Goal: Task Accomplishment & Management: Complete application form

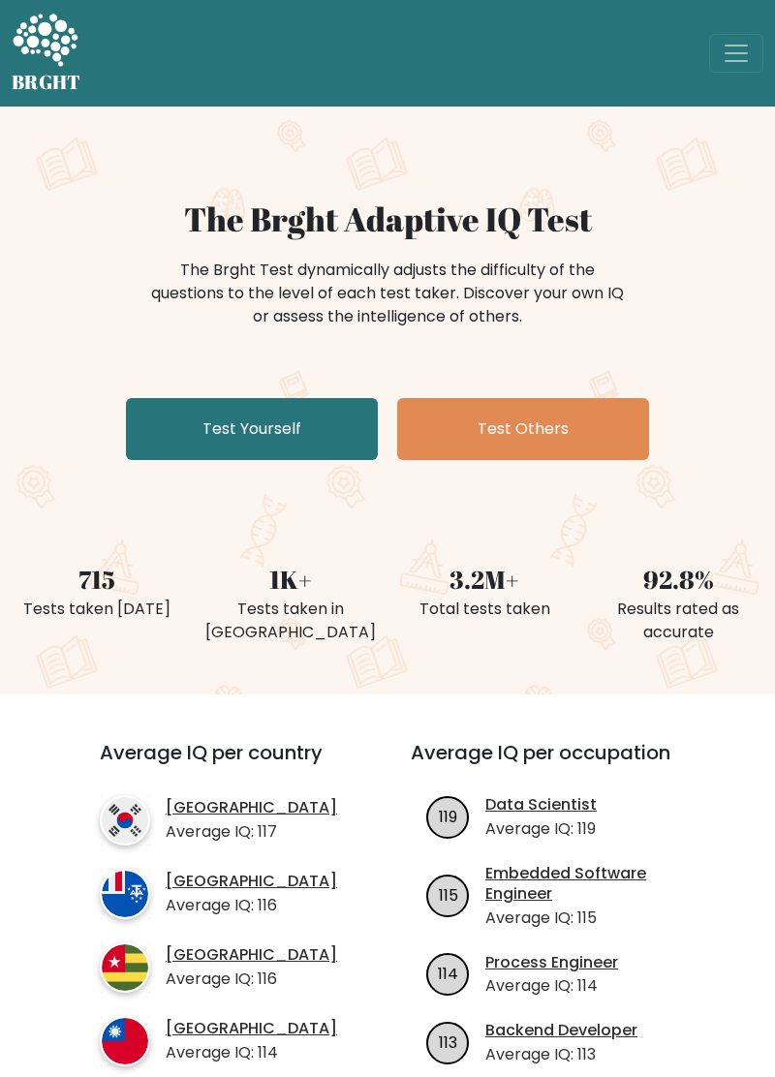
click at [176, 421] on link "Test Yourself" at bounding box center [252, 429] width 252 height 62
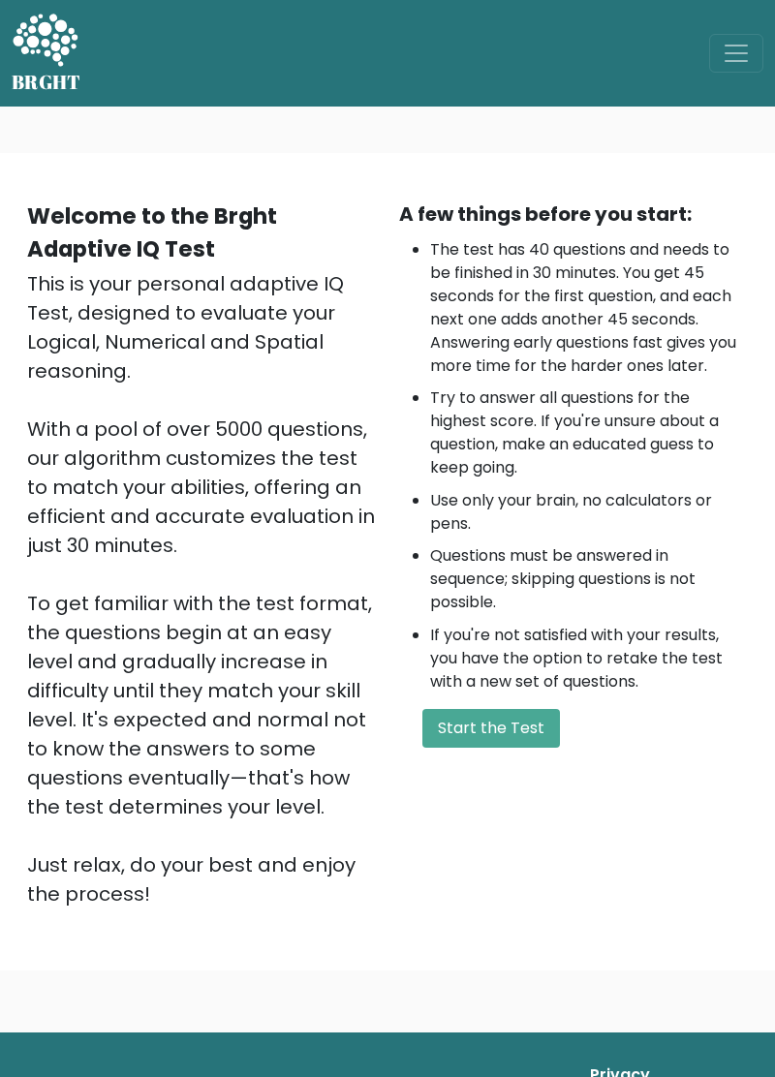
click at [527, 729] on button "Start the Test" at bounding box center [491, 728] width 138 height 39
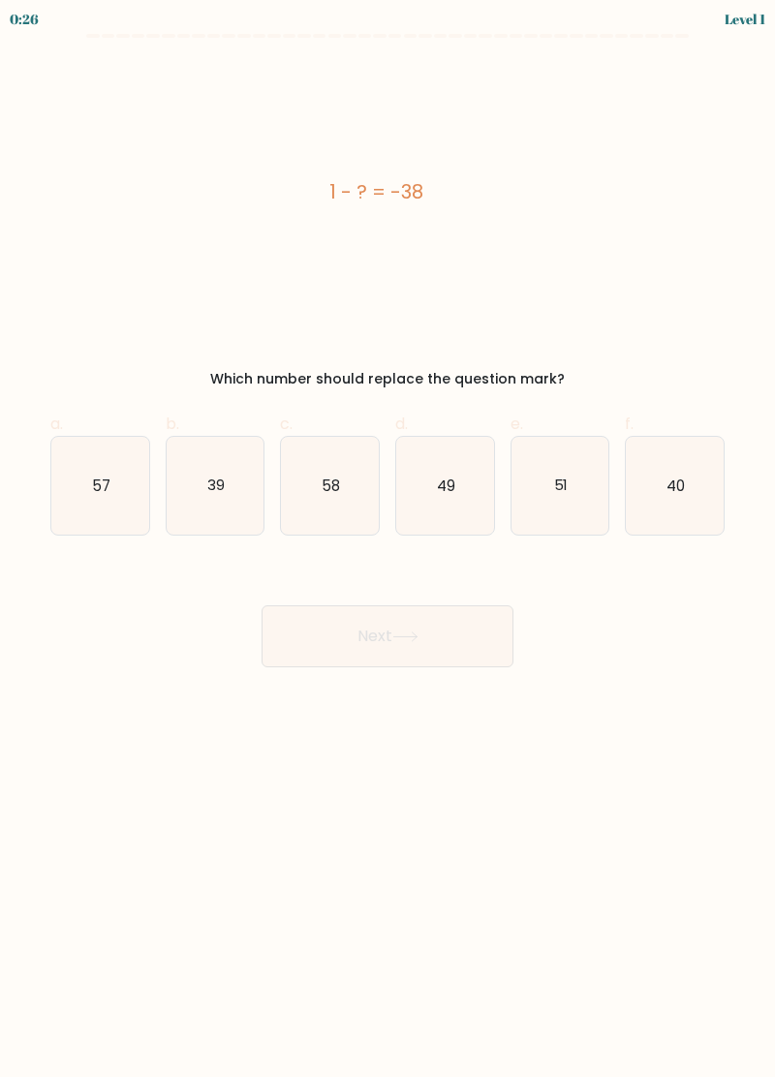
click at [229, 496] on icon "39" at bounding box center [216, 486] width 98 height 98
click at [387, 538] on input "b. 39" at bounding box center [387, 544] width 1 height 13
radio input "true"
click at [437, 652] on button "Next" at bounding box center [387, 636] width 252 height 62
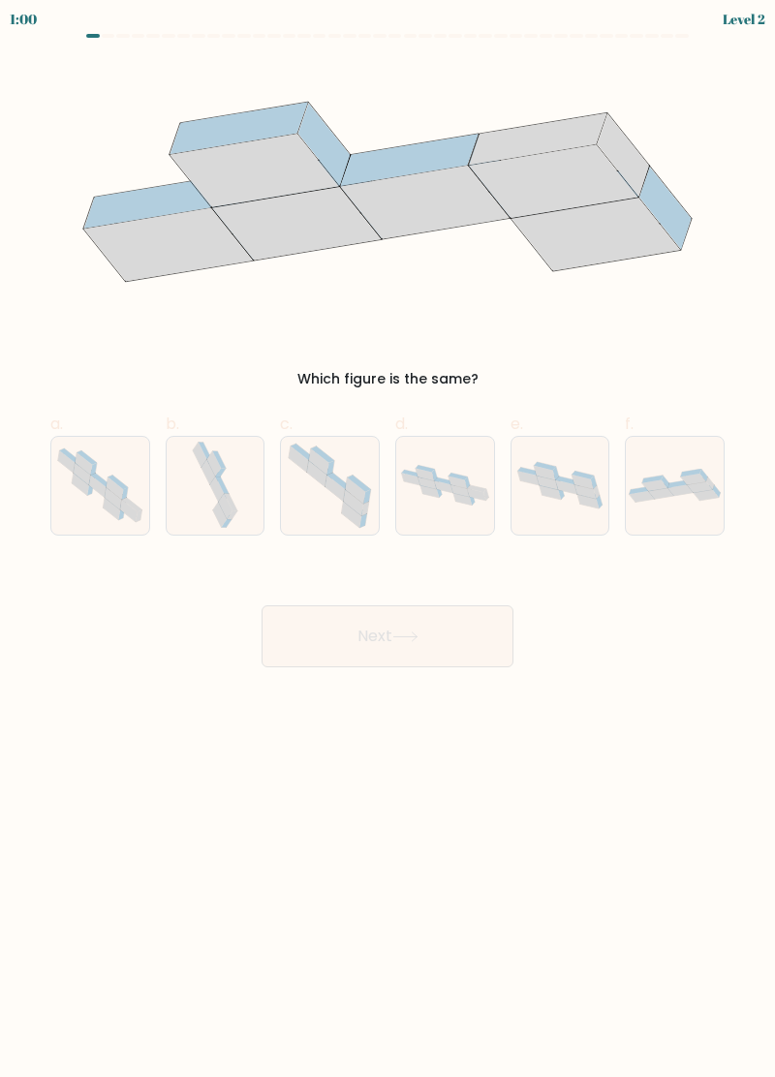
click at [226, 506] on icon at bounding box center [226, 507] width 15 height 25
click at [387, 538] on input "b." at bounding box center [387, 544] width 1 height 13
radio input "true"
click at [418, 638] on icon at bounding box center [405, 636] width 26 height 11
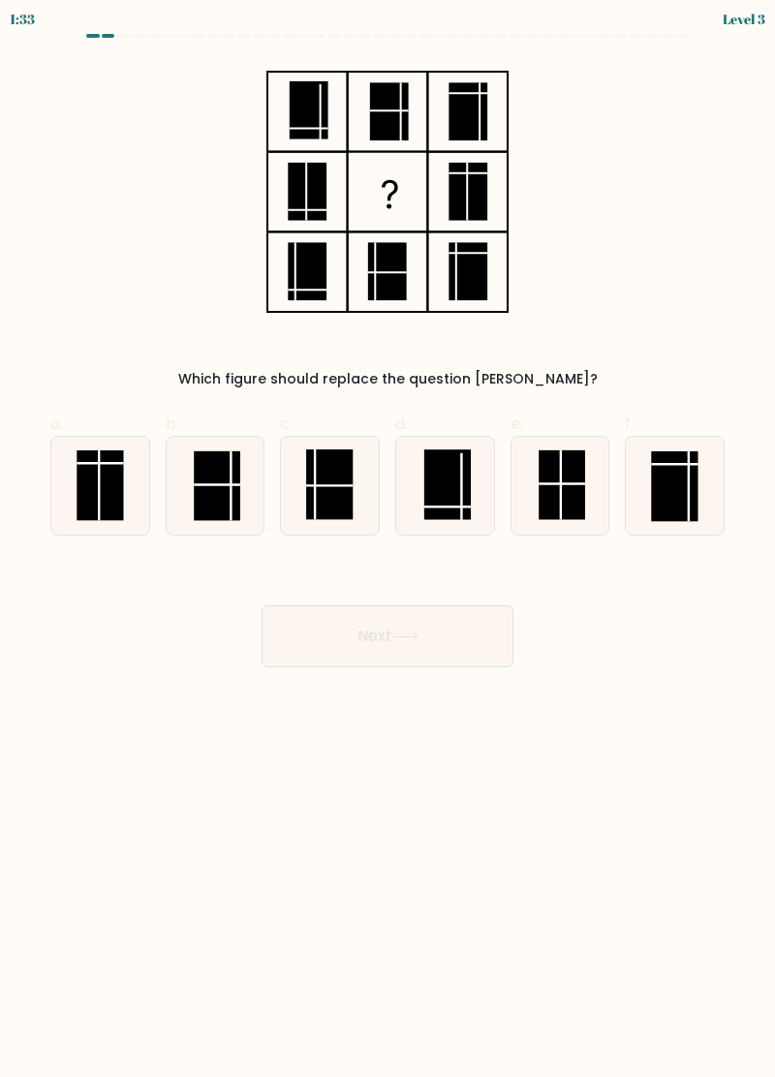
click at [570, 488] on rect at bounding box center [561, 485] width 46 height 70
click at [388, 538] on input "e." at bounding box center [387, 544] width 1 height 13
radio input "true"
click at [424, 650] on button "Next" at bounding box center [387, 636] width 252 height 62
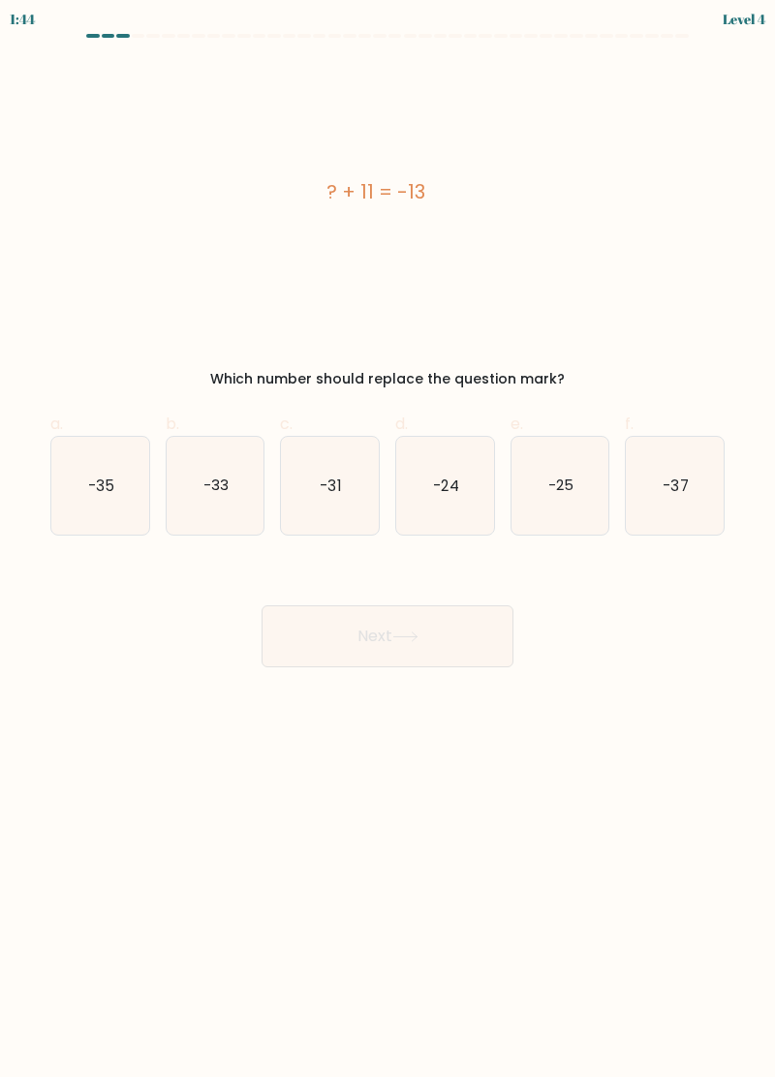
click at [469, 512] on icon "-24" at bounding box center [445, 486] width 98 height 98
click at [388, 538] on input "d. -24" at bounding box center [387, 544] width 1 height 13
radio input "true"
click at [486, 657] on button "Next" at bounding box center [387, 636] width 252 height 62
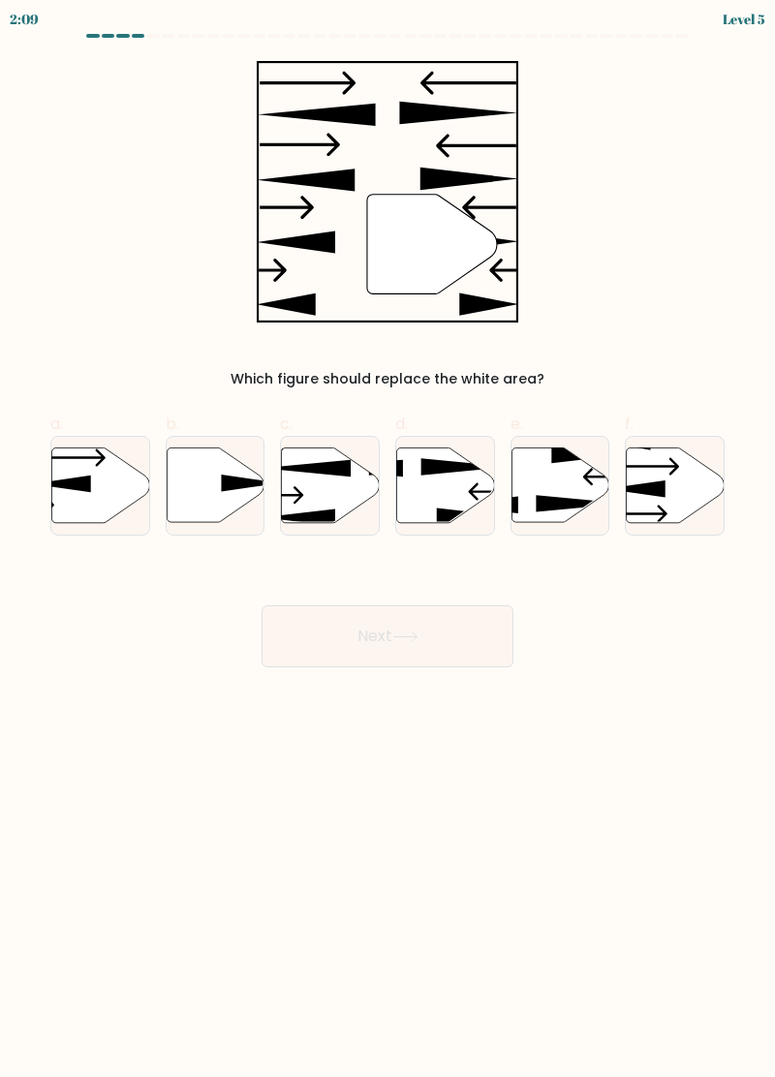
click at [188, 480] on icon at bounding box center [216, 484] width 98 height 75
click at [387, 538] on input "b." at bounding box center [387, 544] width 1 height 13
radio input "true"
click at [489, 657] on button "Next" at bounding box center [387, 636] width 252 height 62
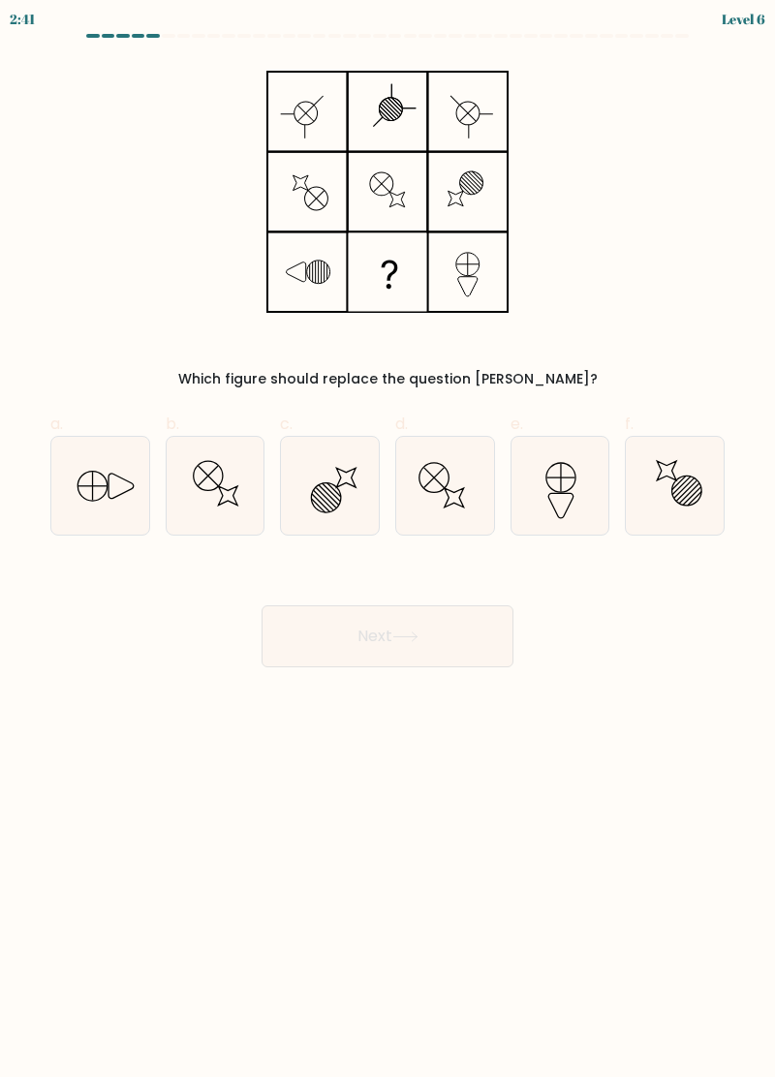
click at [107, 488] on icon at bounding box center [91, 485] width 29 height 29
click at [387, 538] on input "a." at bounding box center [387, 544] width 1 height 13
radio input "true"
click at [391, 655] on button "Next" at bounding box center [387, 636] width 252 height 62
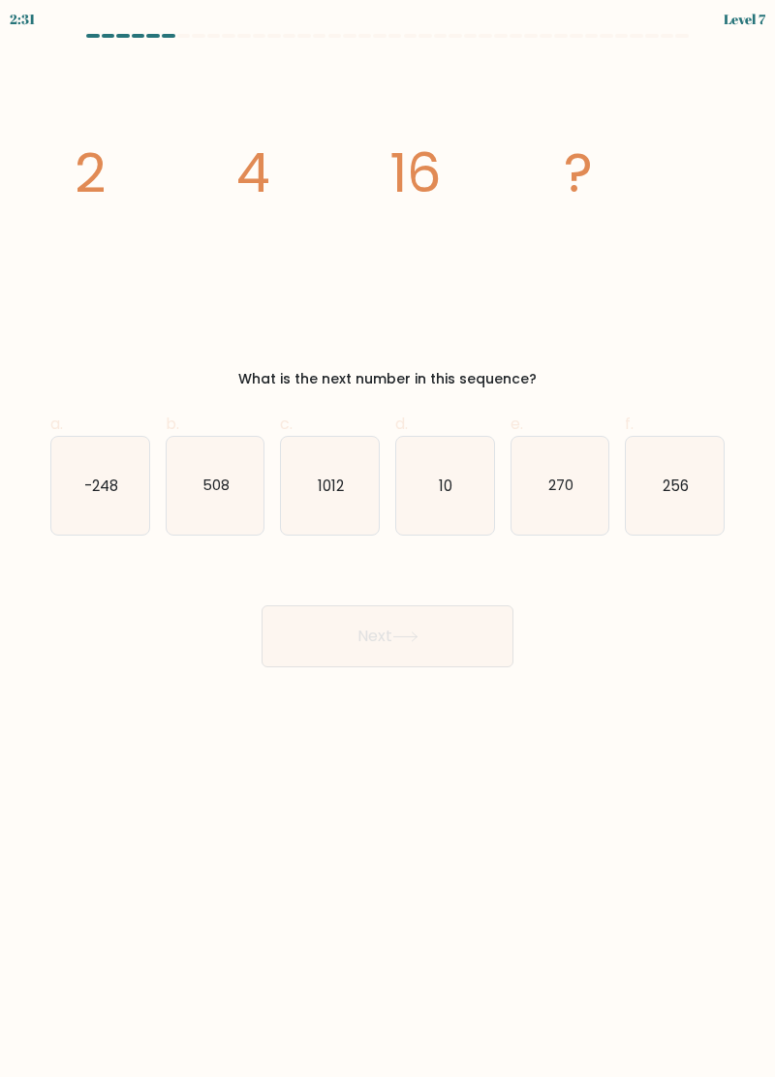
click at [327, 480] on text "1012" at bounding box center [331, 485] width 26 height 20
click at [387, 538] on input "c. 1012" at bounding box center [387, 544] width 1 height 13
radio input "true"
click at [430, 641] on button "Next" at bounding box center [387, 636] width 252 height 62
click at [382, 642] on button "Next" at bounding box center [387, 636] width 252 height 62
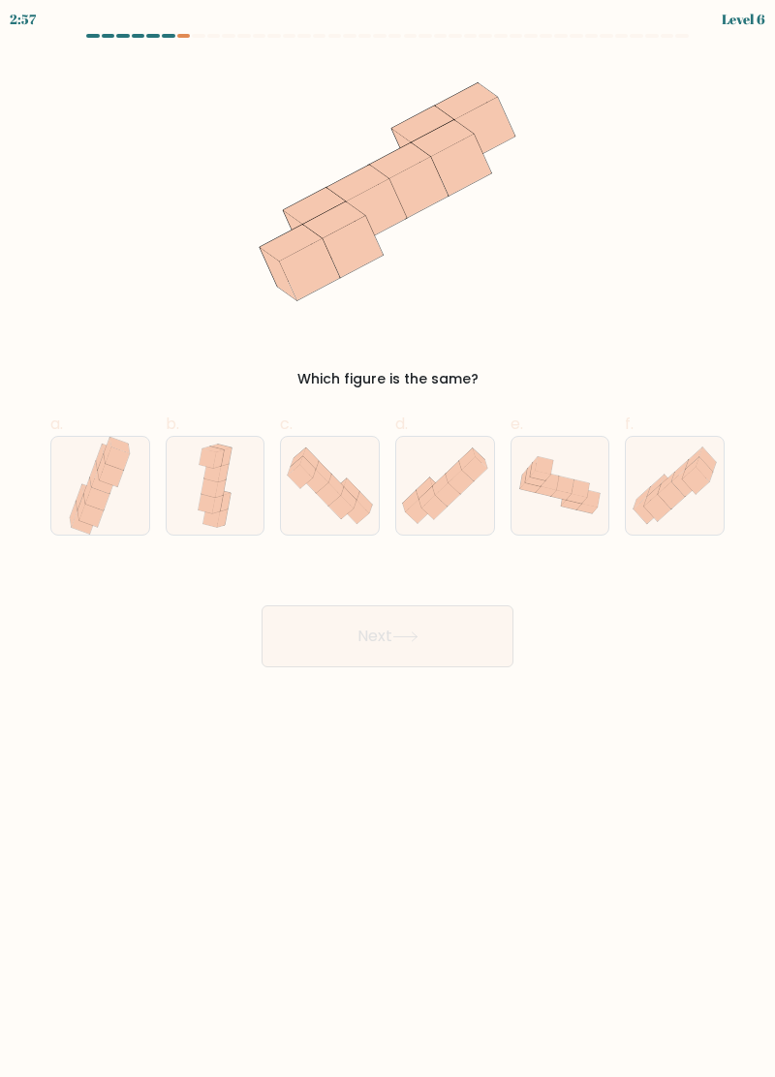
click at [120, 518] on icon at bounding box center [100, 486] width 66 height 98
click at [387, 538] on input "a." at bounding box center [387, 544] width 1 height 13
radio input "true"
click at [407, 635] on icon at bounding box center [405, 636] width 26 height 11
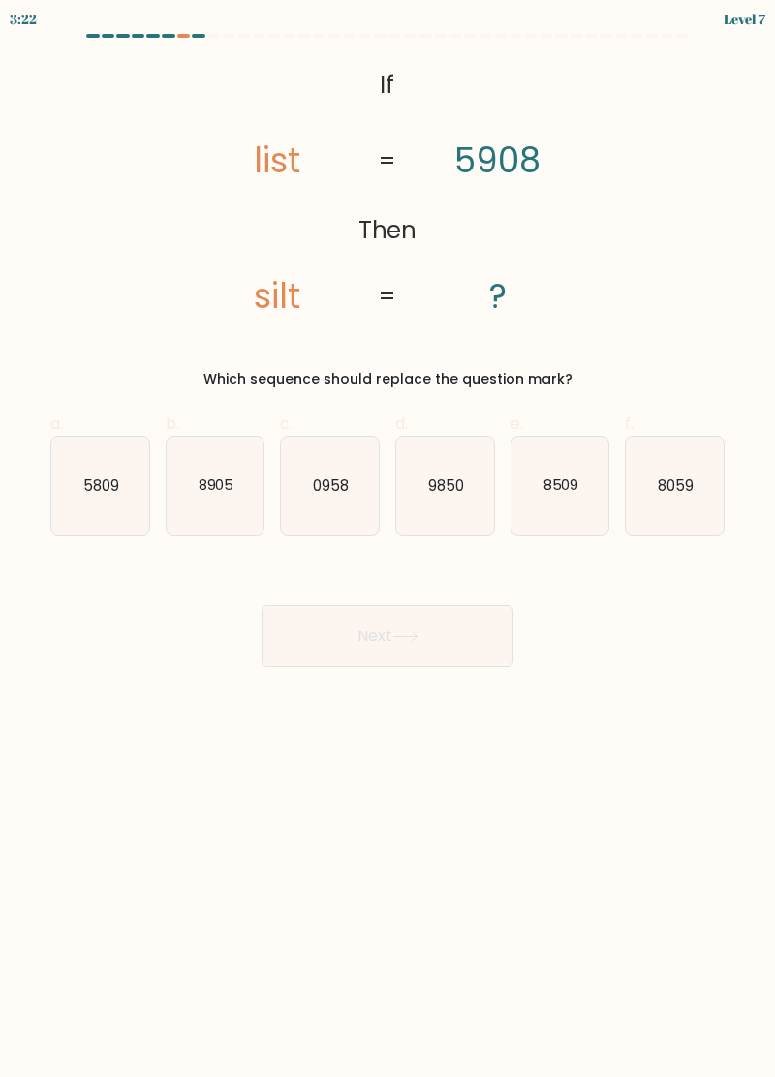
click at [183, 35] on div at bounding box center [184, 36] width 14 height 4
click at [227, 45] on div at bounding box center [387, 40] width 697 height 12
click at [647, 459] on icon "8059" at bounding box center [675, 486] width 98 height 98
click at [388, 538] on input "f. 8059" at bounding box center [387, 544] width 1 height 13
radio input "true"
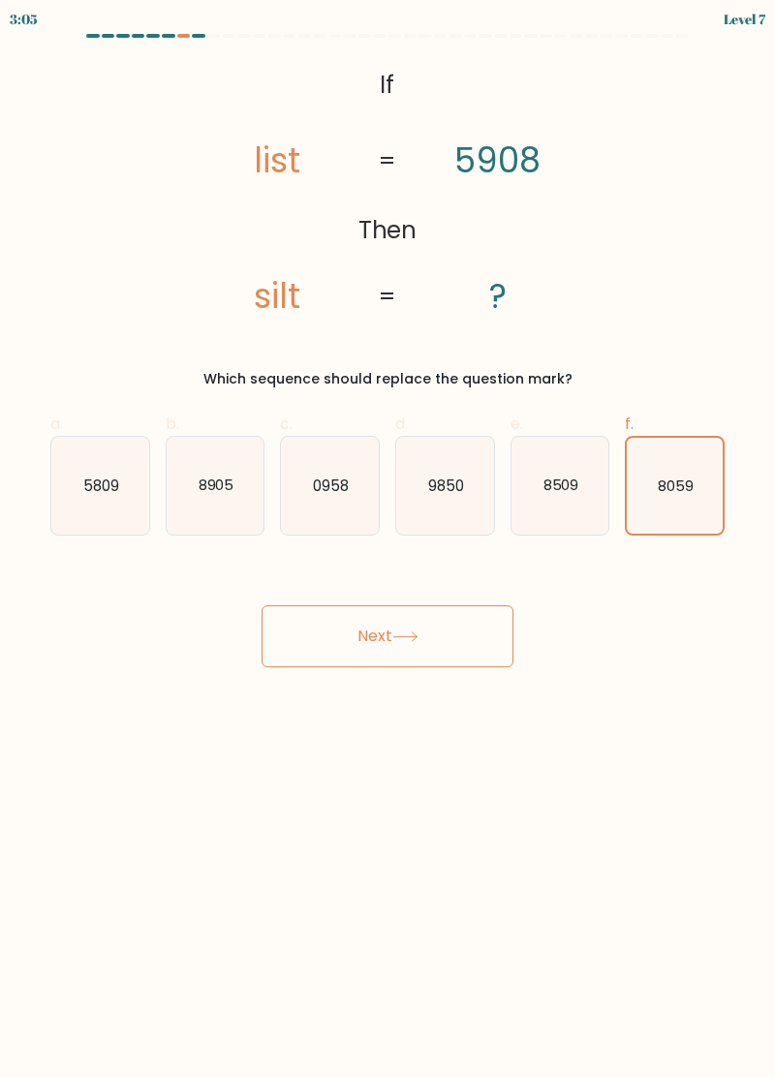
click at [439, 640] on button "Next" at bounding box center [387, 636] width 252 height 62
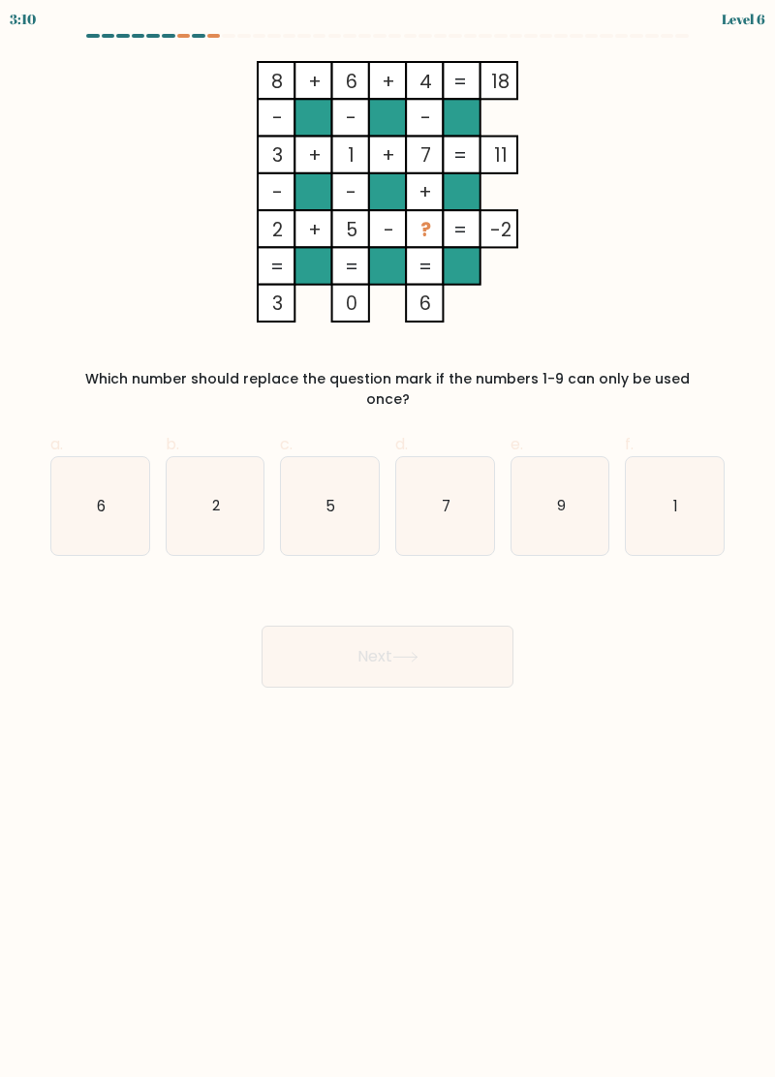
click at [566, 497] on icon "9" at bounding box center [560, 506] width 98 height 98
click at [388, 538] on input "e. 9" at bounding box center [387, 544] width 1 height 13
radio input "true"
click at [368, 626] on button "Next" at bounding box center [387, 657] width 252 height 62
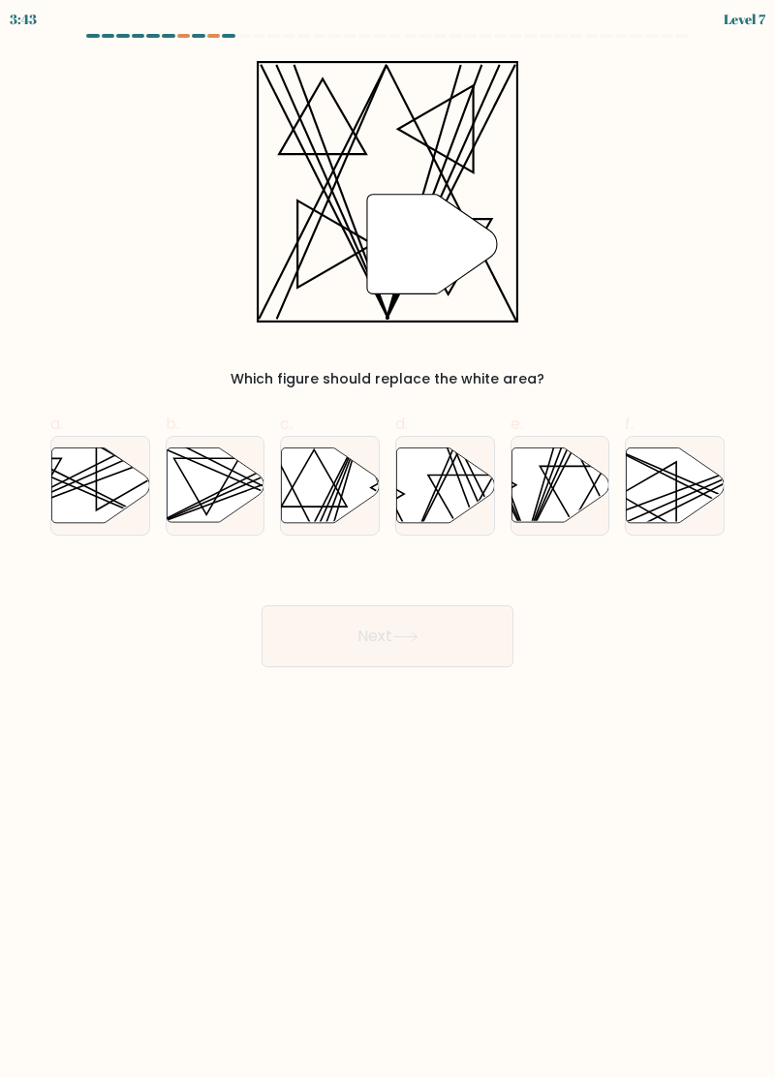
click at [534, 498] on icon at bounding box center [560, 484] width 98 height 75
click at [388, 538] on input "e." at bounding box center [387, 544] width 1 height 13
radio input "true"
click at [347, 636] on button "Next" at bounding box center [387, 636] width 252 height 62
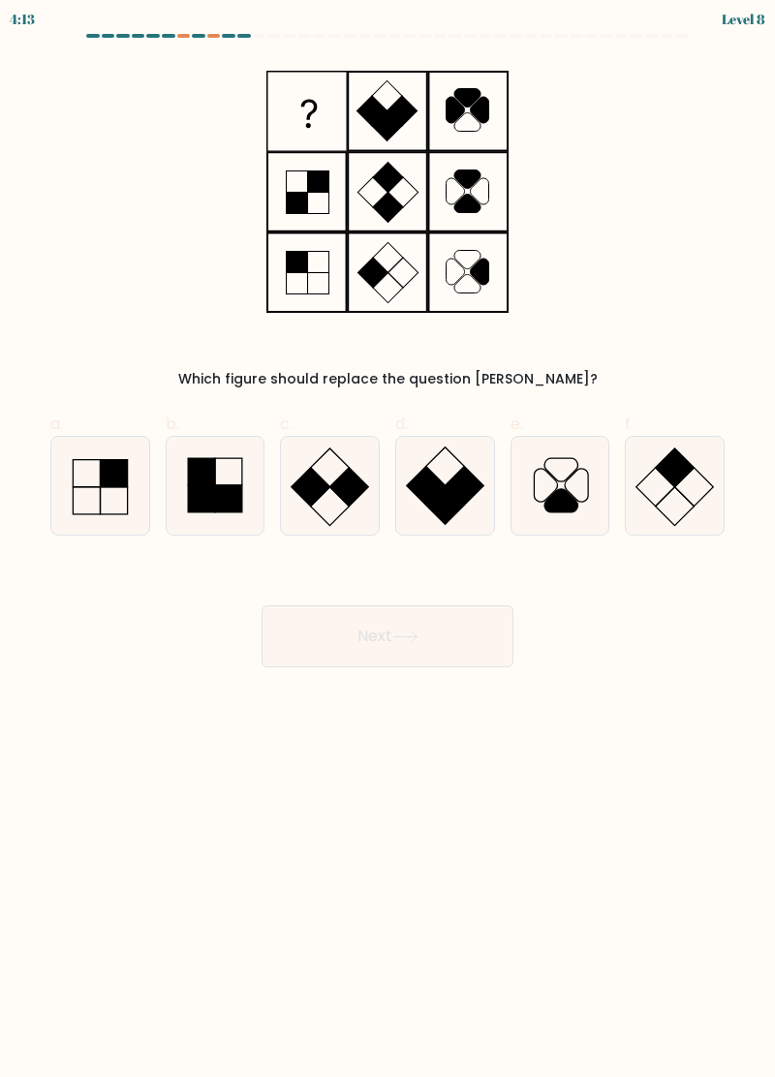
click at [112, 491] on icon at bounding box center [100, 486] width 98 height 98
click at [387, 538] on input "a." at bounding box center [387, 544] width 1 height 13
radio input "true"
click at [424, 630] on button "Next" at bounding box center [387, 636] width 252 height 62
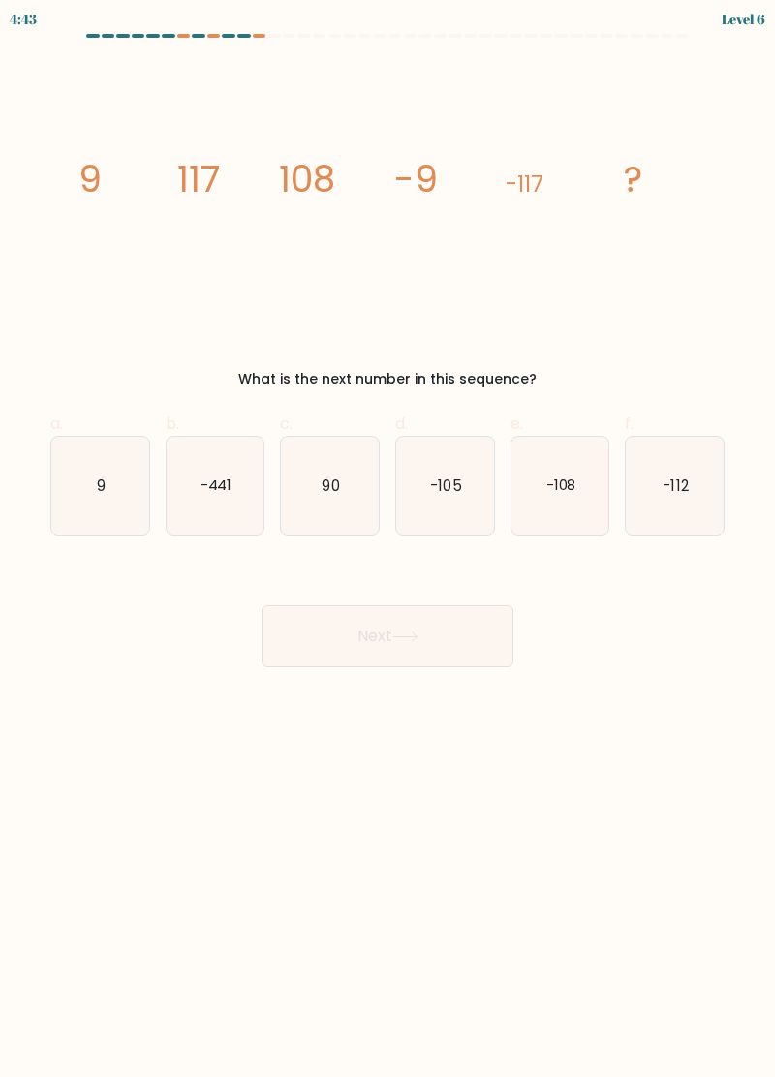
click at [564, 468] on icon "-108" at bounding box center [560, 486] width 98 height 98
click at [388, 538] on input "e. -108" at bounding box center [387, 544] width 1 height 13
radio input "true"
click at [416, 633] on icon at bounding box center [404, 636] width 23 height 9
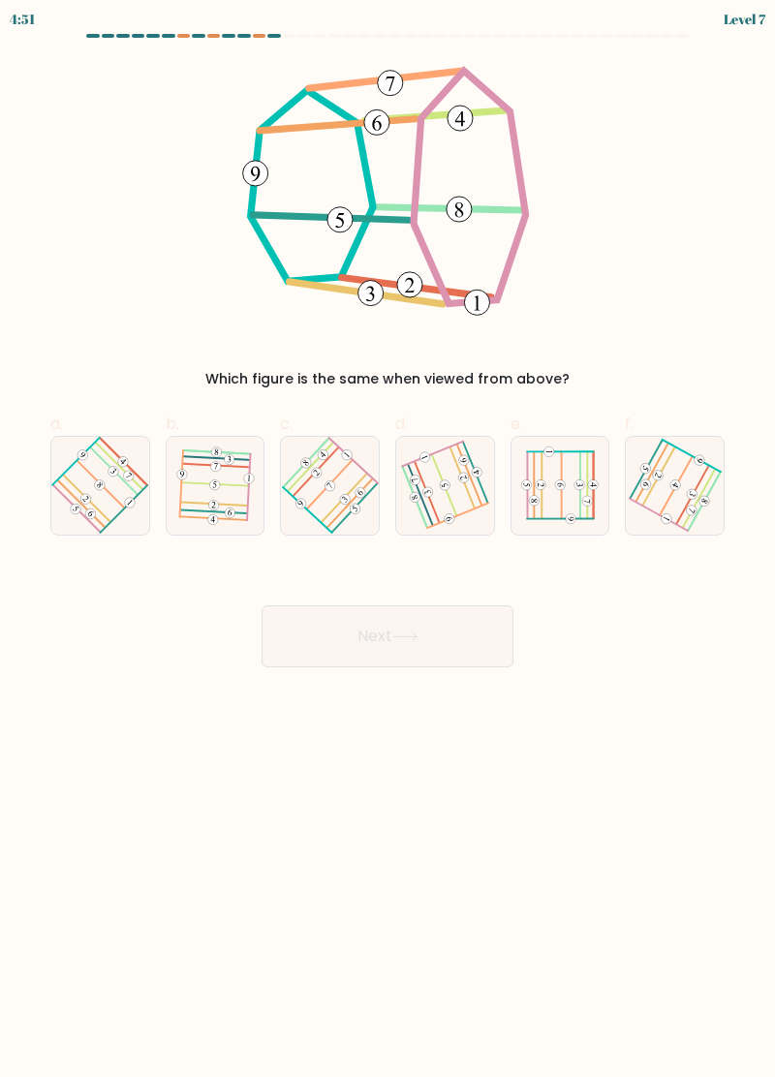
click at [462, 477] on 688 at bounding box center [464, 479] width 14 height 14
click at [388, 538] on input "d." at bounding box center [387, 544] width 1 height 13
radio input "true"
click at [424, 651] on button "Next" at bounding box center [387, 636] width 252 height 62
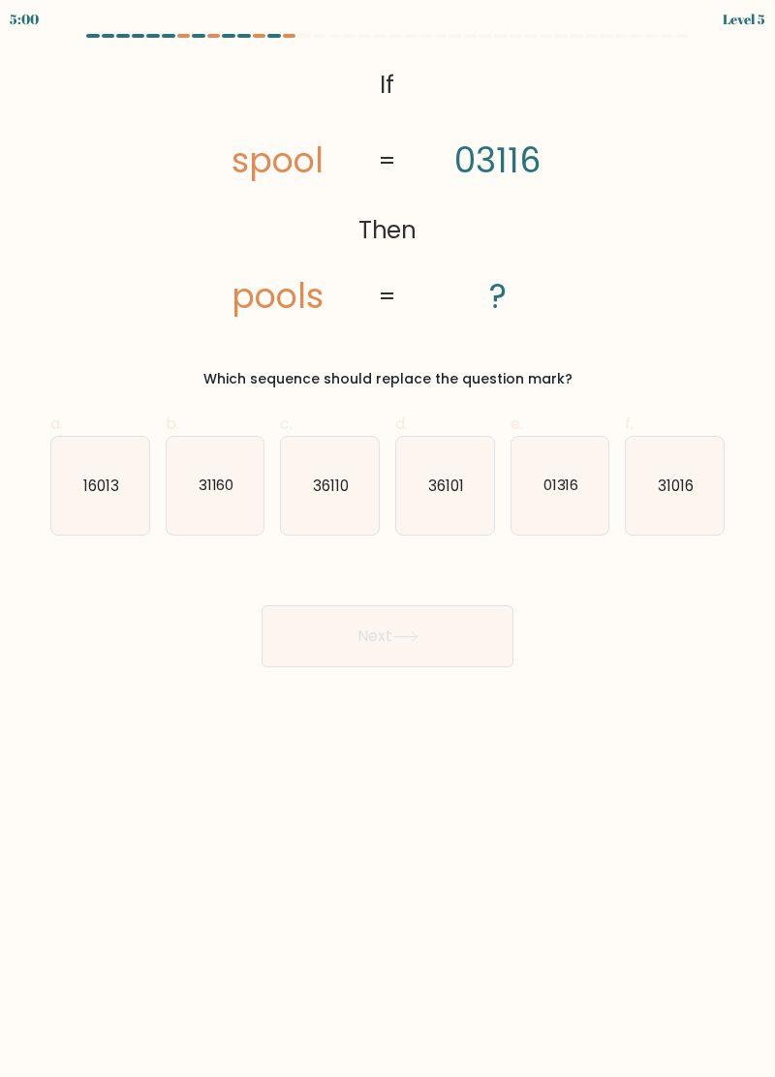
click at [221, 487] on text "31160" at bounding box center [216, 485] width 36 height 20
click at [387, 538] on input "b. 31160" at bounding box center [387, 544] width 1 height 13
radio input "true"
click at [428, 647] on button "Next" at bounding box center [387, 636] width 252 height 62
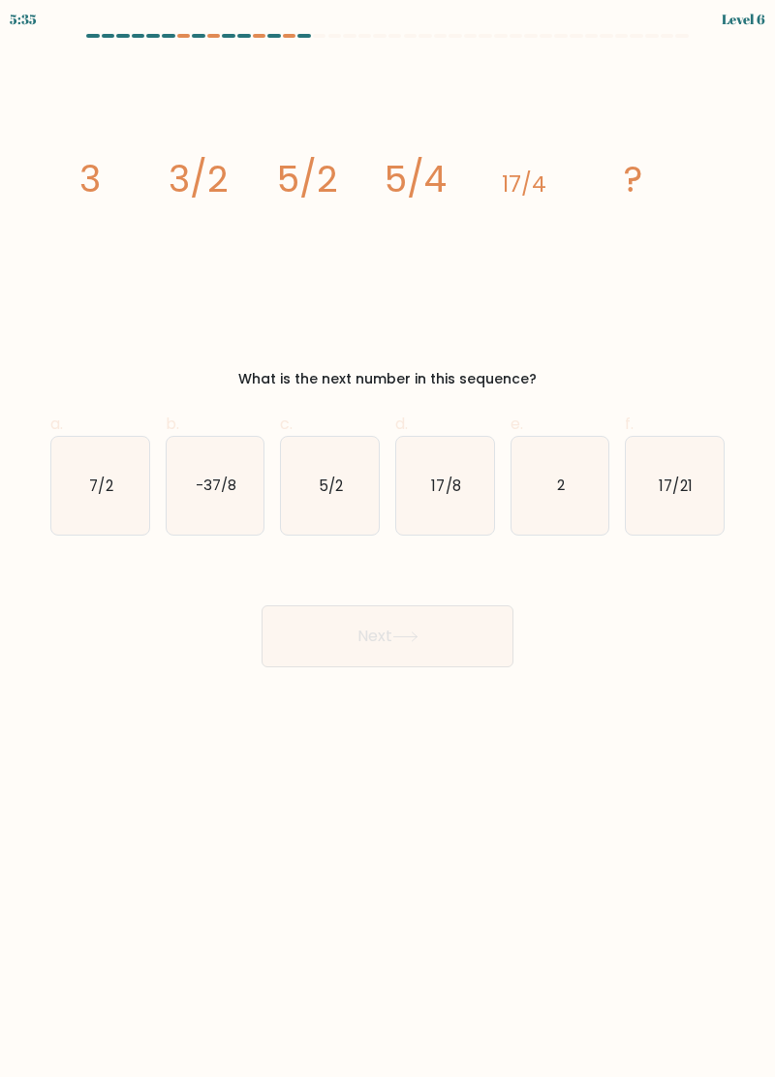
click at [573, 476] on icon "2" at bounding box center [560, 486] width 98 height 98
click at [388, 538] on input "e. 2" at bounding box center [387, 544] width 1 height 13
radio input "true"
click at [396, 658] on button "Next" at bounding box center [387, 636] width 252 height 62
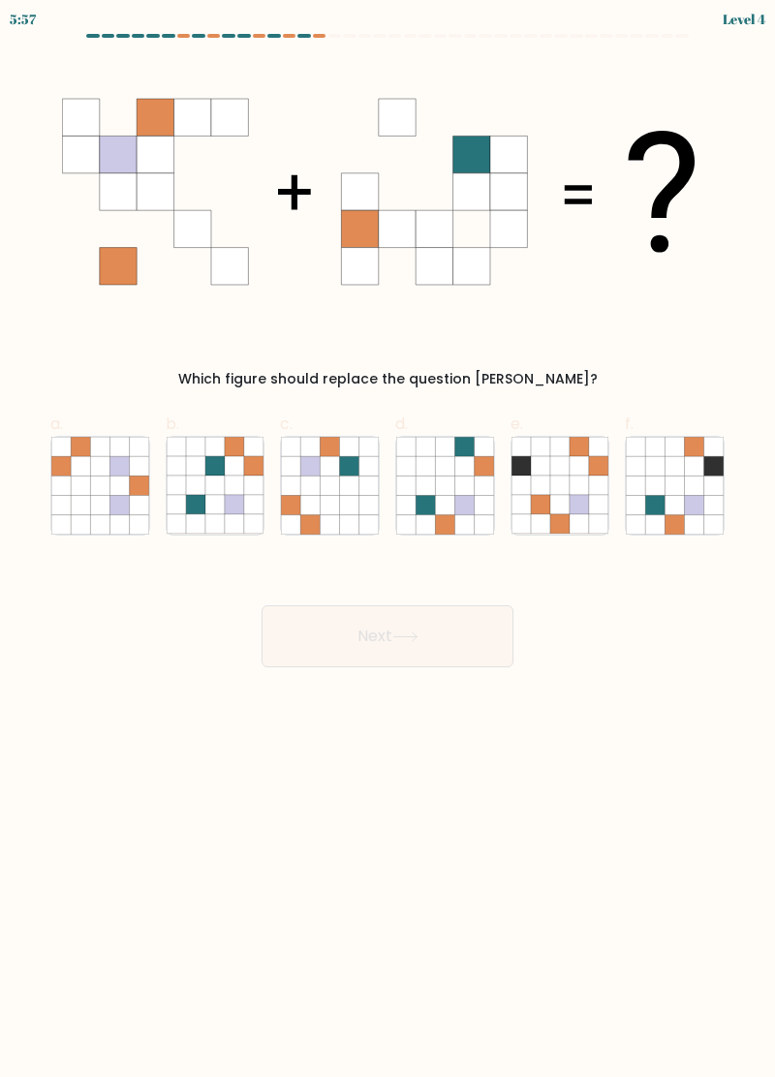
click at [329, 504] on icon at bounding box center [330, 504] width 19 height 19
click at [387, 538] on input "c." at bounding box center [387, 544] width 1 height 13
radio input "true"
click at [386, 655] on button "Next" at bounding box center [387, 636] width 252 height 62
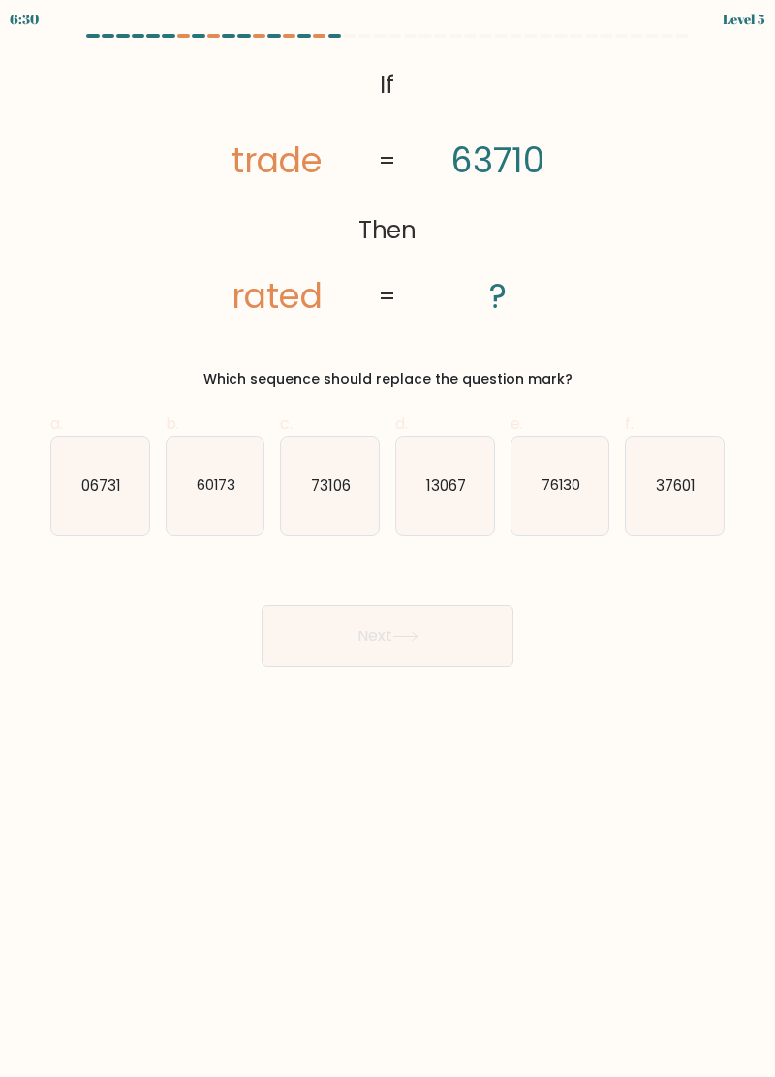
click at [686, 467] on icon "37601" at bounding box center [675, 486] width 98 height 98
click at [388, 538] on input "f. 37601" at bounding box center [387, 544] width 1 height 13
radio input "true"
click at [406, 647] on button "Next" at bounding box center [387, 636] width 252 height 62
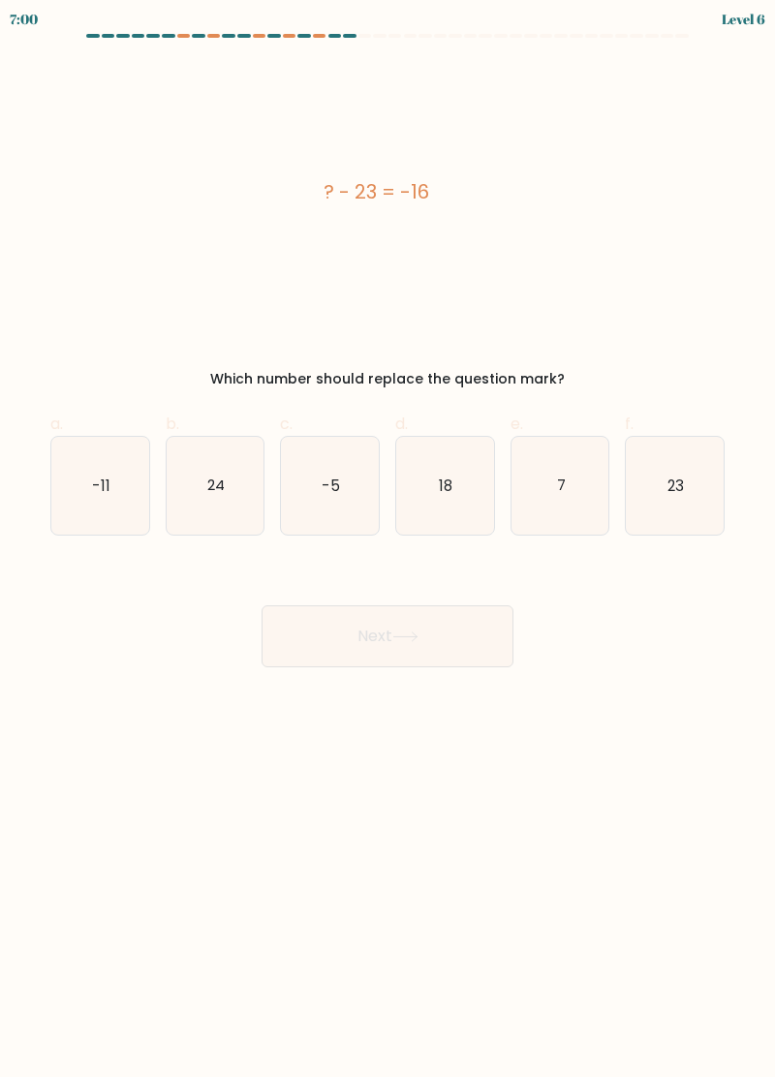
click at [196, 493] on icon "24" at bounding box center [216, 486] width 98 height 98
click at [387, 538] on input "b. 24" at bounding box center [387, 544] width 1 height 13
radio input "true"
click at [360, 637] on button "Next" at bounding box center [387, 636] width 252 height 62
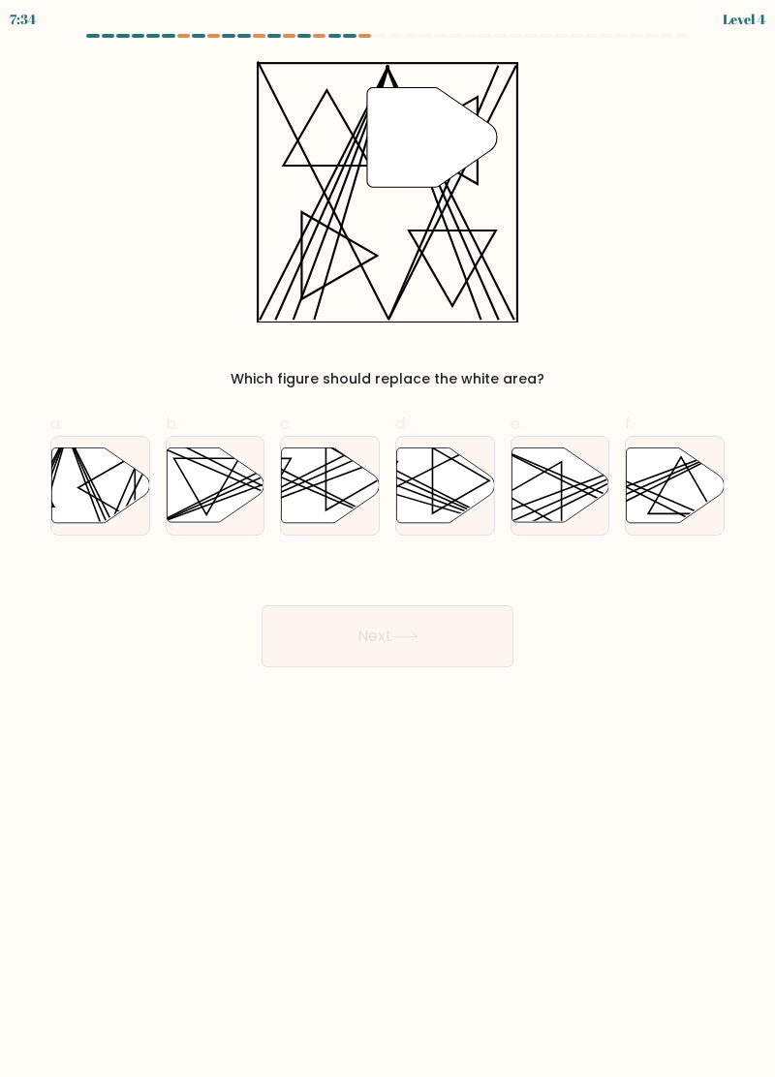
click at [90, 487] on line at bounding box center [108, 526] width 84 height 191
click at [387, 538] on input "a." at bounding box center [387, 544] width 1 height 13
radio input "true"
click at [391, 645] on button "Next" at bounding box center [387, 636] width 252 height 62
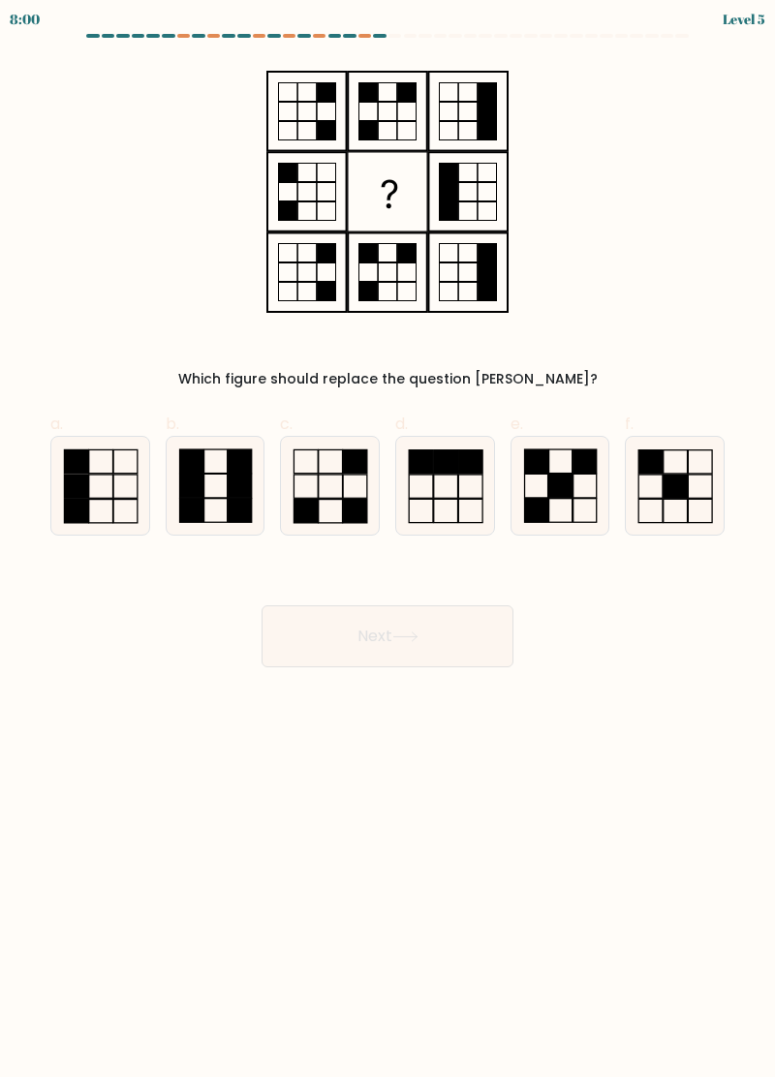
click at [103, 533] on icon at bounding box center [100, 486] width 98 height 98
click at [387, 538] on input "a." at bounding box center [387, 544] width 1 height 13
radio input "true"
click at [391, 645] on button "Next" at bounding box center [387, 636] width 252 height 62
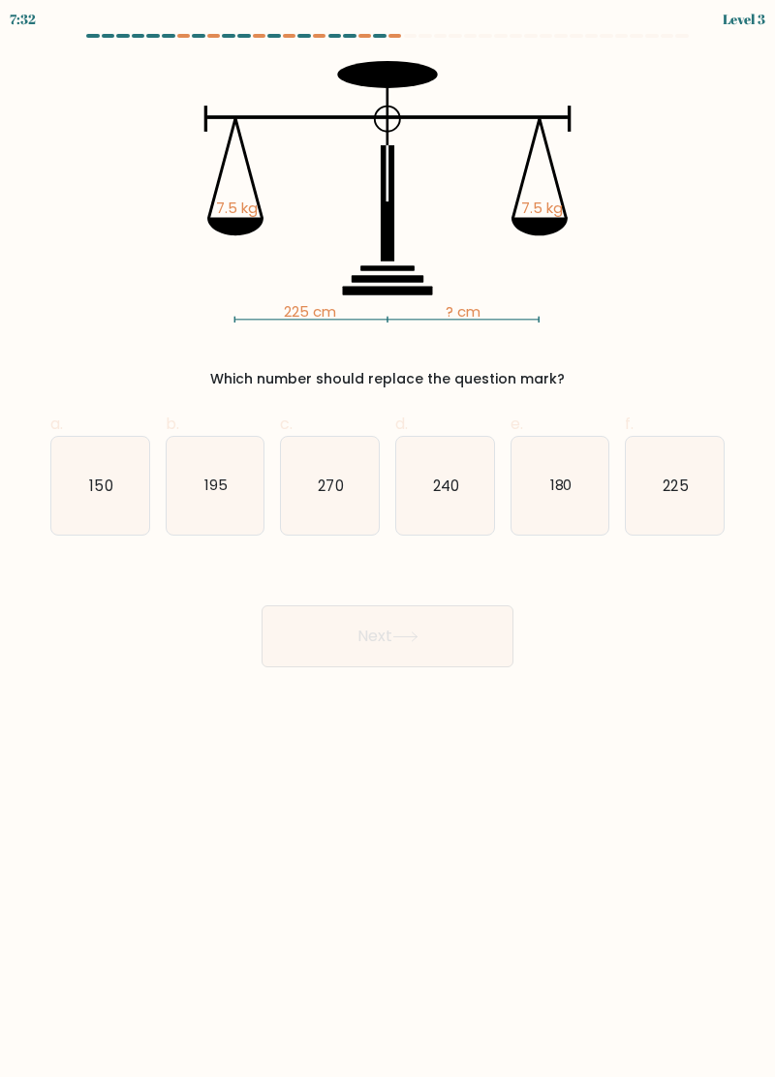
click at [675, 459] on icon "225" at bounding box center [675, 486] width 98 height 98
click at [388, 538] on input "f. 225" at bounding box center [387, 544] width 1 height 13
radio input "true"
click at [411, 645] on button "Next" at bounding box center [387, 636] width 252 height 62
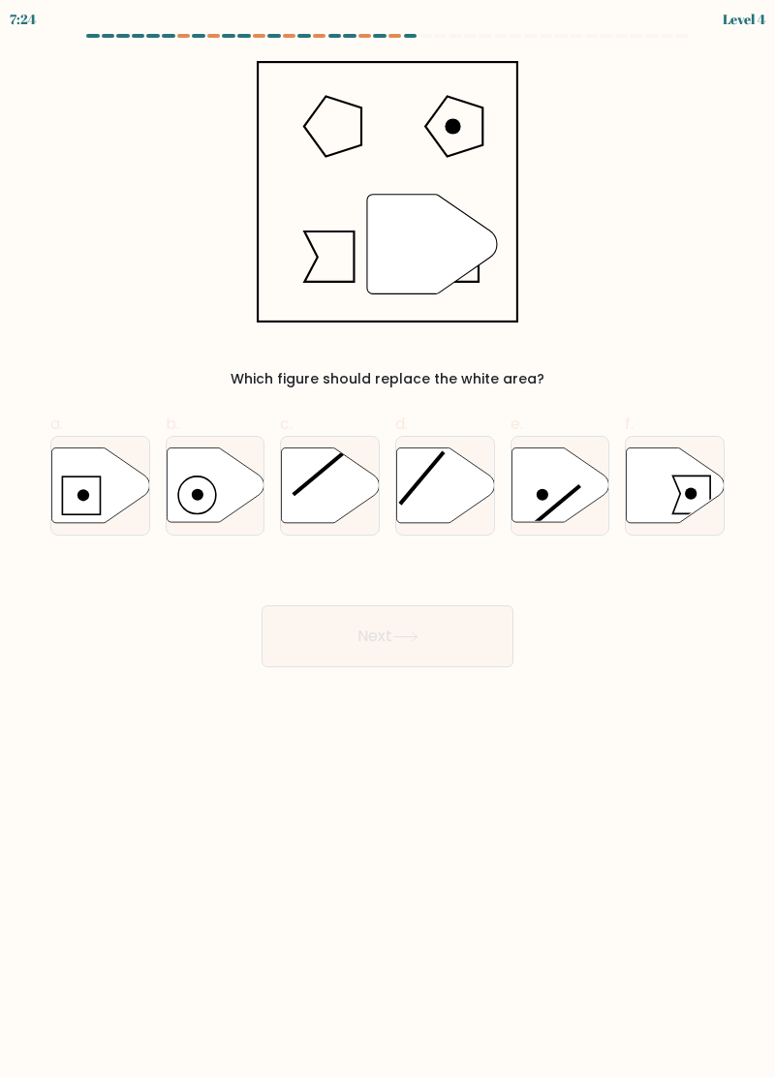
click at [654, 464] on icon at bounding box center [676, 484] width 98 height 75
click at [388, 538] on input "f." at bounding box center [387, 544] width 1 height 13
radio input "true"
click at [442, 652] on button "Next" at bounding box center [387, 636] width 252 height 62
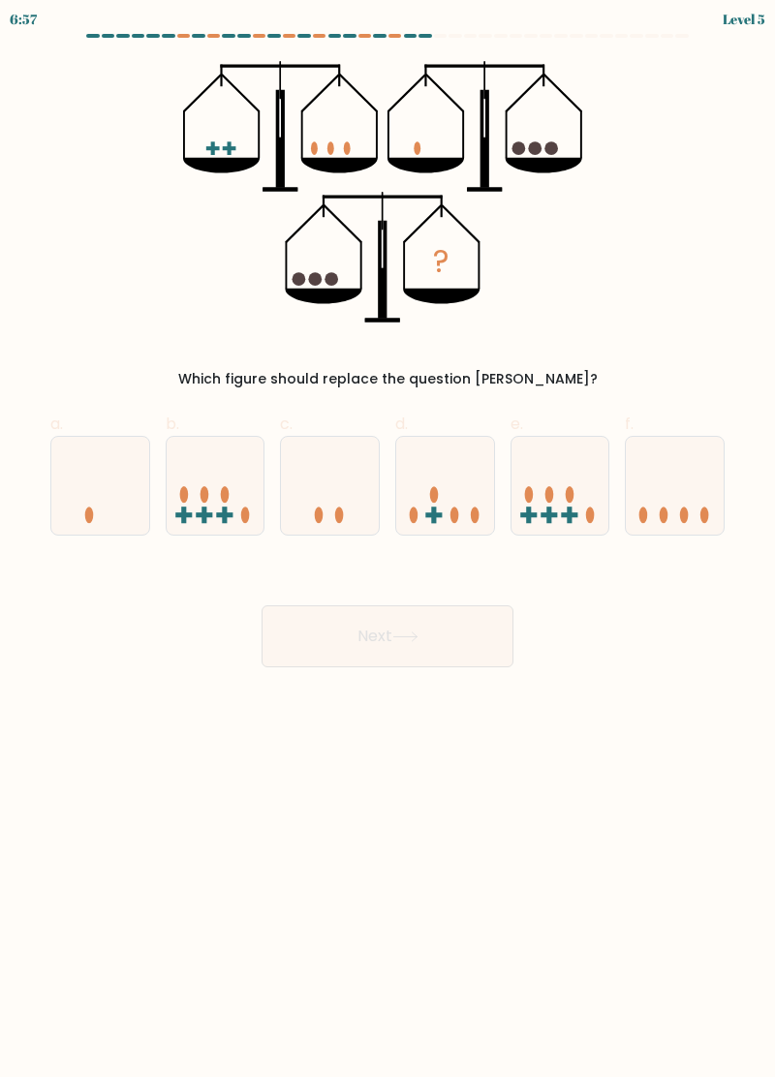
click at [341, 509] on ellipse at bounding box center [339, 514] width 9 height 16
click at [387, 538] on input "c." at bounding box center [387, 544] width 1 height 13
radio input "true"
click at [357, 665] on button "Next" at bounding box center [387, 636] width 252 height 62
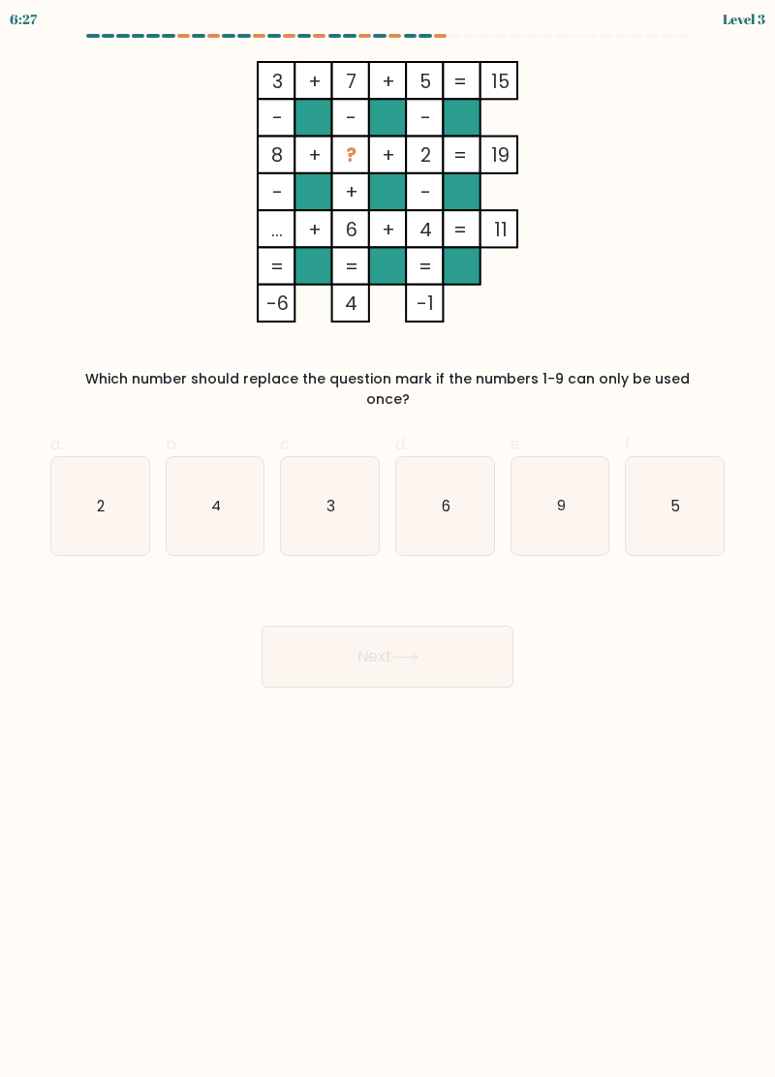
click at [461, 480] on icon "6" at bounding box center [445, 506] width 98 height 98
click at [388, 538] on input "d. 6" at bounding box center [387, 544] width 1 height 13
radio input "true"
click at [477, 657] on button "Next" at bounding box center [387, 657] width 252 height 62
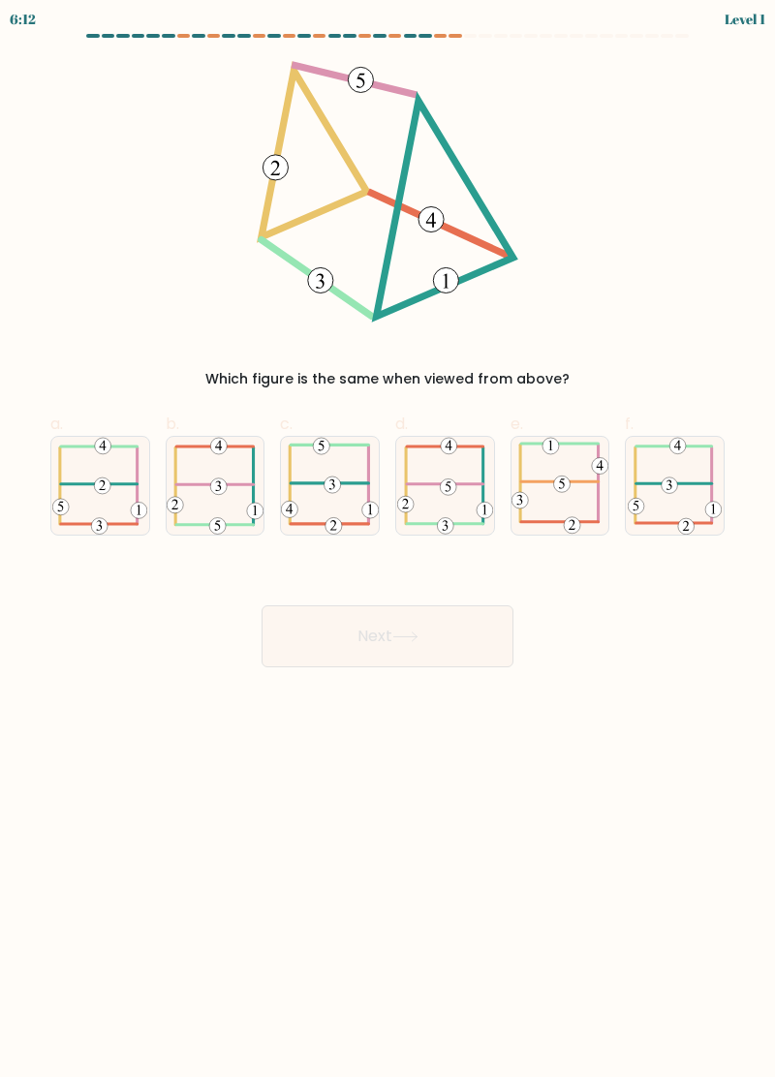
click at [478, 478] on icon at bounding box center [445, 486] width 96 height 98
click at [388, 538] on input "d." at bounding box center [387, 544] width 1 height 13
radio input "true"
click at [446, 639] on button "Next" at bounding box center [387, 636] width 252 height 62
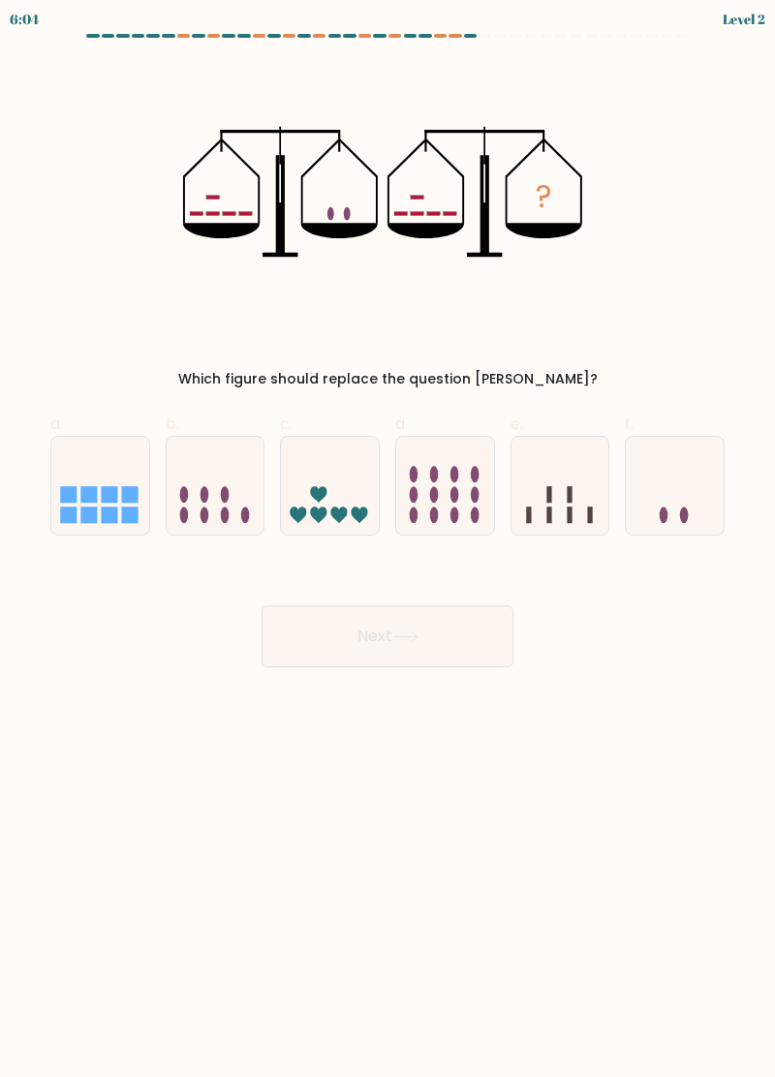
scroll to position [52, 0]
click at [670, 445] on icon at bounding box center [675, 485] width 98 height 80
click at [388, 538] on input "f." at bounding box center [387, 544] width 1 height 13
radio input "true"
click at [444, 605] on button "Next" at bounding box center [387, 636] width 252 height 62
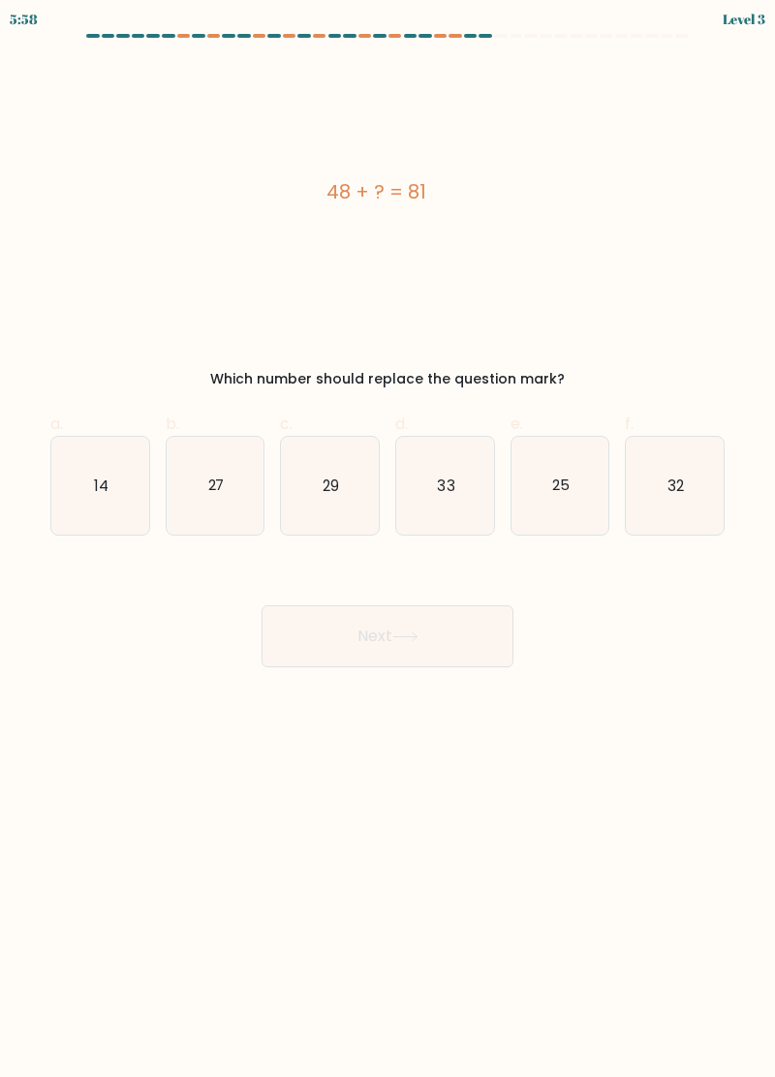
scroll to position [0, 0]
click at [690, 484] on icon "32" at bounding box center [675, 486] width 98 height 98
click at [388, 538] on input "f. 32" at bounding box center [387, 544] width 1 height 13
radio input "true"
click at [424, 622] on button "Next" at bounding box center [387, 636] width 252 height 62
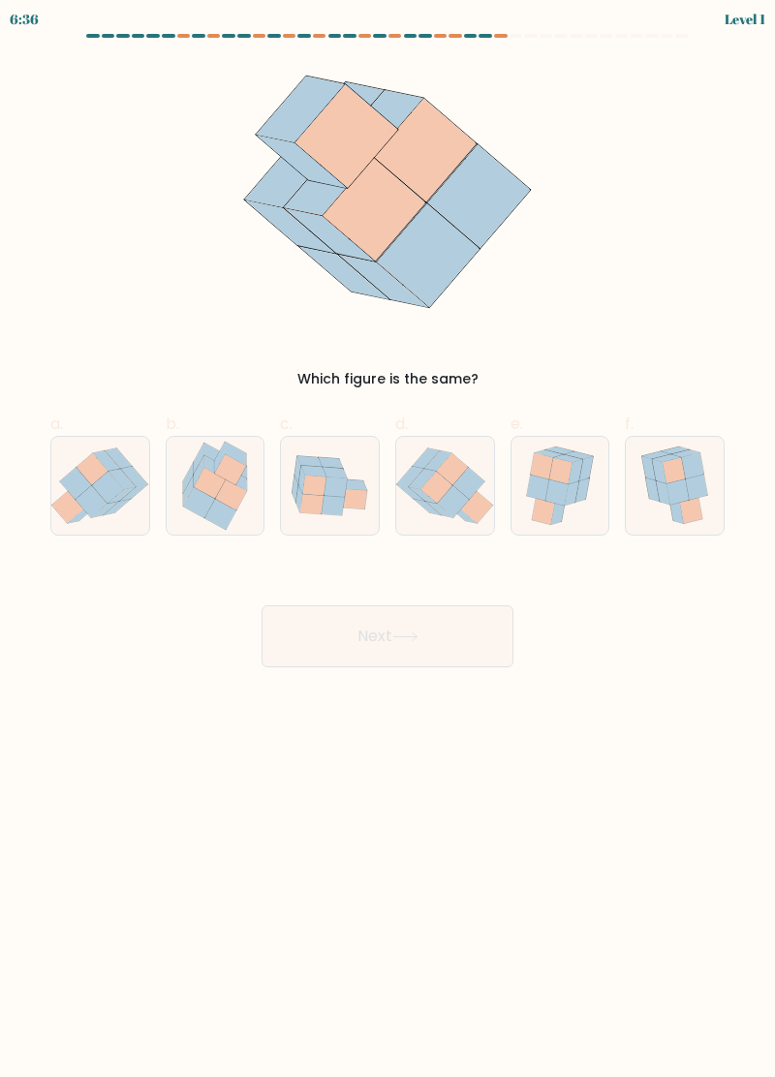
click at [230, 506] on icon at bounding box center [230, 494] width 31 height 30
click at [387, 538] on input "b." at bounding box center [387, 544] width 1 height 13
radio input "true"
click at [383, 653] on button "Next" at bounding box center [387, 636] width 252 height 62
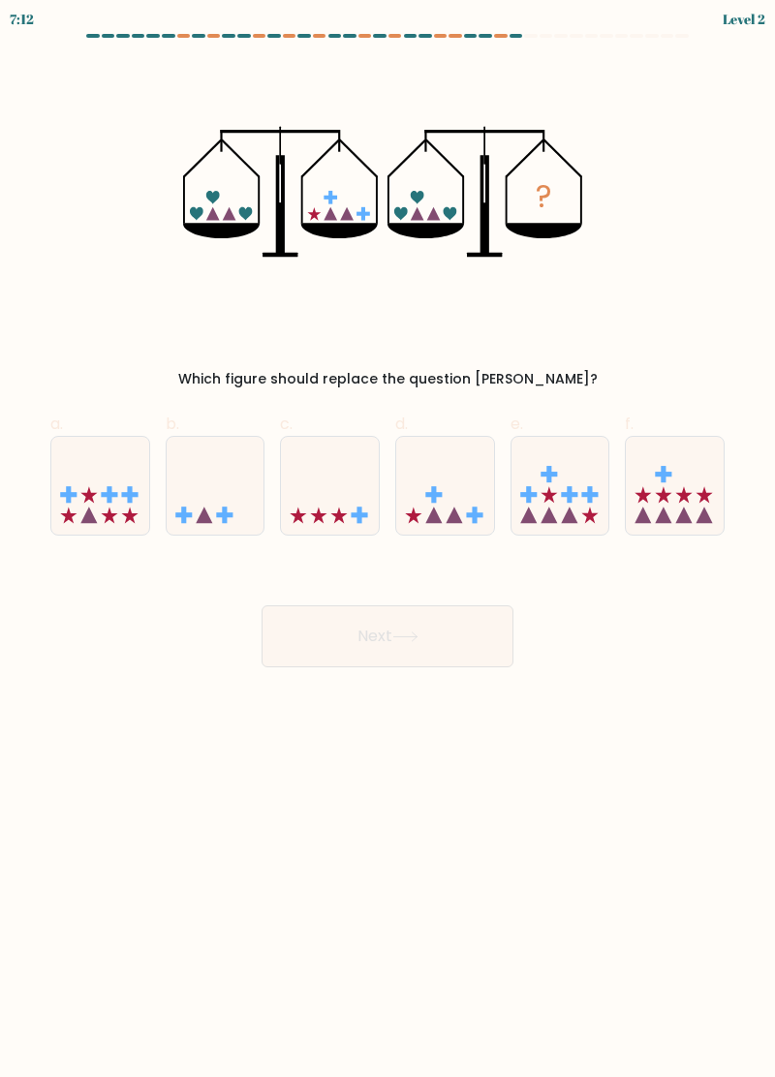
click at [455, 496] on icon at bounding box center [445, 485] width 98 height 80
click at [388, 538] on input "d." at bounding box center [387, 544] width 1 height 13
radio input "true"
click at [427, 662] on button "Next" at bounding box center [387, 636] width 252 height 62
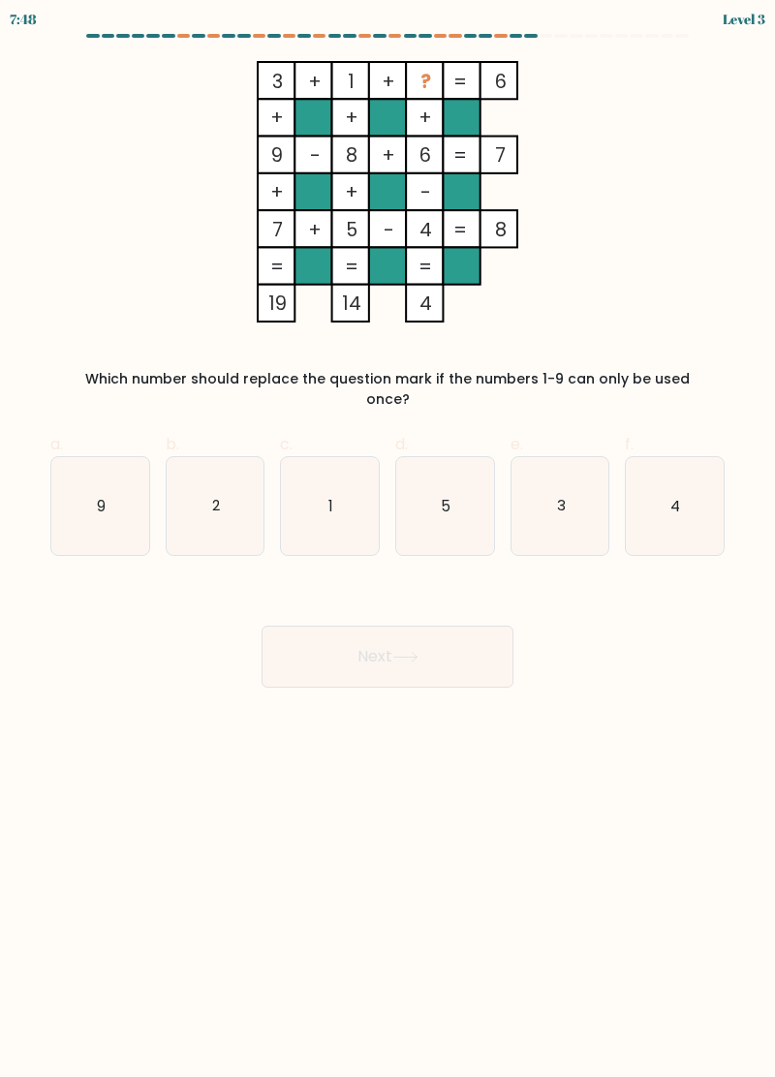
click at [223, 498] on icon "2" at bounding box center [216, 506] width 98 height 98
click at [387, 538] on input "b. 2" at bounding box center [387, 544] width 1 height 13
radio input "true"
click at [393, 626] on button "Next" at bounding box center [387, 657] width 252 height 62
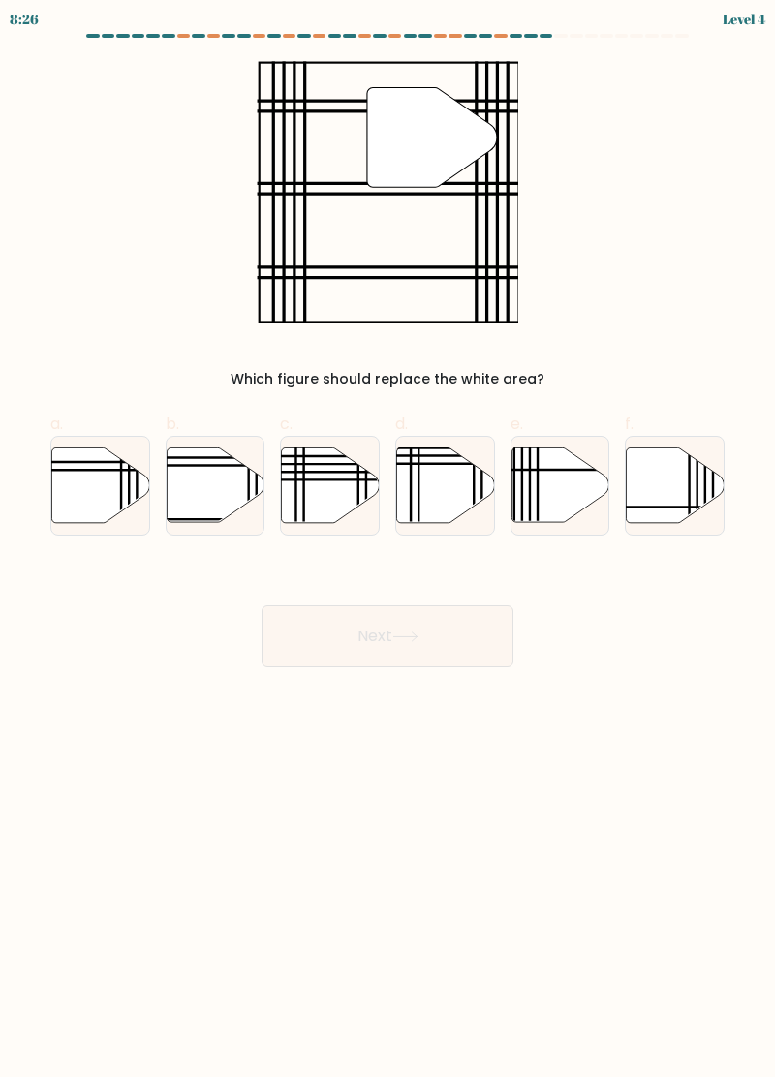
click at [230, 490] on icon at bounding box center [216, 484] width 98 height 75
click at [387, 538] on input "b." at bounding box center [387, 544] width 1 height 13
radio input "true"
click at [401, 631] on icon at bounding box center [405, 636] width 26 height 11
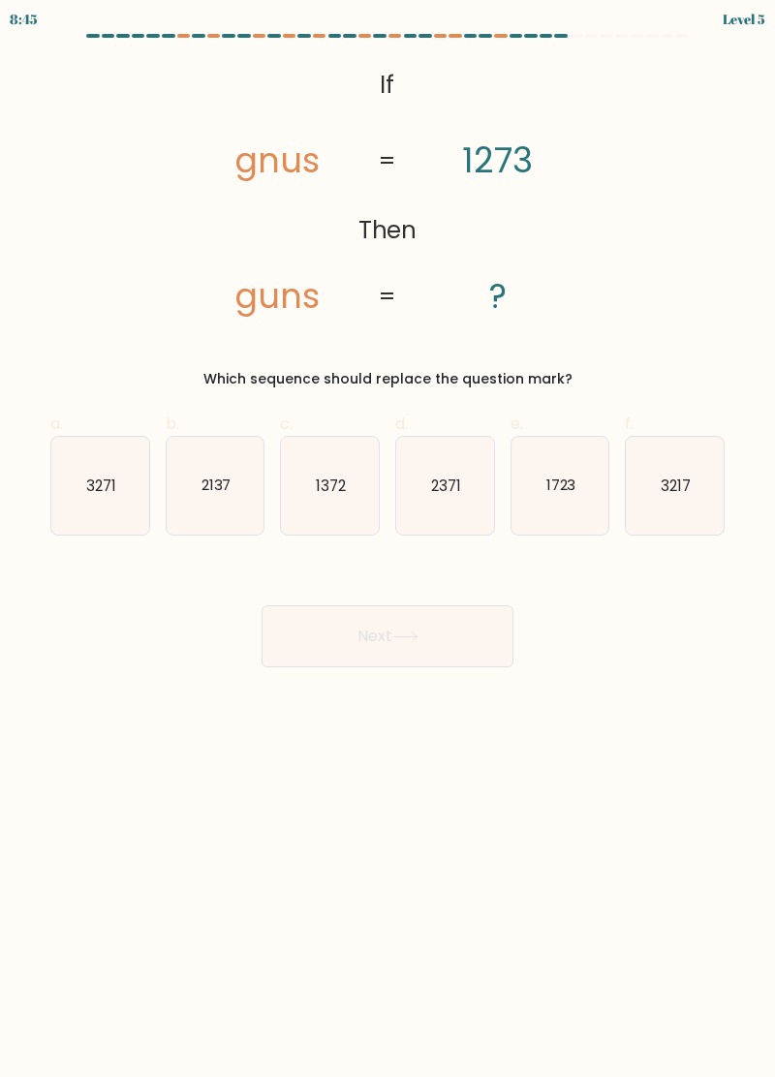
click at [567, 441] on icon "1723" at bounding box center [560, 486] width 98 height 98
click at [388, 538] on input "e. 1723" at bounding box center [387, 544] width 1 height 13
radio input "true"
click at [416, 633] on icon at bounding box center [404, 636] width 23 height 9
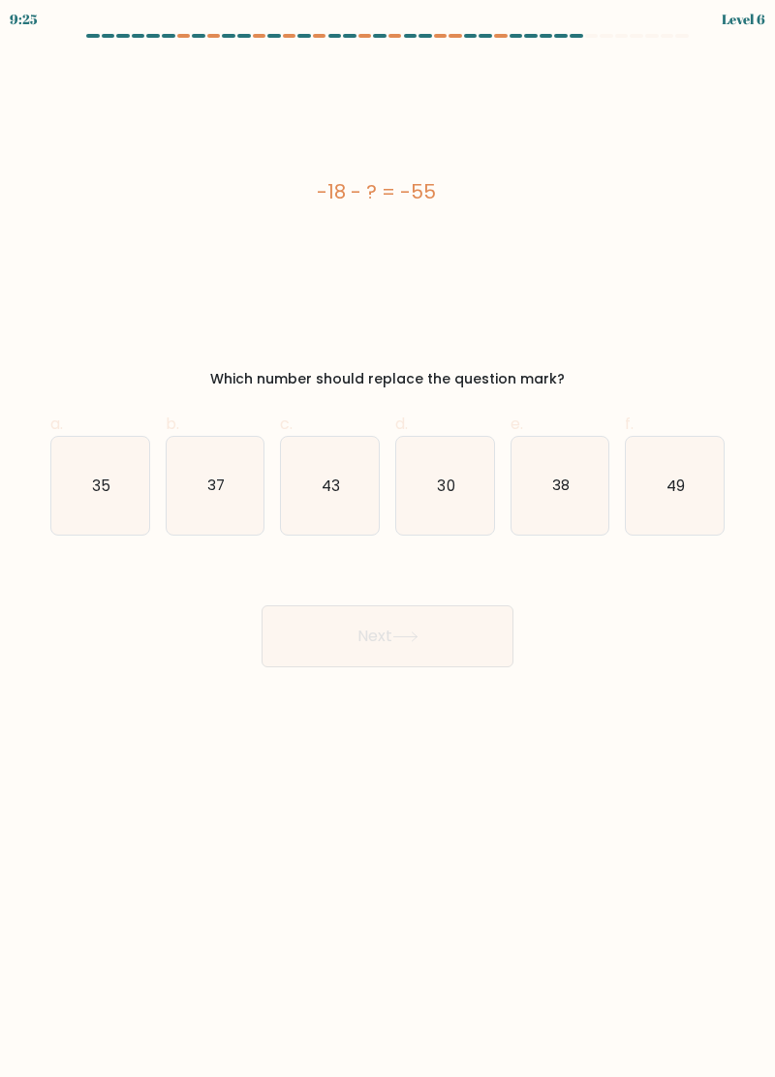
click at [366, 523] on icon "43" at bounding box center [330, 486] width 98 height 98
click at [387, 538] on input "c. 43" at bounding box center [387, 544] width 1 height 13
radio input "true"
click at [394, 649] on button "Next" at bounding box center [387, 636] width 252 height 62
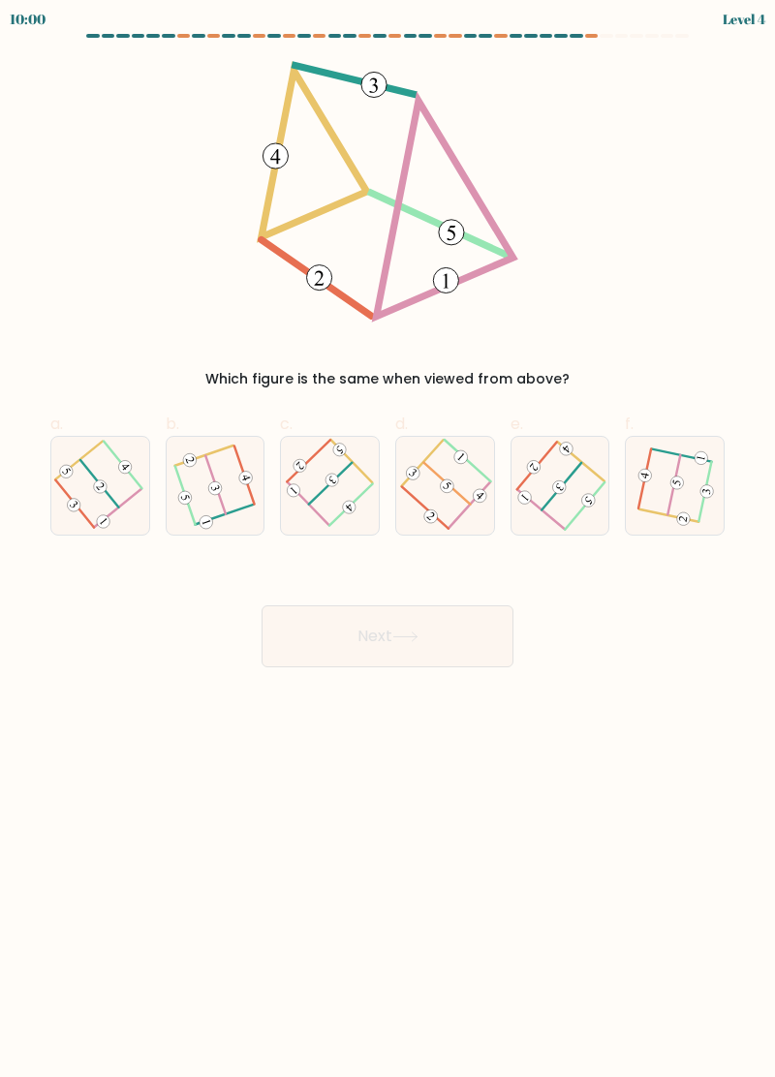
click at [562, 486] on 473 at bounding box center [559, 487] width 18 height 18
click at [388, 538] on input "e." at bounding box center [387, 544] width 1 height 13
radio input "true"
click at [397, 620] on button "Next" at bounding box center [387, 636] width 252 height 62
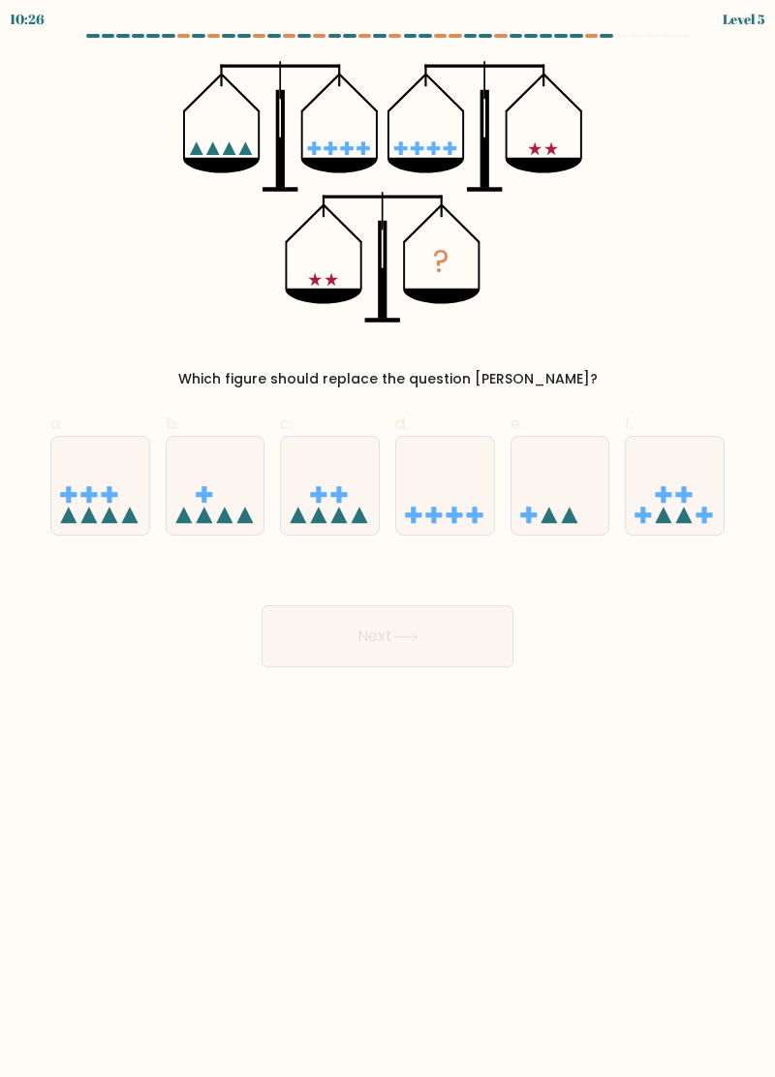
click at [536, 470] on icon at bounding box center [560, 485] width 98 height 80
click at [388, 538] on input "e." at bounding box center [387, 544] width 1 height 13
radio input "true"
click at [395, 653] on button "Next" at bounding box center [387, 636] width 252 height 62
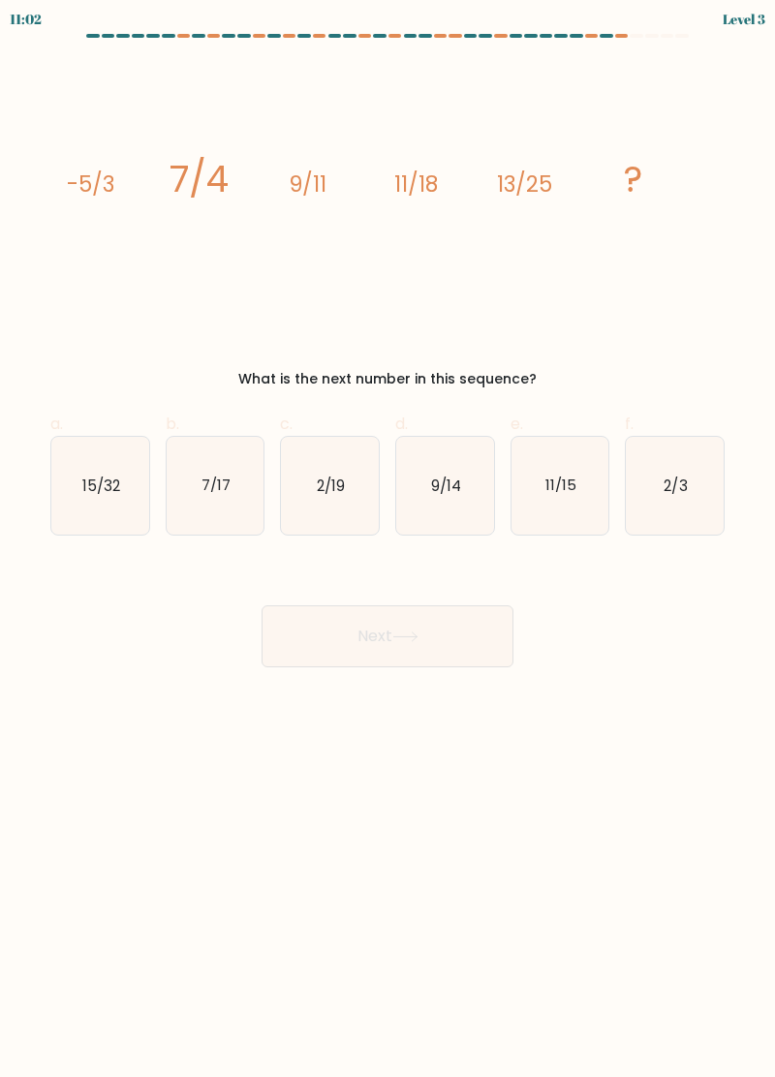
click at [206, 523] on icon "7/17" at bounding box center [216, 486] width 98 height 98
click at [387, 538] on input "b. 7/17" at bounding box center [387, 544] width 1 height 13
radio input "true"
click at [358, 625] on button "Next" at bounding box center [387, 636] width 252 height 62
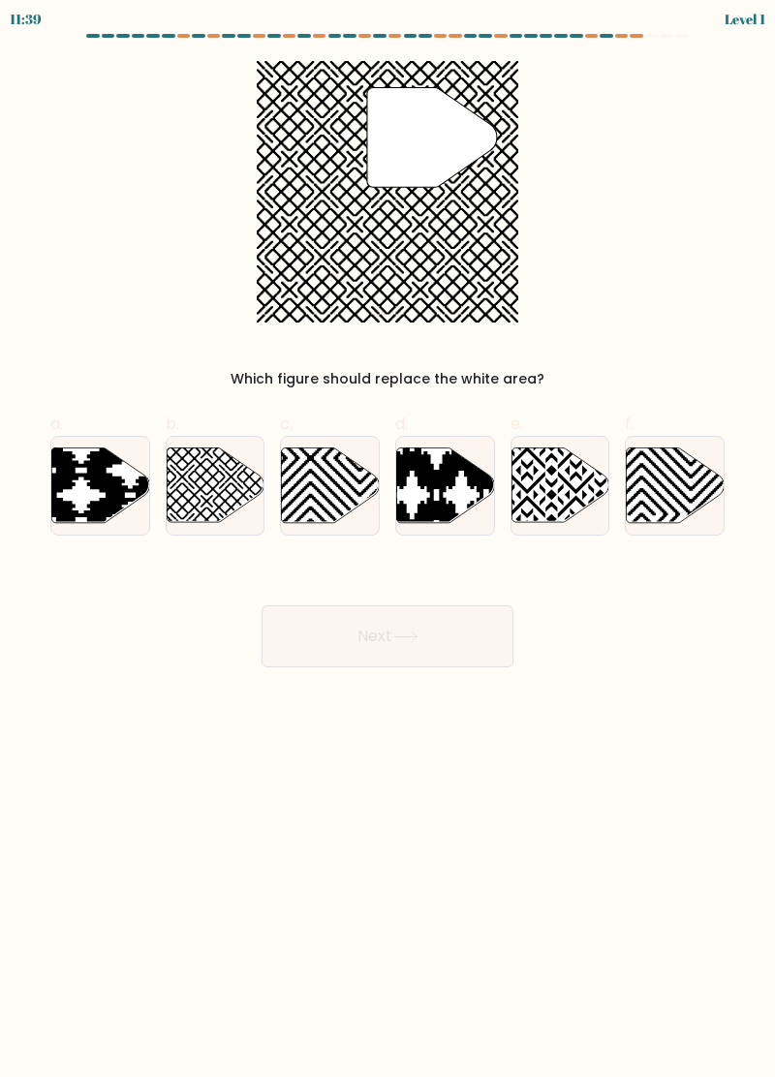
click at [238, 478] on icon at bounding box center [181, 526] width 197 height 197
click at [387, 538] on input "b." at bounding box center [387, 544] width 1 height 13
radio input "true"
click at [421, 627] on button "Next" at bounding box center [387, 636] width 252 height 62
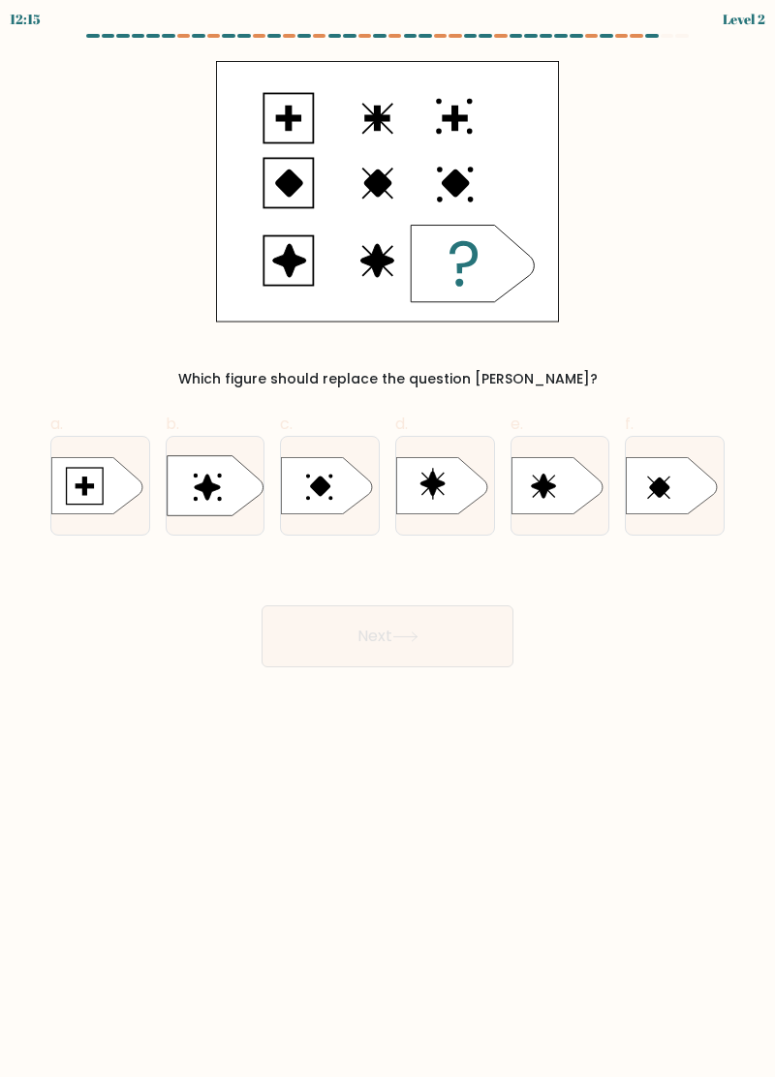
click at [206, 525] on div at bounding box center [216, 486] width 100 height 100
click at [387, 538] on input "b." at bounding box center [387, 544] width 1 height 13
radio input "true"
click at [353, 681] on body "12:15 Level 2" at bounding box center [387, 538] width 775 height 1077
click at [412, 642] on button "Next" at bounding box center [387, 636] width 252 height 62
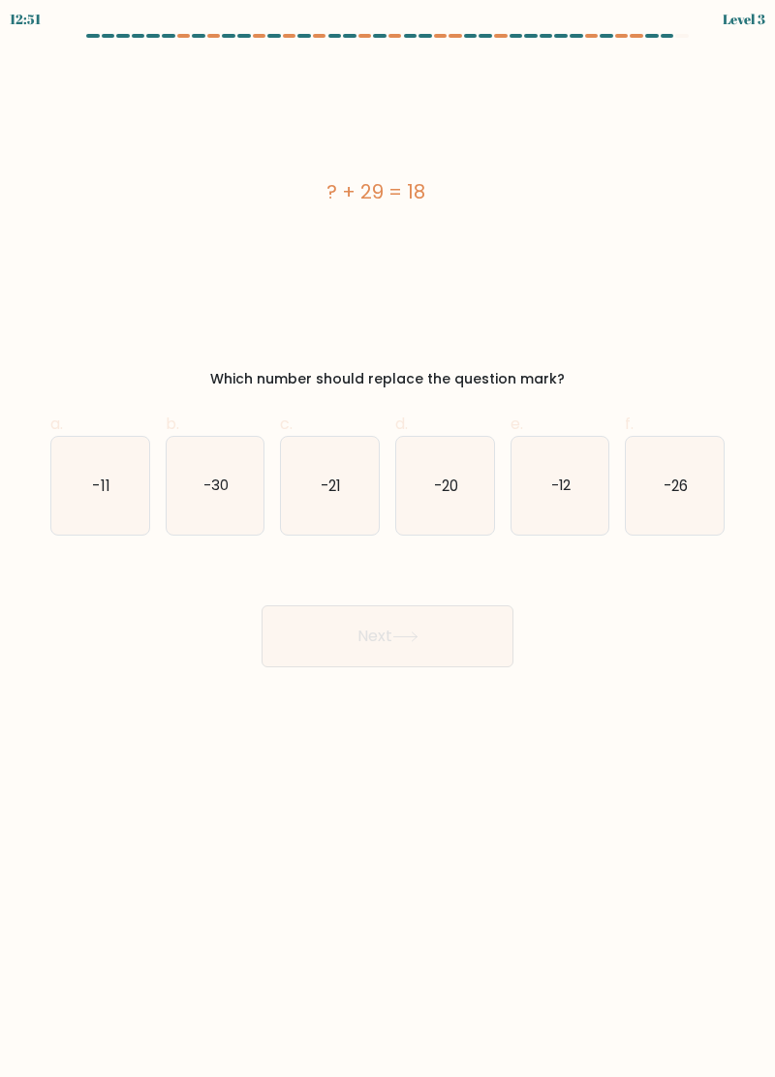
click at [105, 500] on icon "-11" at bounding box center [100, 486] width 98 height 98
click at [387, 538] on input "a. -11" at bounding box center [387, 544] width 1 height 13
radio input "true"
click at [324, 644] on button "Next" at bounding box center [387, 636] width 252 height 62
click at [345, 622] on button "Next" at bounding box center [387, 636] width 252 height 62
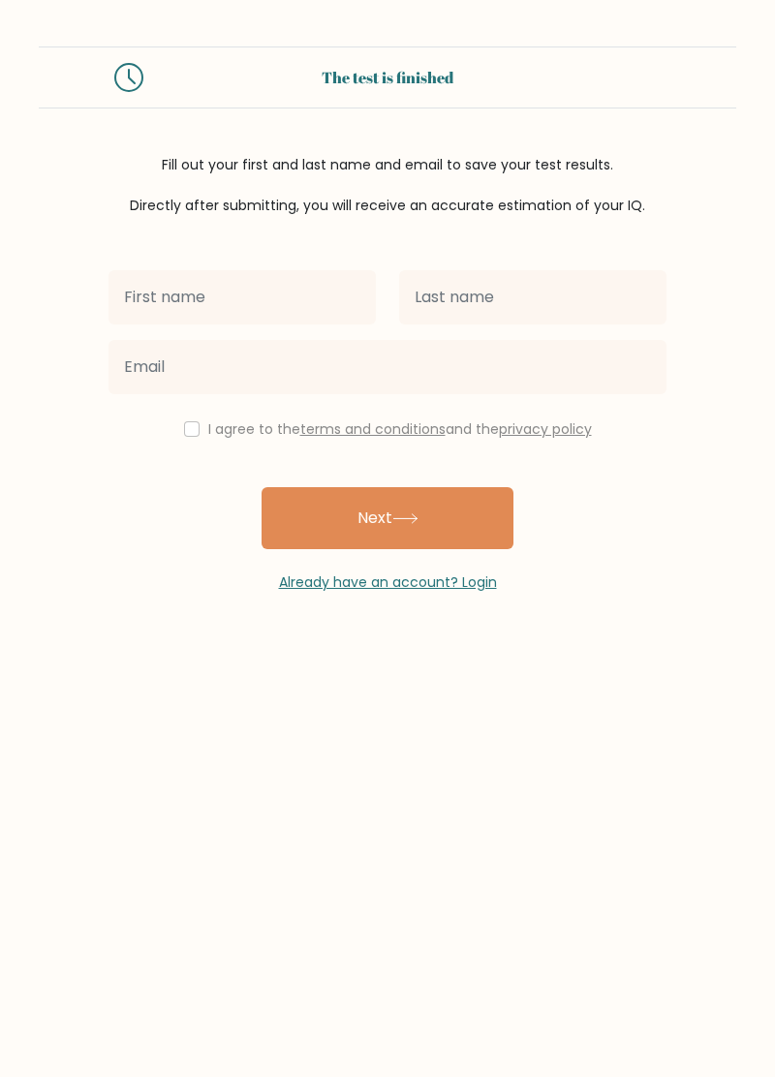
click at [326, 285] on input "text" at bounding box center [241, 297] width 267 height 54
type input "Sam"
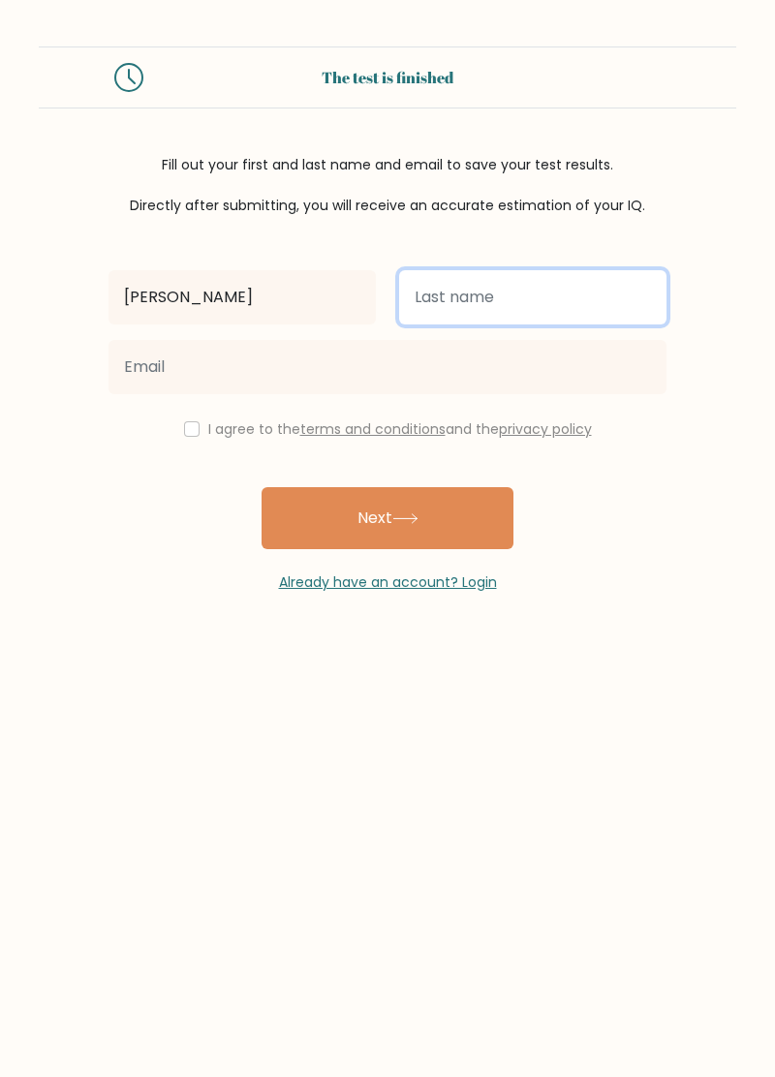
click at [489, 295] on input "text" at bounding box center [532, 297] width 267 height 54
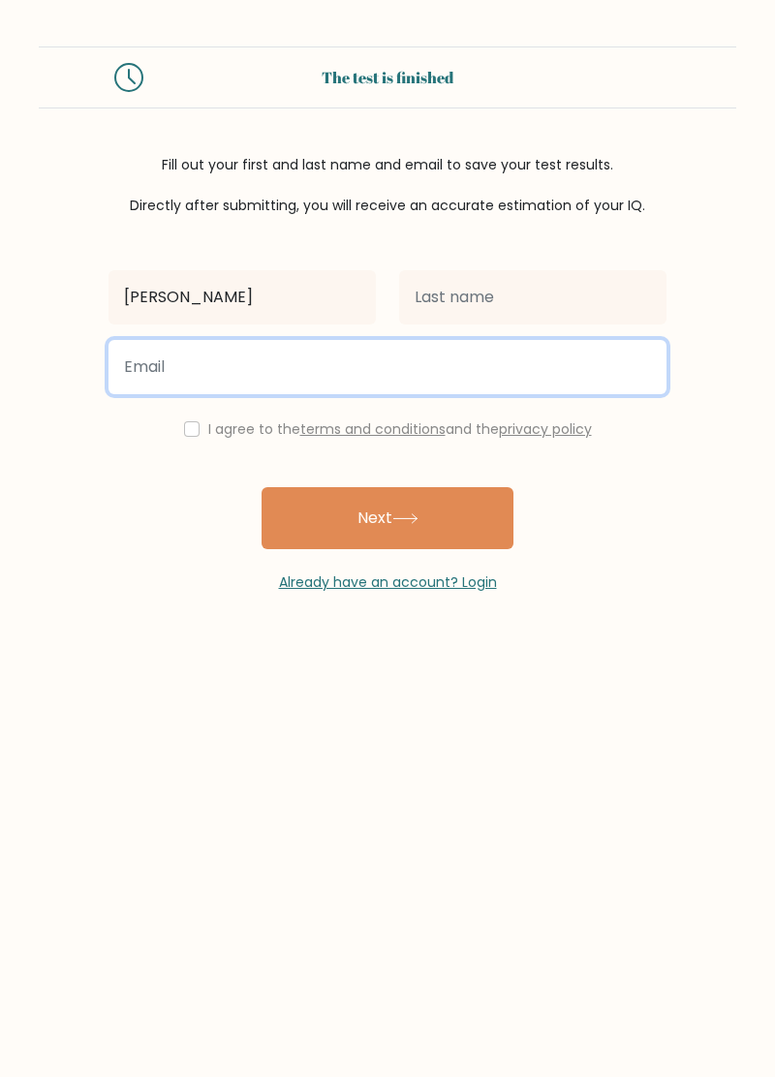
click at [411, 358] on input "email" at bounding box center [387, 367] width 558 height 54
type input "samantha.oviedo@gmail.com"
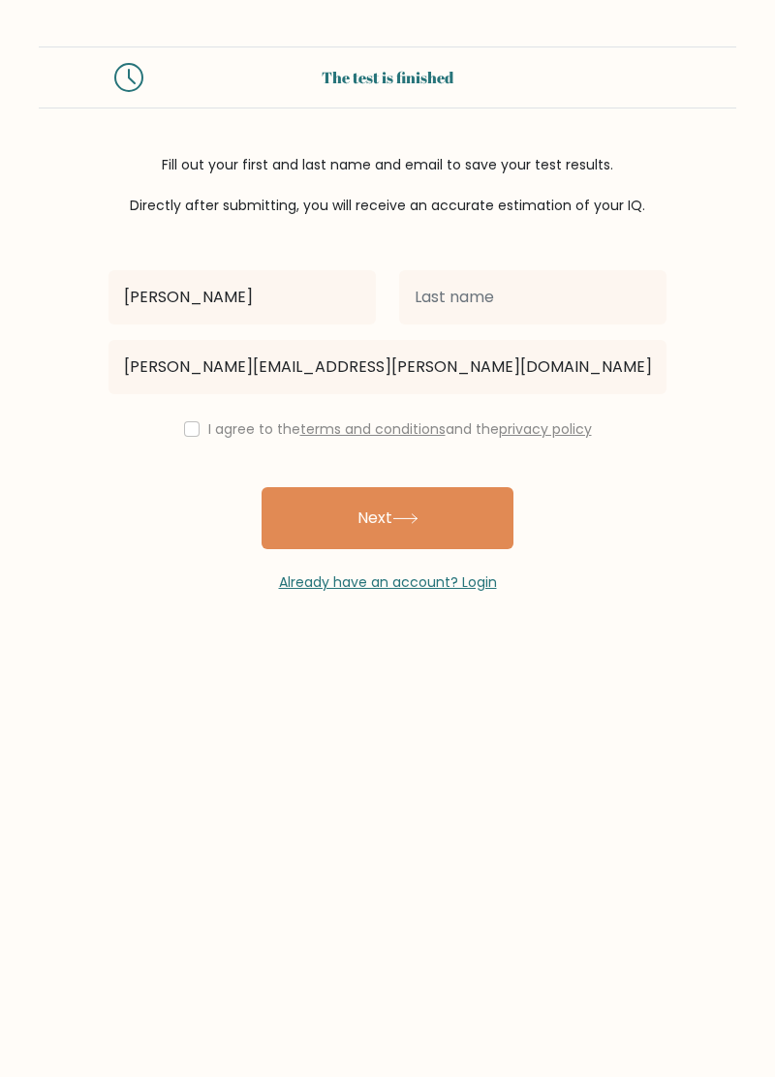
click at [428, 511] on button "Next" at bounding box center [387, 518] width 252 height 62
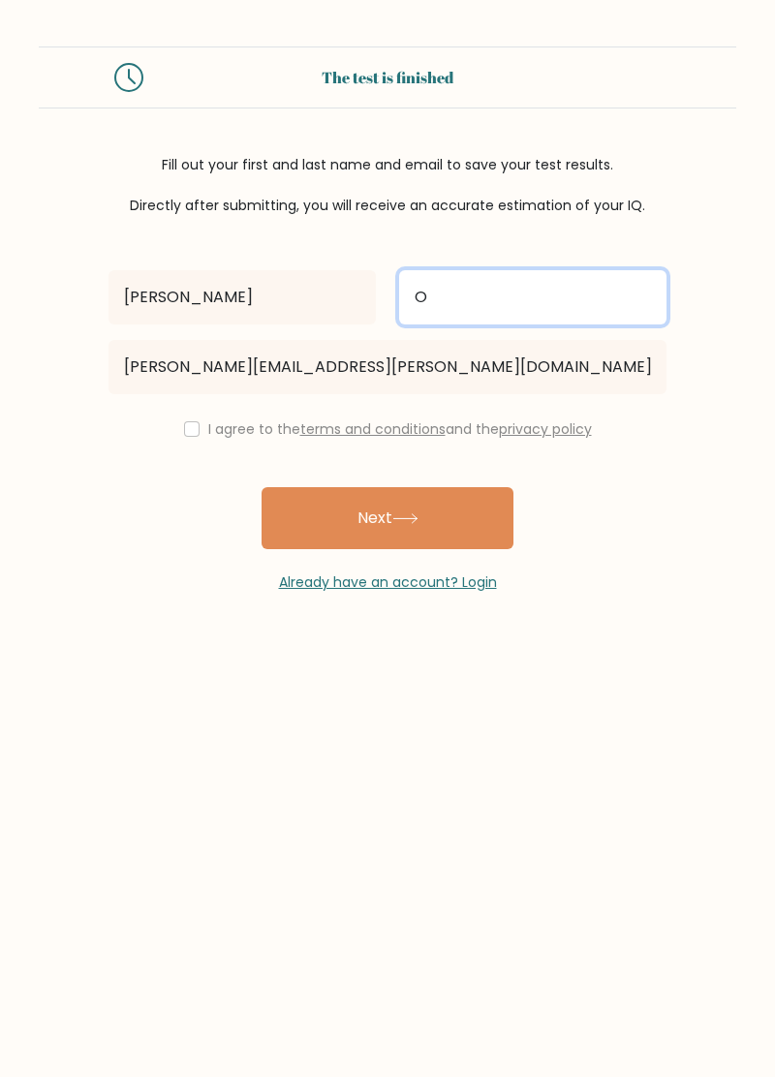
type input "O"
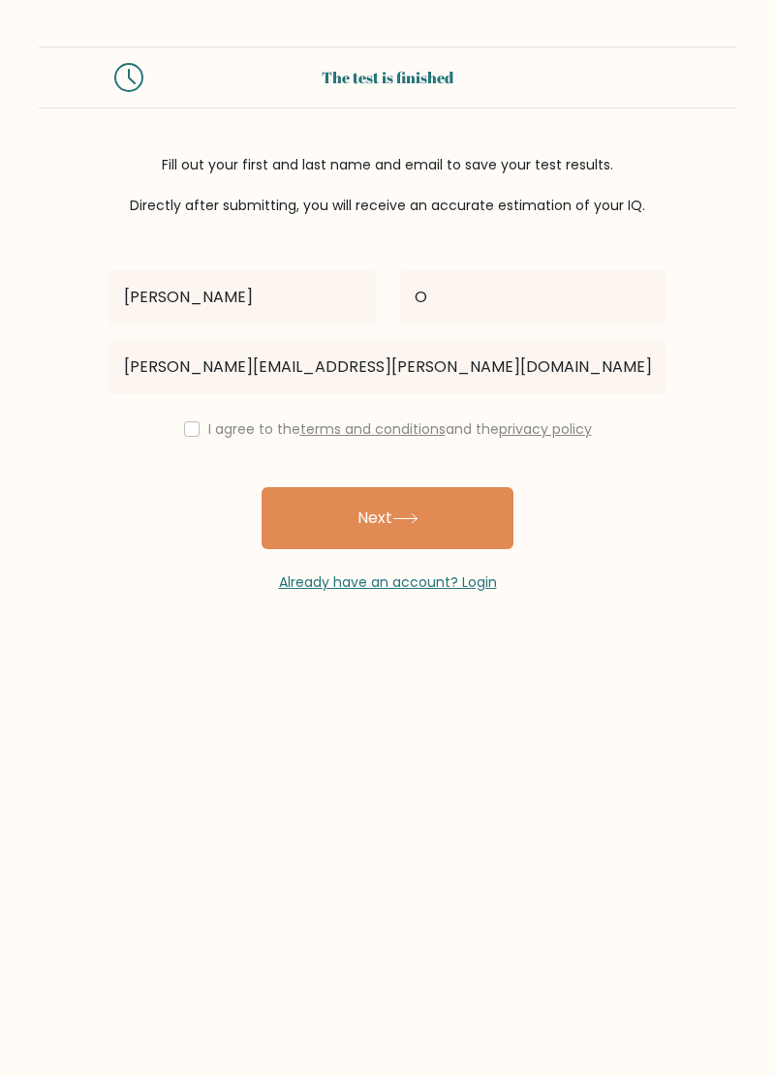
click at [443, 525] on button "Next" at bounding box center [387, 518] width 252 height 62
click at [194, 424] on div "I agree to the terms and conditions and the privacy policy" at bounding box center [387, 428] width 581 height 23
click at [194, 432] on input "checkbox" at bounding box center [191, 428] width 15 height 15
checkbox input "true"
click at [390, 520] on button "Next" at bounding box center [387, 518] width 252 height 62
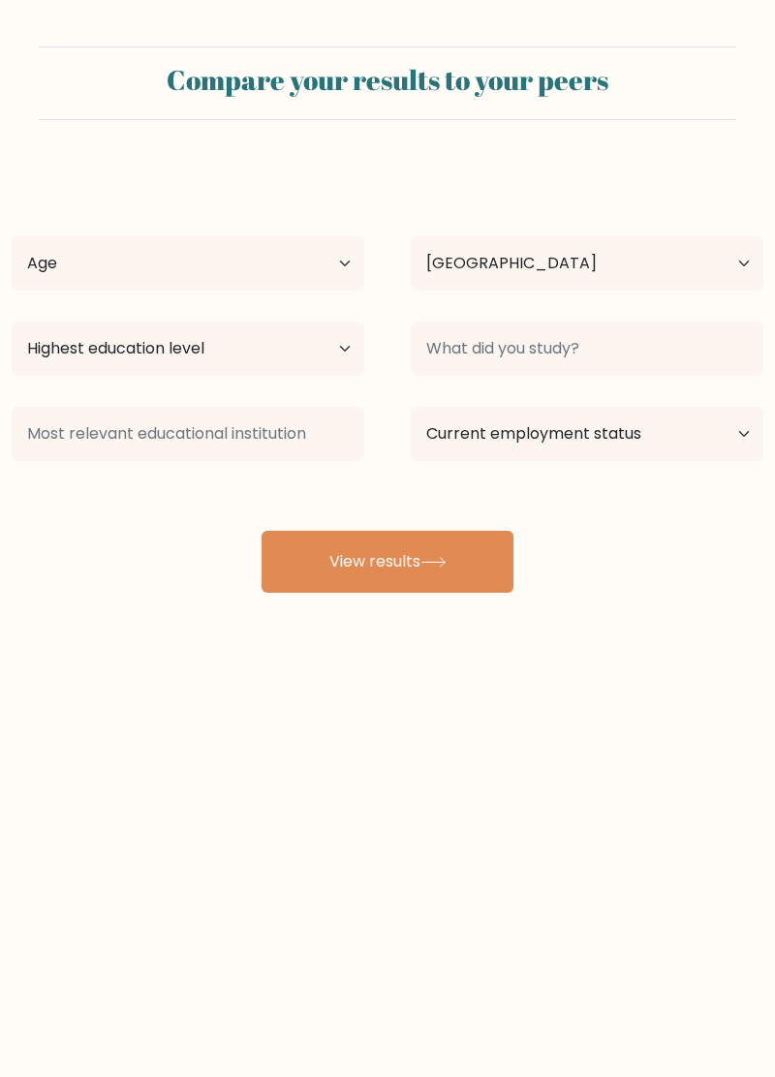
select select "CR"
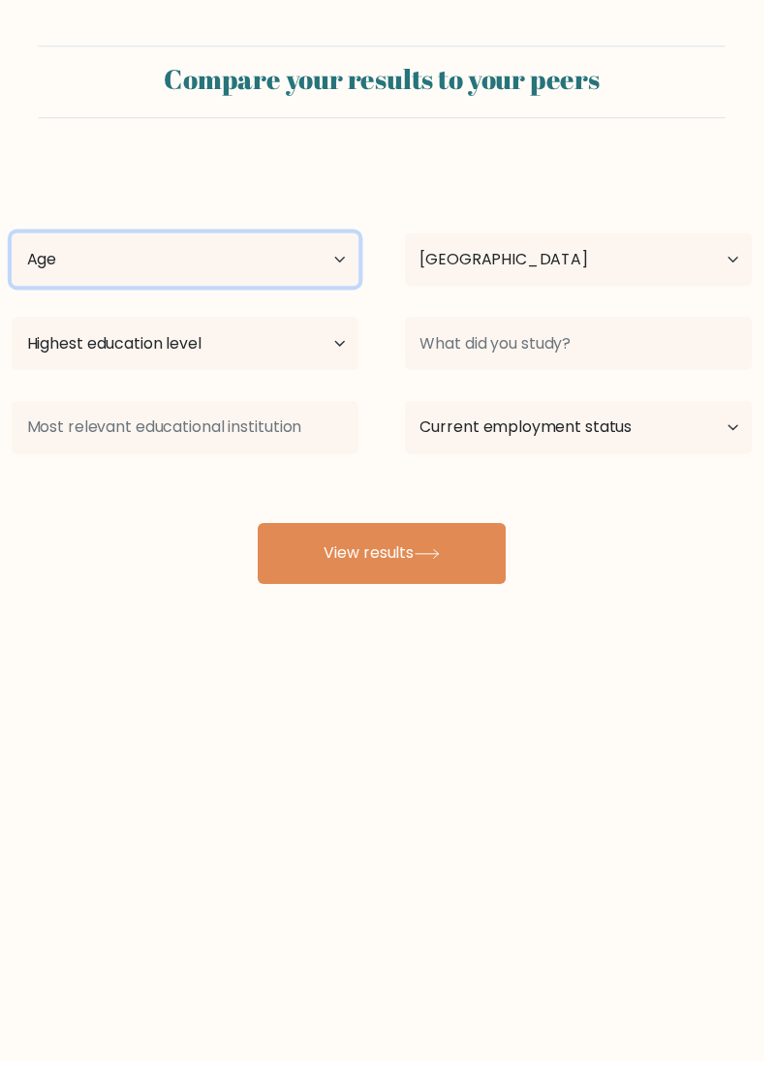
click at [326, 261] on select "Age Under 18 years old 18-24 years old 25-34 years old 35-44 years old 45-54 ye…" at bounding box center [188, 263] width 353 height 54
select select "18_24"
click at [12, 236] on select "Age Under 18 years old 18-24 years old 25-34 years old 35-44 years old 45-54 ye…" at bounding box center [188, 263] width 353 height 54
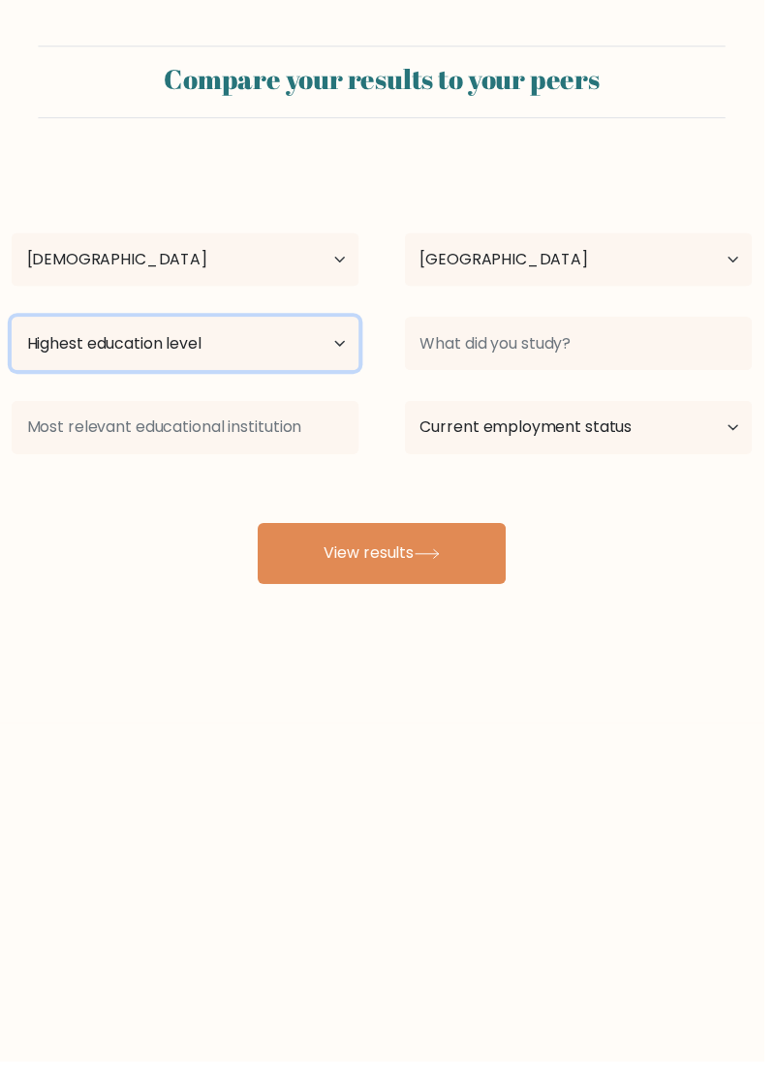
click at [316, 356] on select "Highest education level No schooling Primary Lower Secondary Upper Secondary Oc…" at bounding box center [188, 349] width 353 height 54
click at [333, 353] on select "Highest education level No schooling Primary Lower Secondary Upper Secondary Oc…" at bounding box center [188, 349] width 353 height 54
click at [336, 337] on select "Highest education level No schooling Primary Lower Secondary Upper Secondary Oc…" at bounding box center [188, 349] width 353 height 54
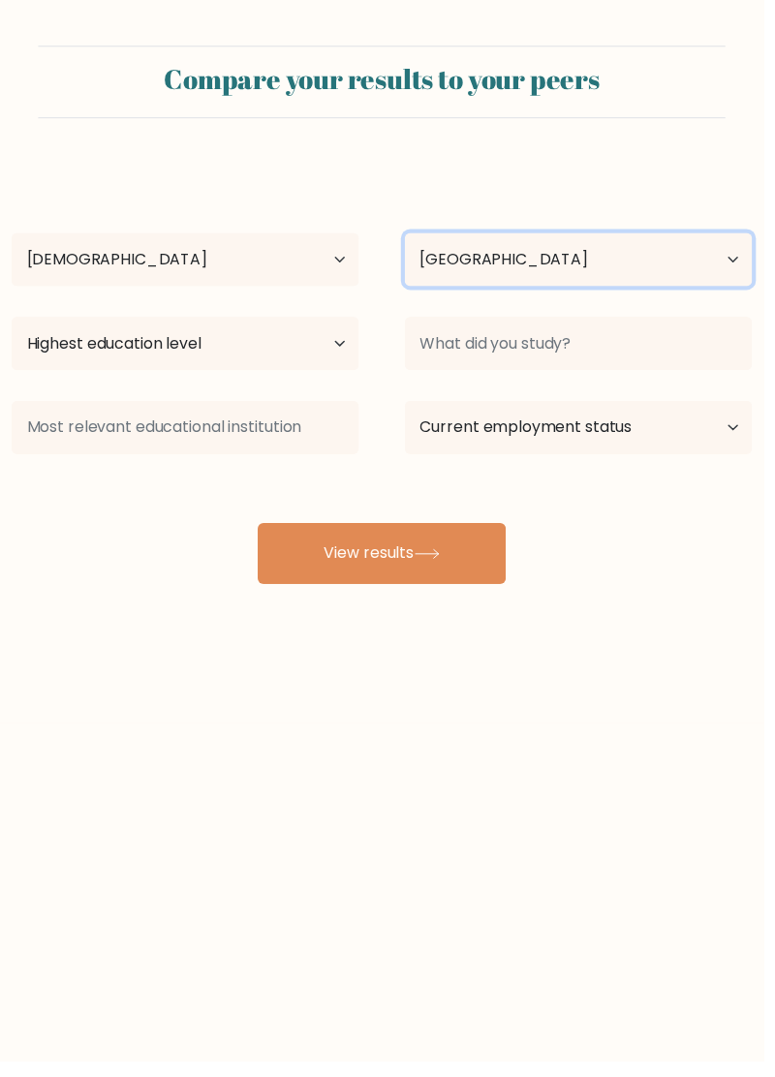
click at [563, 246] on select "Country Afghanistan Albania Algeria American Samoa Andorra Angola Anguilla Anta…" at bounding box center [587, 263] width 353 height 54
click at [238, 833] on body "Compare your results to your peers Sam O Age Under 18 years old 18-24 years old…" at bounding box center [387, 538] width 775 height 1077
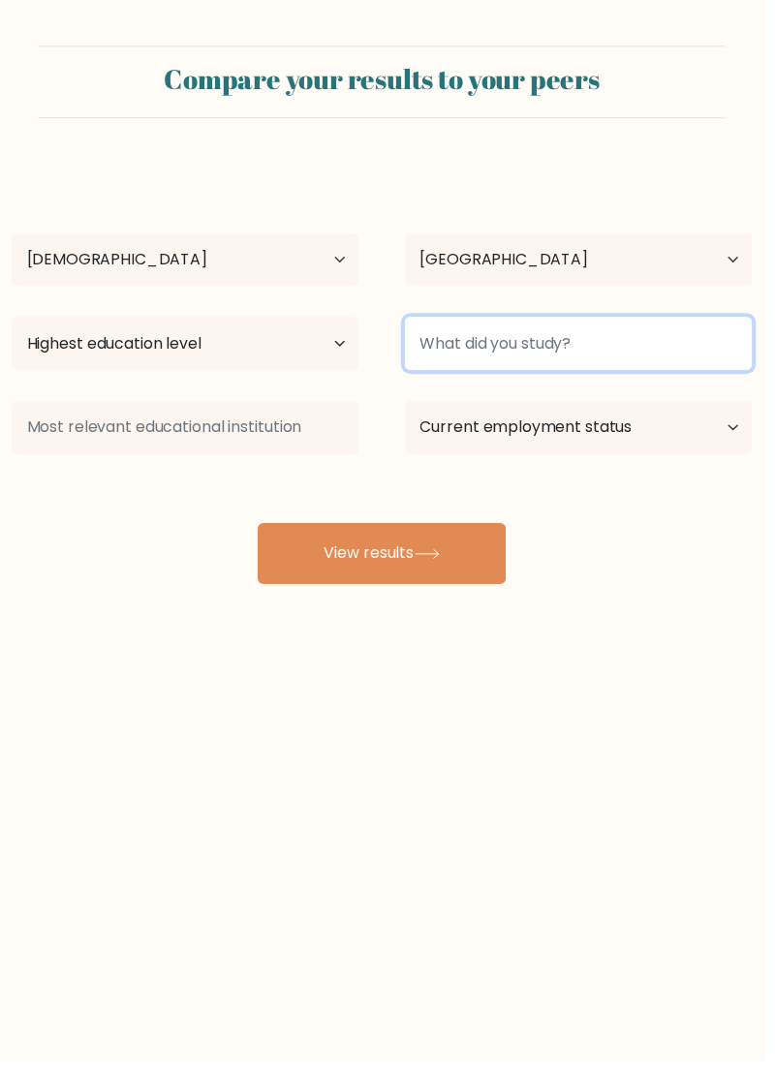
click at [528, 351] on input at bounding box center [587, 349] width 353 height 54
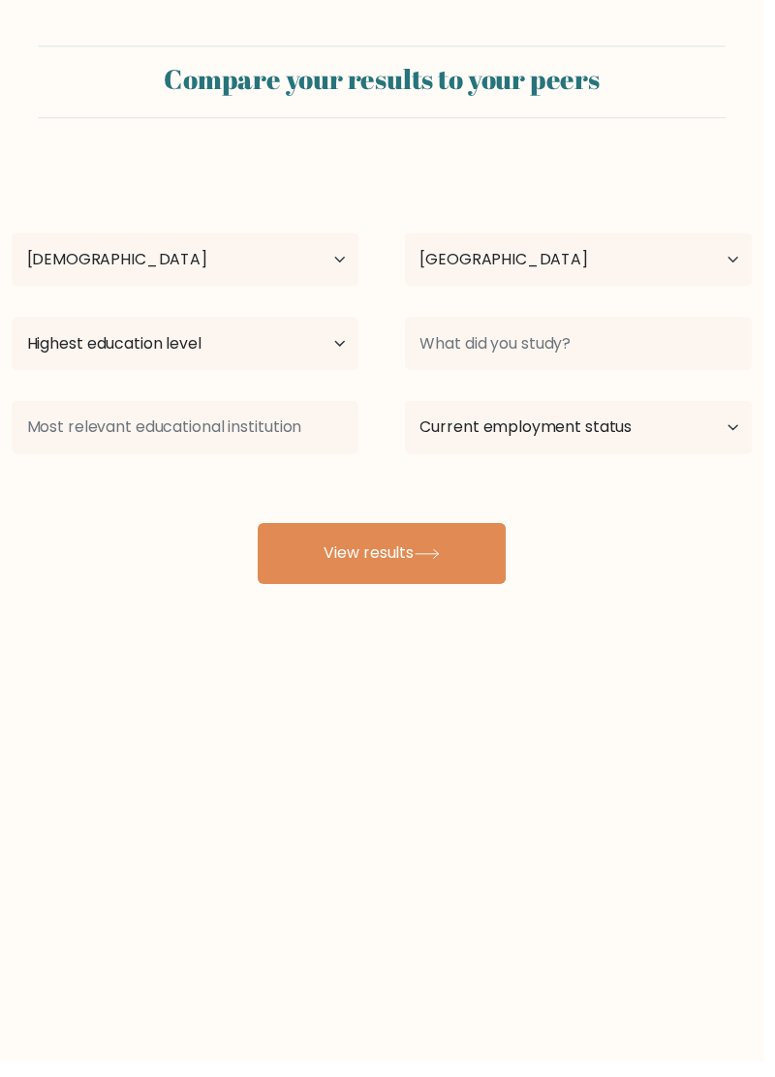
click at [453, 564] on button "View results" at bounding box center [387, 562] width 252 height 62
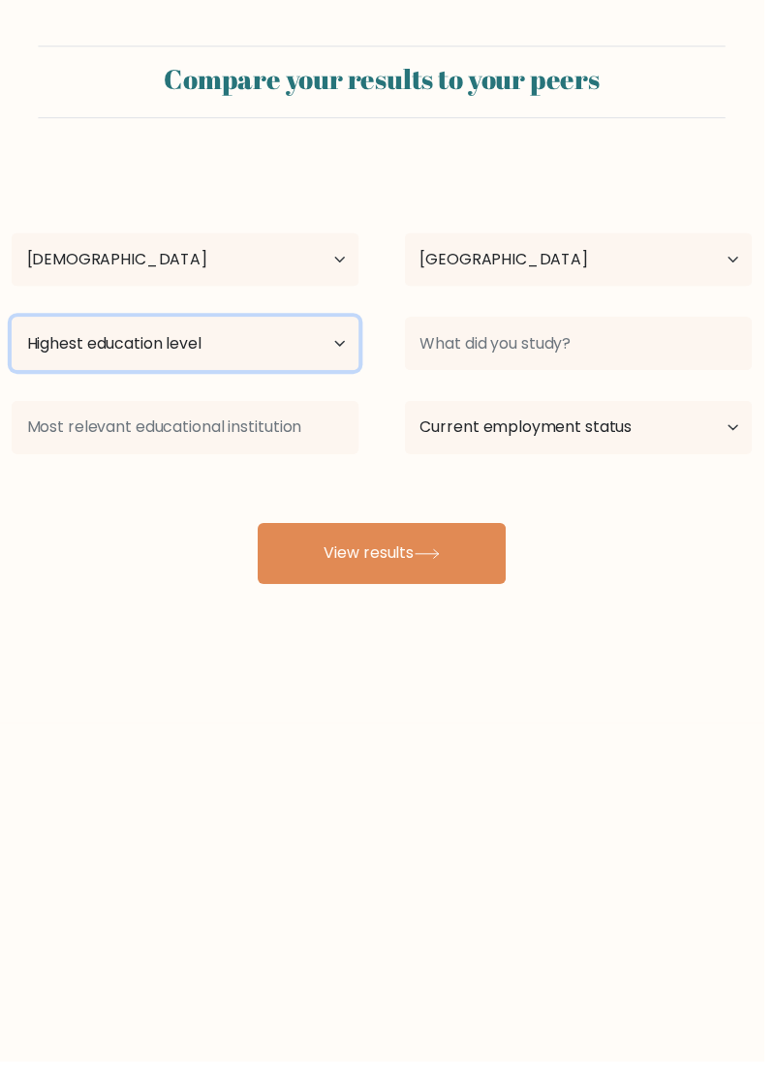
click at [345, 356] on select "Highest education level No schooling Primary Lower Secondary Upper Secondary Oc…" at bounding box center [188, 349] width 353 height 54
select select "bachelors_degree"
click at [12, 322] on select "Highest education level No schooling Primary Lower Secondary Upper Secondary Oc…" at bounding box center [188, 349] width 353 height 54
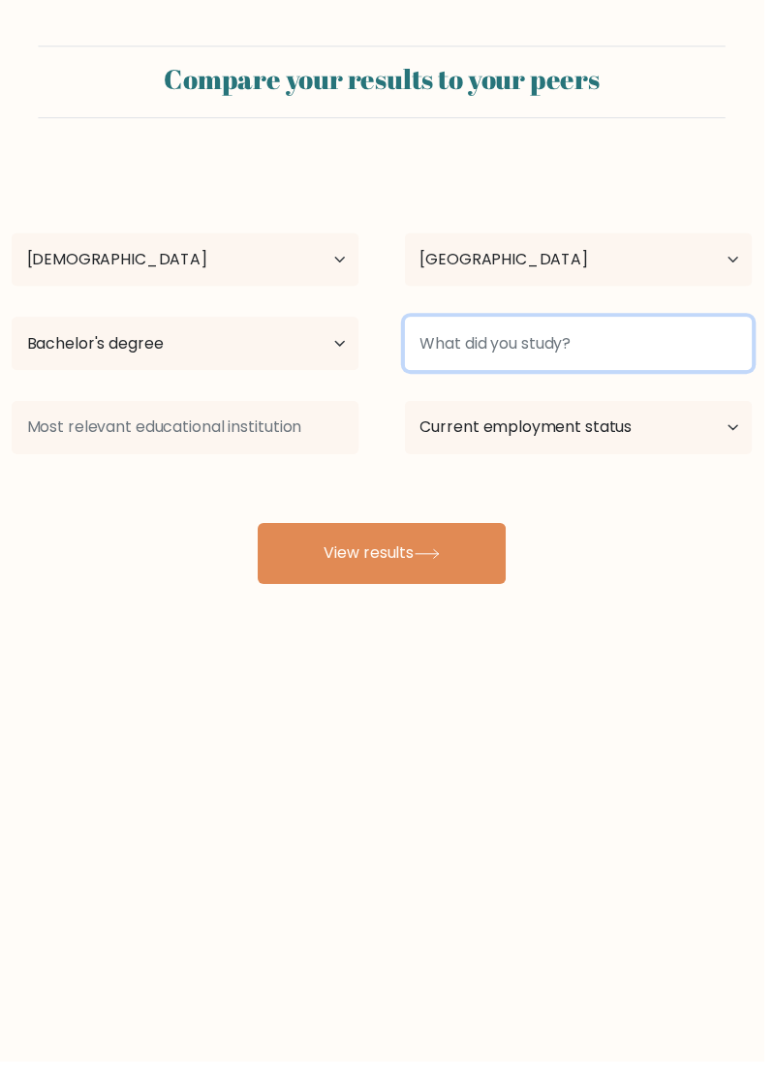
click at [526, 350] on input at bounding box center [587, 349] width 353 height 54
type input "S"
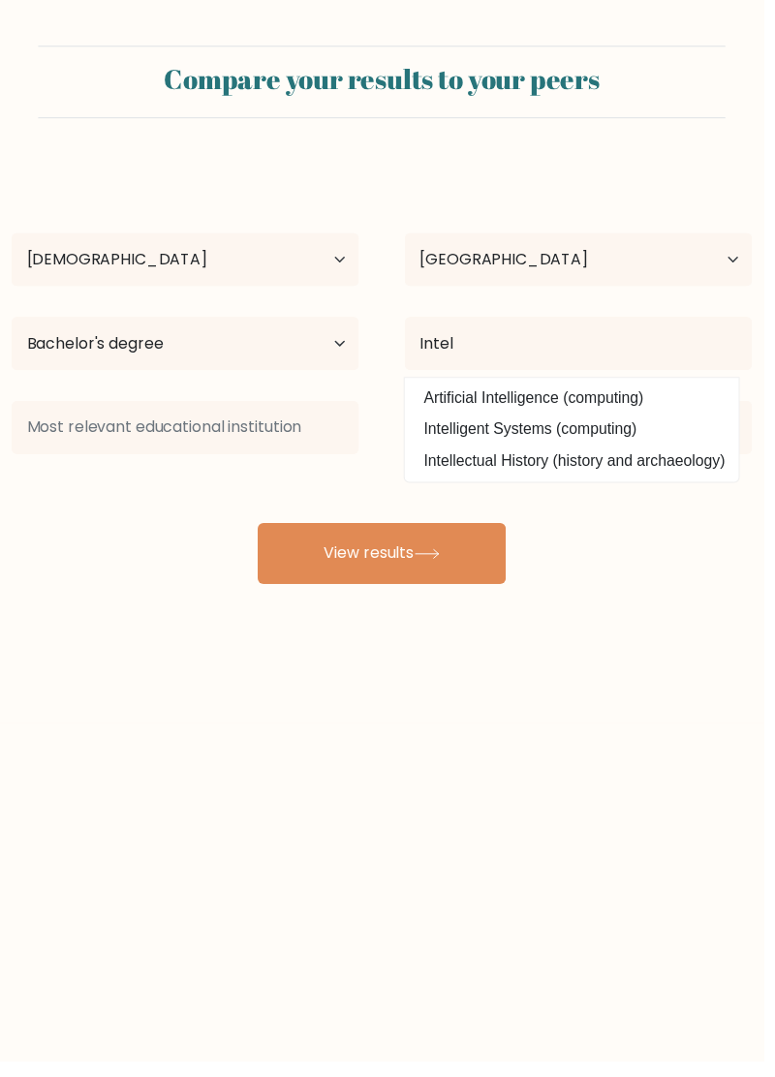
click at [480, 428] on option "Intelligent Systems (computing)" at bounding box center [579, 435] width 329 height 31
type input "Intelligent Systems"
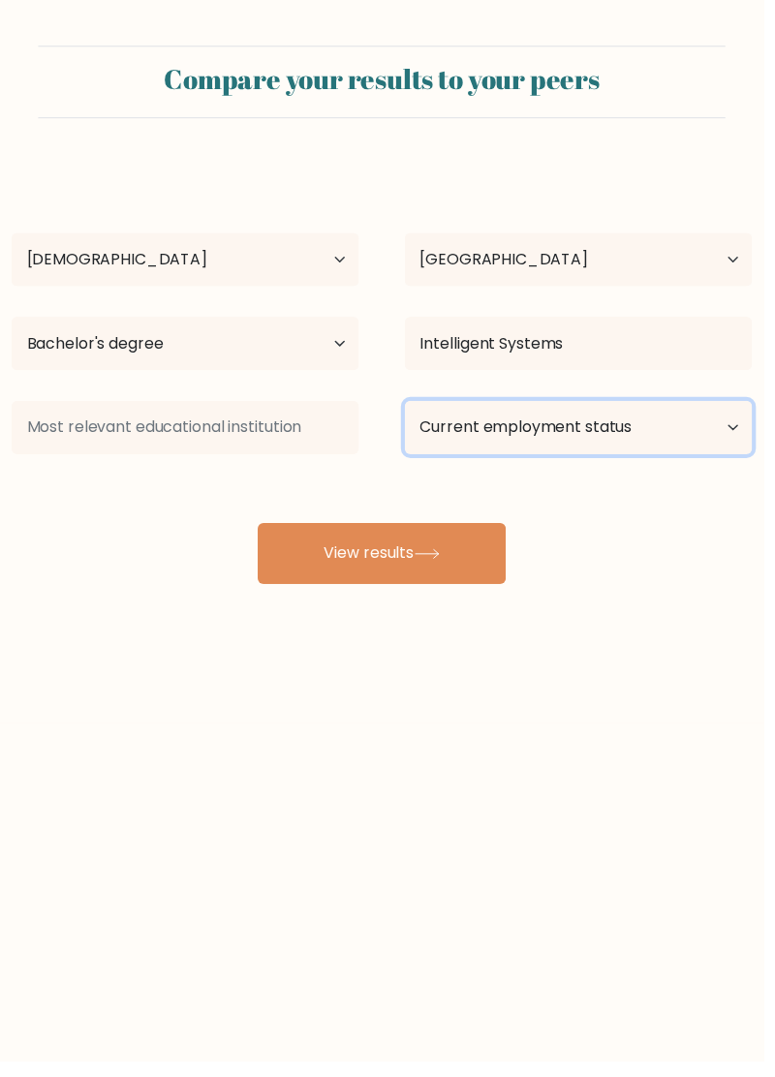
click at [598, 428] on select "Current employment status Employed Student Retired Other / prefer not to answer" at bounding box center [587, 434] width 353 height 54
select select "student"
click at [411, 407] on select "Current employment status Employed Student Retired Other / prefer not to answer" at bounding box center [587, 434] width 353 height 54
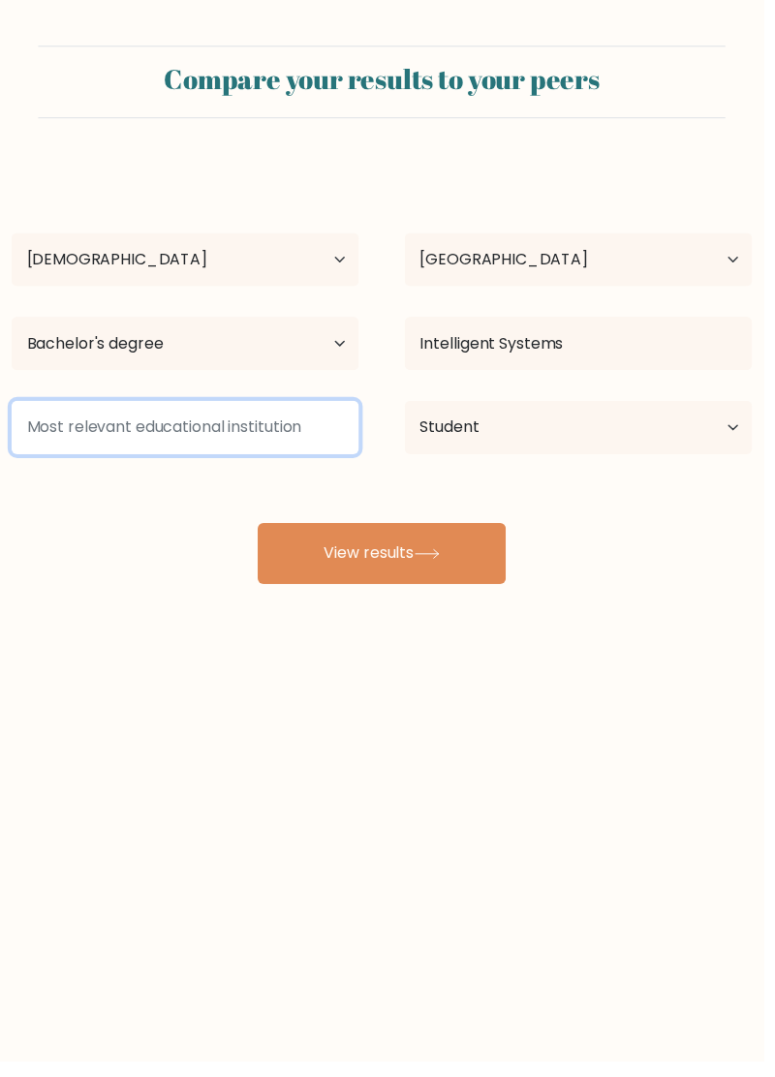
click at [320, 427] on input at bounding box center [188, 434] width 353 height 54
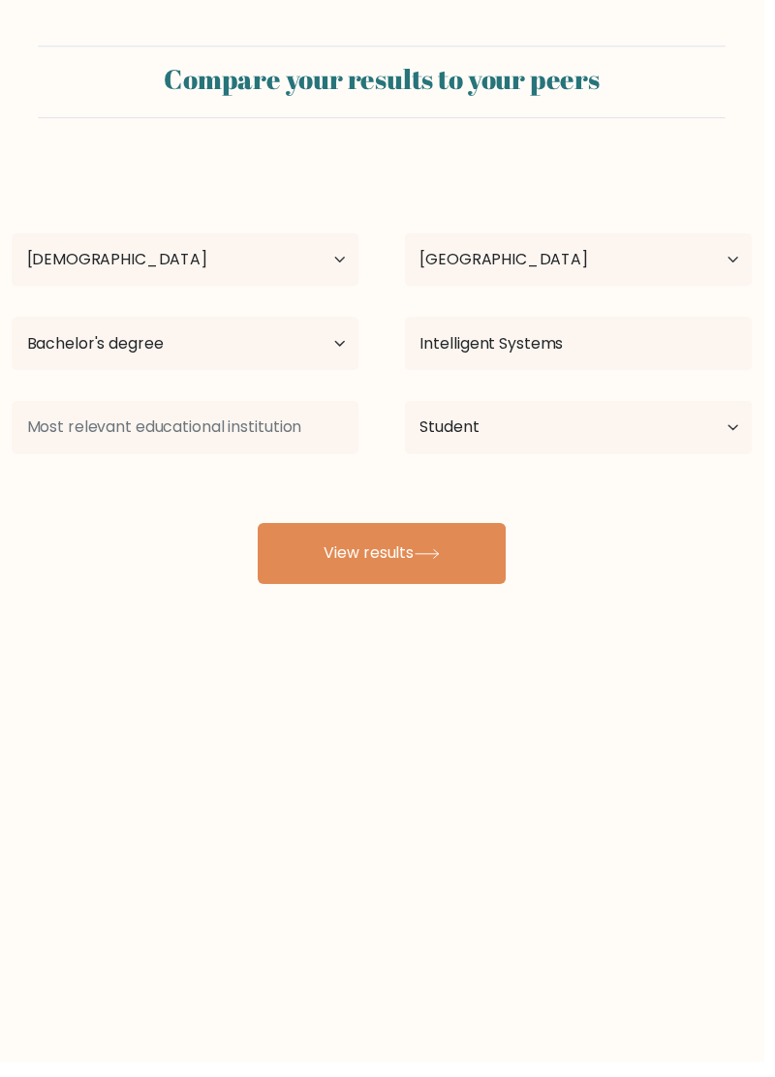
click at [405, 571] on button "View results" at bounding box center [387, 562] width 252 height 62
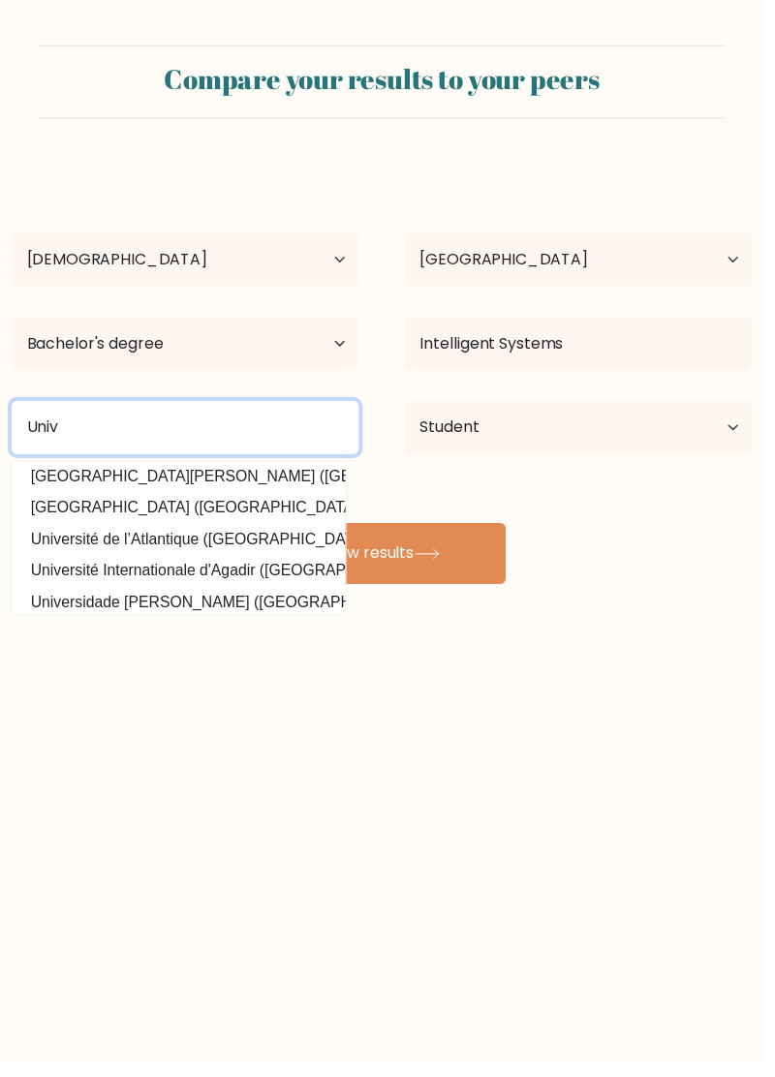
scroll to position [128, 0]
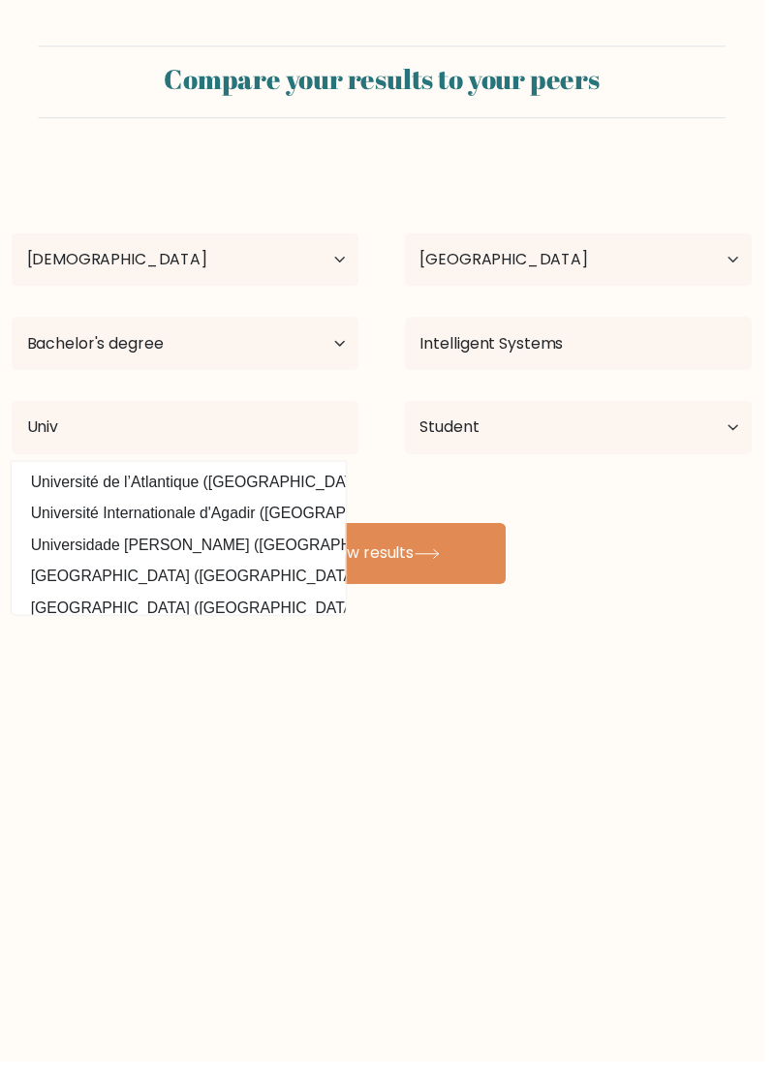
click at [260, 544] on option "Universidade Salgado de Oliveira (Brazil)" at bounding box center [180, 552] width 329 height 31
type input "Universidade Salgado de Oliveira"
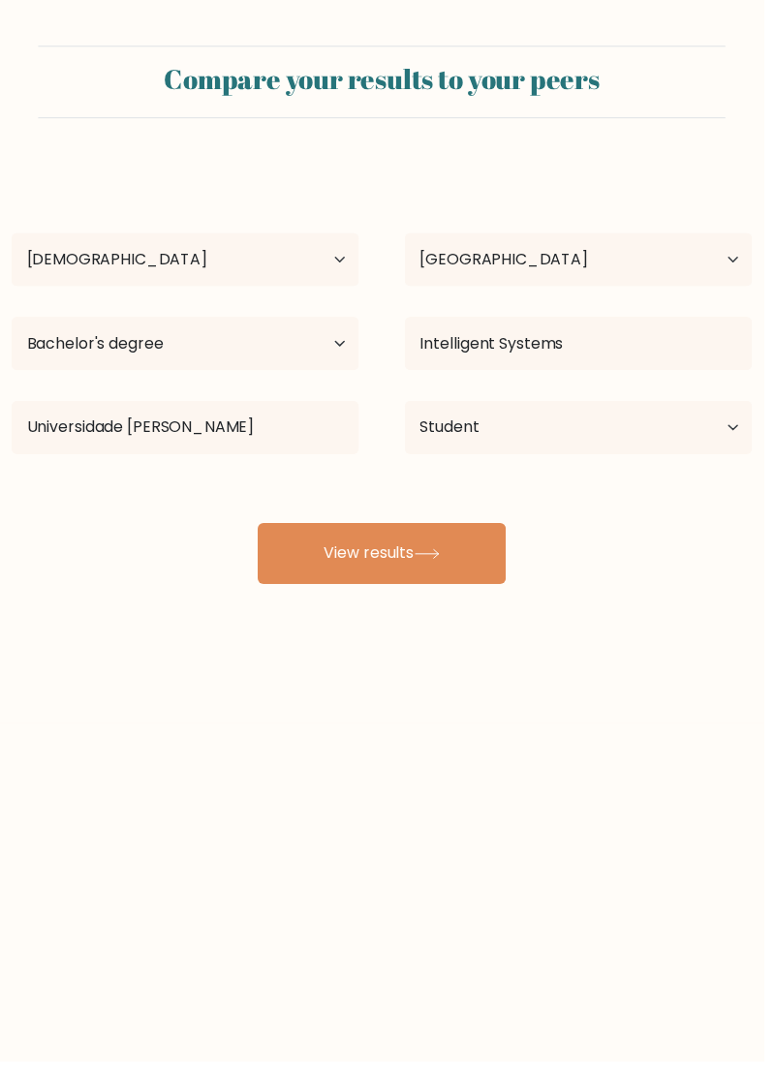
click at [404, 562] on button "View results" at bounding box center [387, 562] width 252 height 62
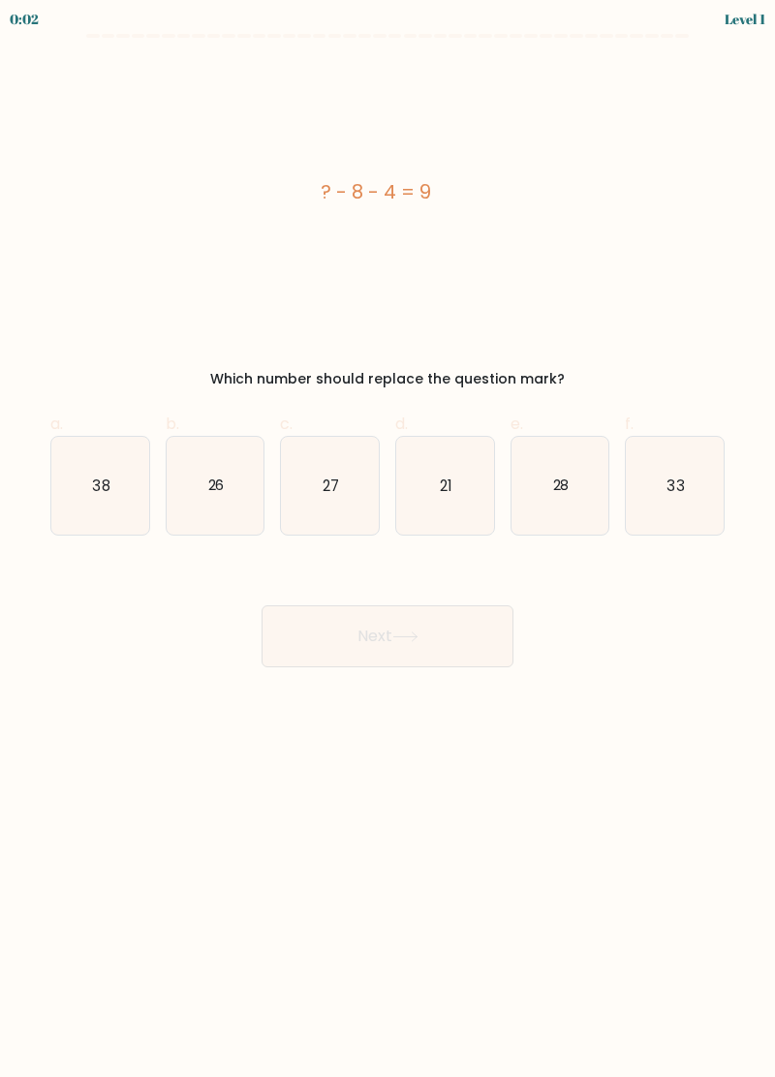
click at [462, 488] on icon "21" at bounding box center [445, 486] width 98 height 98
click at [388, 538] on input "d. 21" at bounding box center [387, 544] width 1 height 13
radio input "true"
click at [423, 640] on button "Next" at bounding box center [387, 636] width 252 height 62
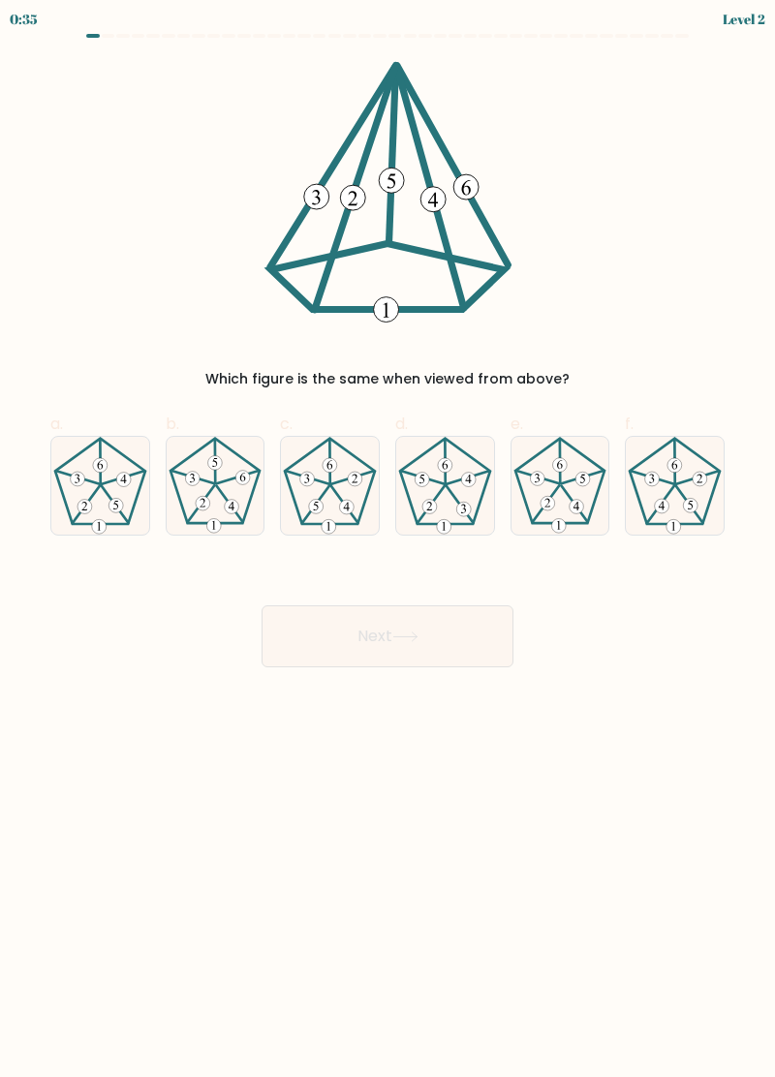
click at [213, 496] on icon at bounding box center [216, 486] width 98 height 98
click at [387, 538] on input "b." at bounding box center [387, 544] width 1 height 13
radio input "true"
click at [400, 620] on button "Next" at bounding box center [387, 636] width 252 height 62
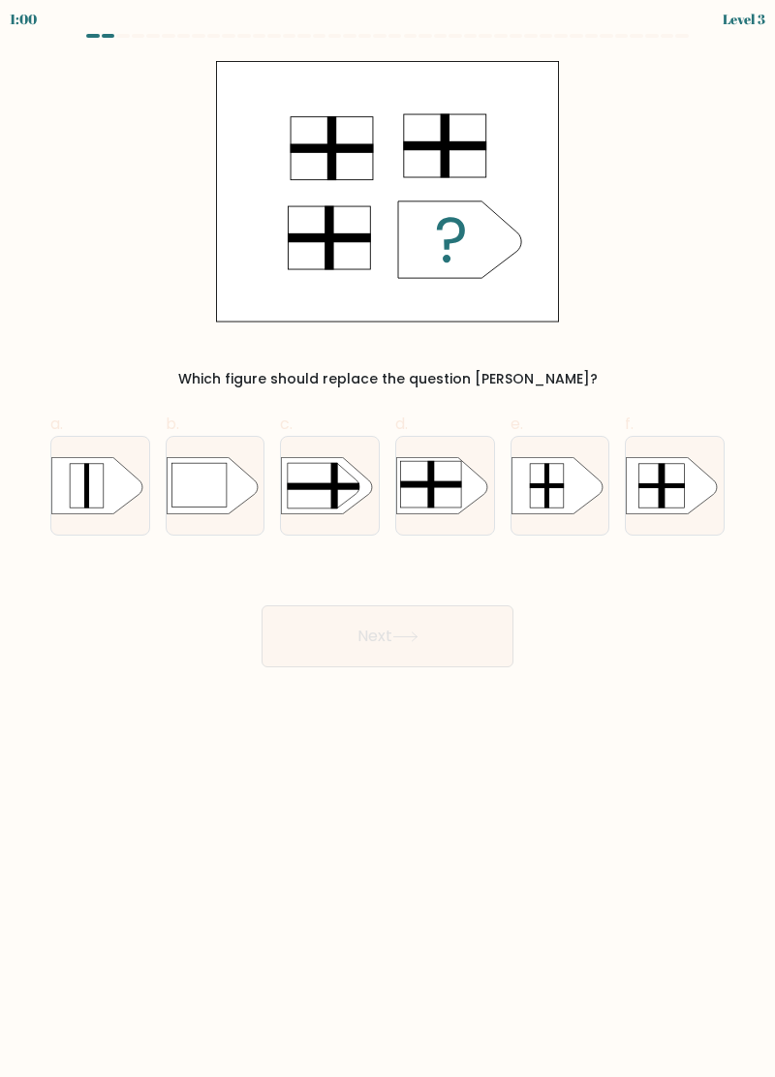
click at [436, 479] on rect at bounding box center [431, 484] width 61 height 46
click at [388, 538] on input "d." at bounding box center [387, 544] width 1 height 13
radio input "true"
click at [395, 645] on button "Next" at bounding box center [387, 636] width 252 height 62
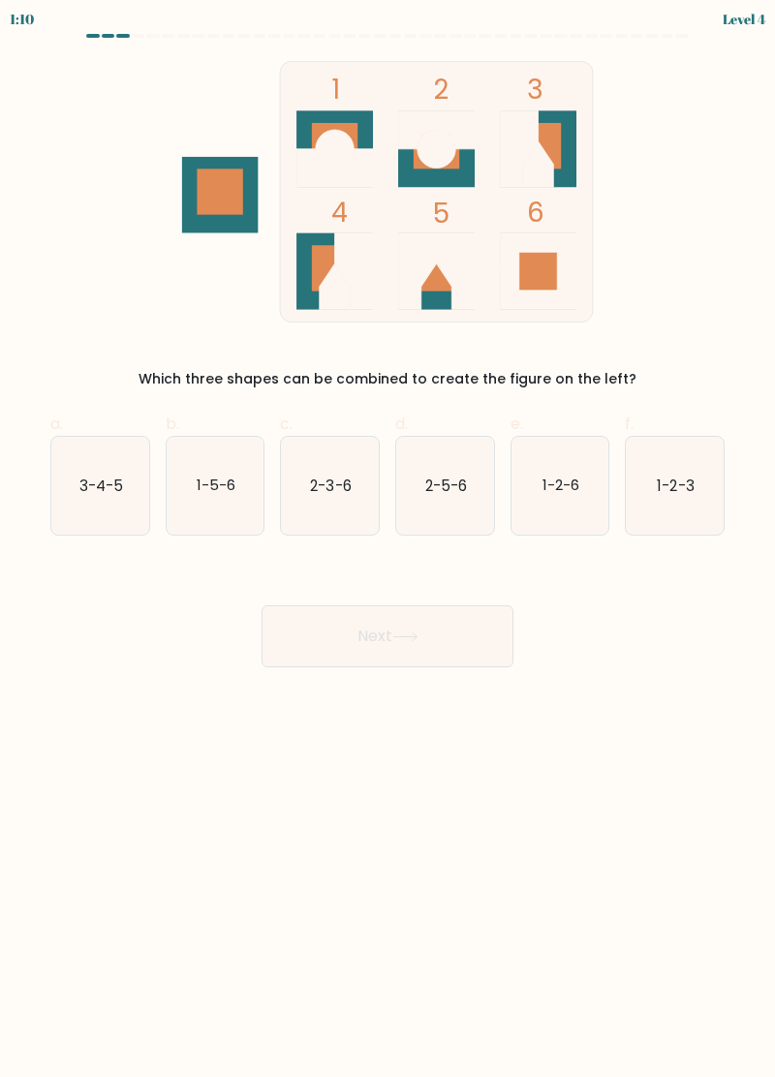
click at [112, 475] on text "3-4-5" at bounding box center [101, 485] width 44 height 20
click at [387, 538] on input "a. 3-4-5" at bounding box center [387, 544] width 1 height 13
radio input "true"
click at [366, 648] on button "Next" at bounding box center [387, 636] width 252 height 62
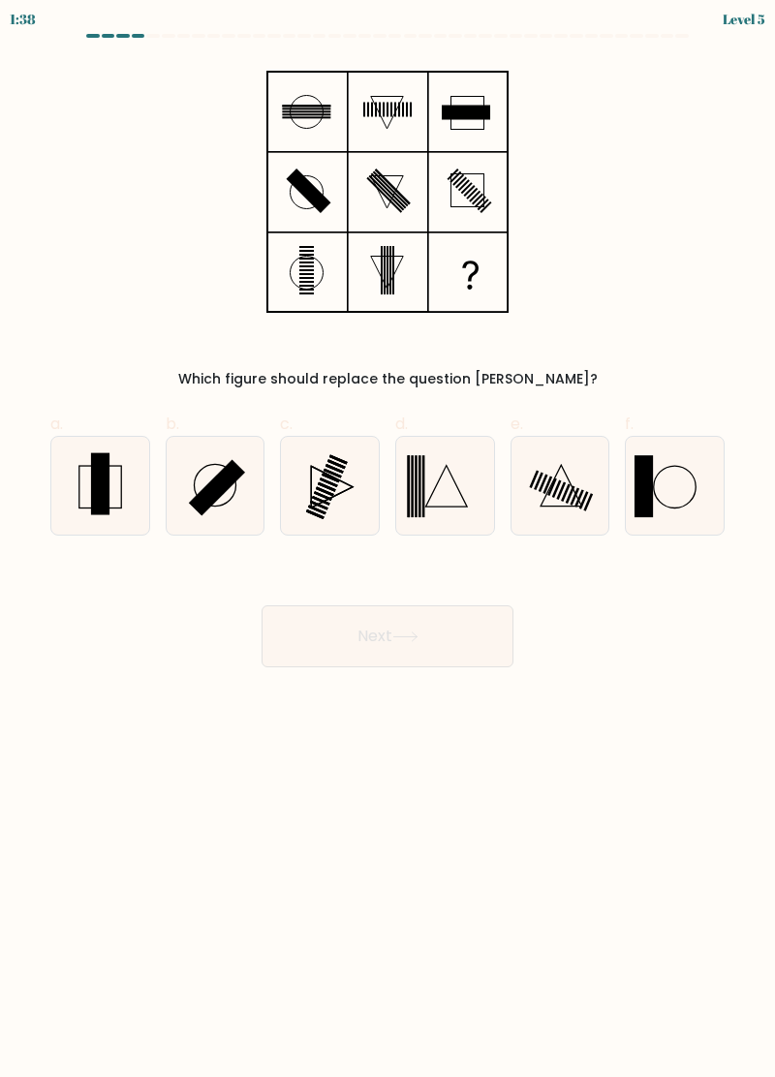
click at [95, 470] on rect at bounding box center [100, 484] width 18 height 62
click at [387, 538] on input "a." at bounding box center [387, 544] width 1 height 13
radio input "true"
click at [435, 649] on button "Next" at bounding box center [387, 636] width 252 height 62
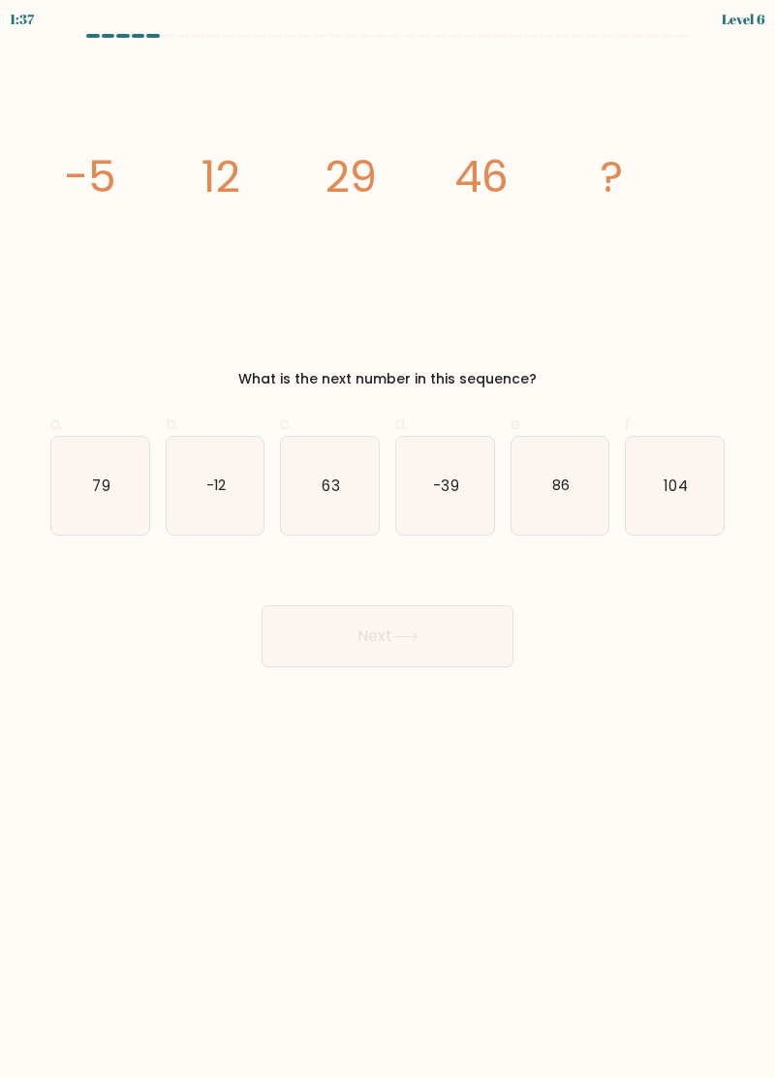
click at [411, 643] on button "Next" at bounding box center [387, 636] width 252 height 62
click at [60, 476] on icon "79" at bounding box center [100, 486] width 98 height 98
click at [387, 538] on input "a. 79" at bounding box center [387, 544] width 1 height 13
radio input "true"
click at [364, 635] on button "Next" at bounding box center [387, 636] width 252 height 62
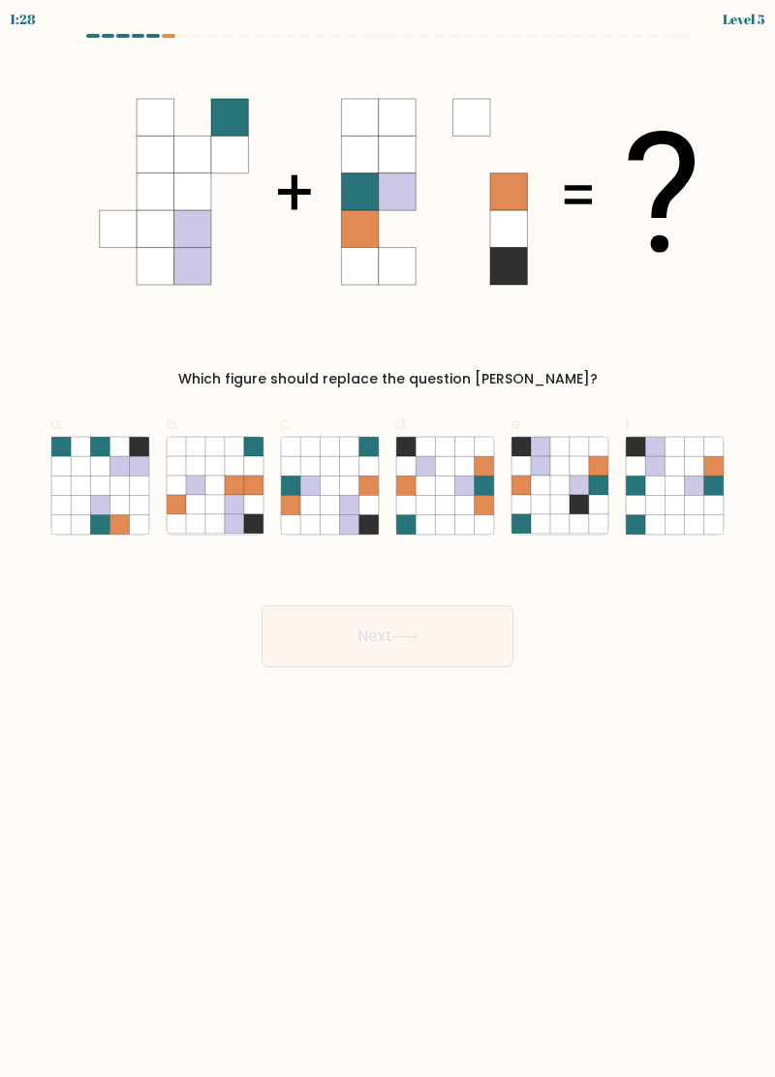
click at [322, 462] on icon at bounding box center [330, 465] width 19 height 19
click at [387, 538] on input "c." at bounding box center [387, 544] width 1 height 13
radio input "true"
click at [377, 651] on button "Next" at bounding box center [387, 636] width 252 height 62
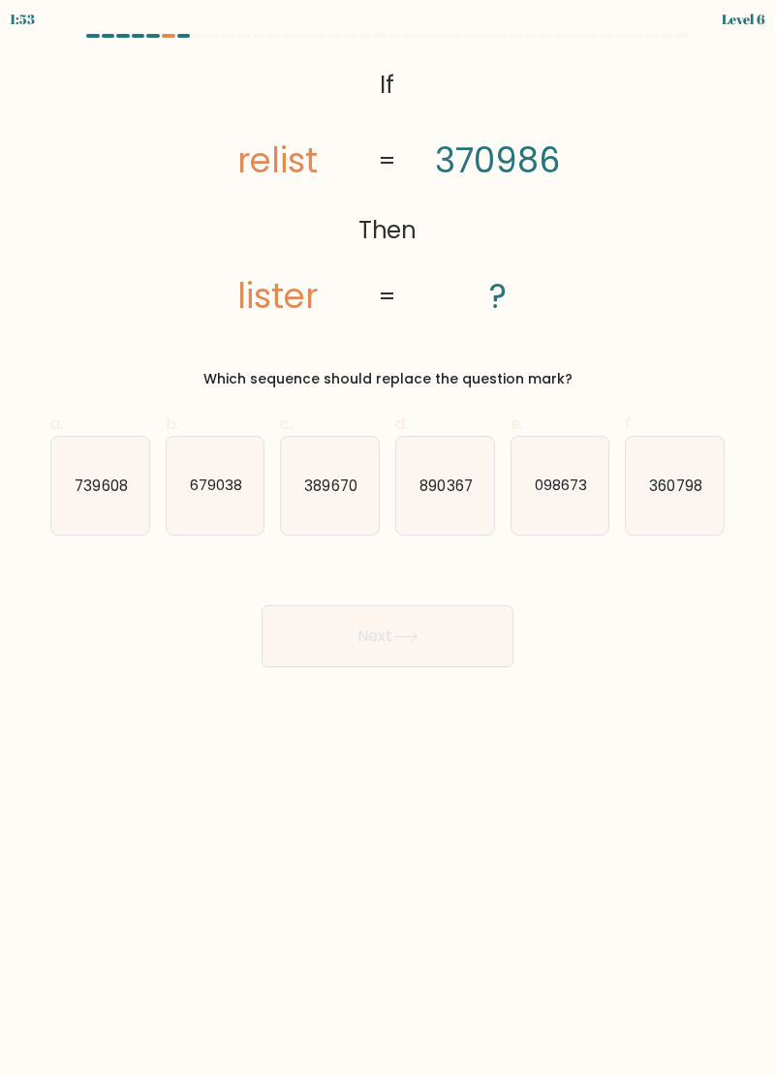
click at [281, 349] on div "@import url('[URL][DOMAIN_NAME]); If Then relist lister 370986 ? = = Which sequ…" at bounding box center [387, 225] width 697 height 328
click at [548, 491] on text "098673" at bounding box center [561, 485] width 52 height 20
click at [388, 538] on input "e. 098673" at bounding box center [387, 544] width 1 height 13
radio input "true"
click at [437, 608] on button "Next" at bounding box center [387, 636] width 252 height 62
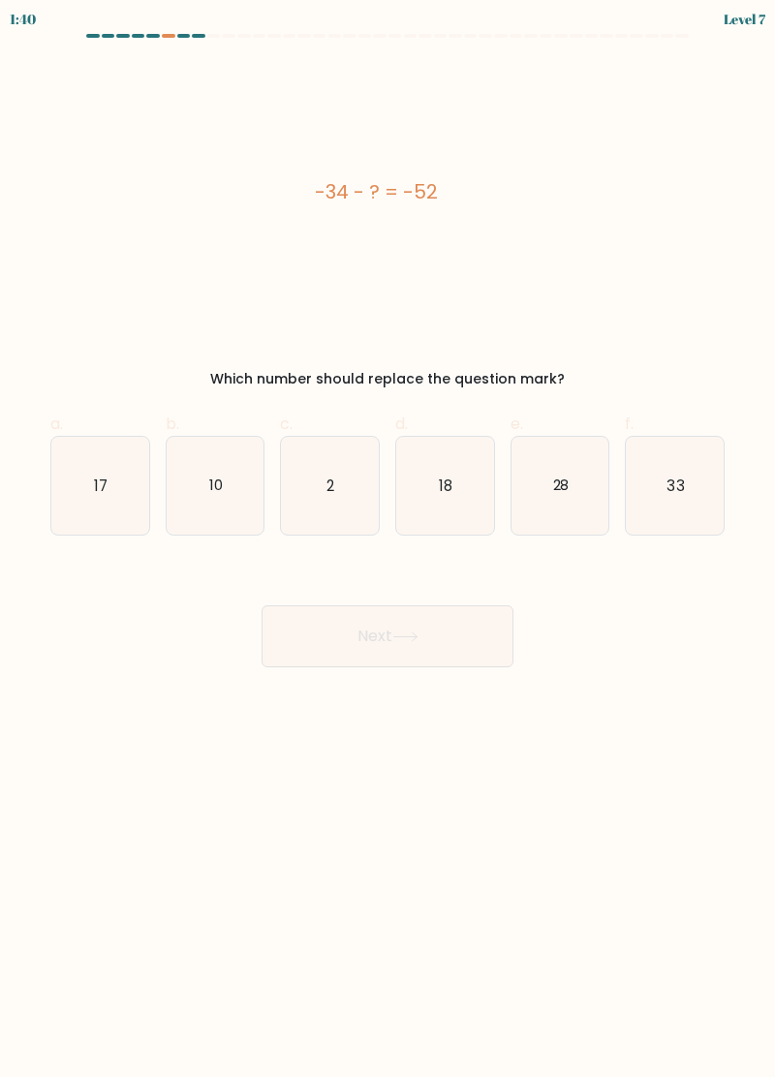
click at [445, 613] on button "Next" at bounding box center [387, 636] width 252 height 62
click at [431, 478] on icon "18" at bounding box center [445, 486] width 98 height 98
click at [388, 538] on input "d. 18" at bounding box center [387, 544] width 1 height 13
radio input "true"
click at [339, 626] on button "Next" at bounding box center [387, 636] width 252 height 62
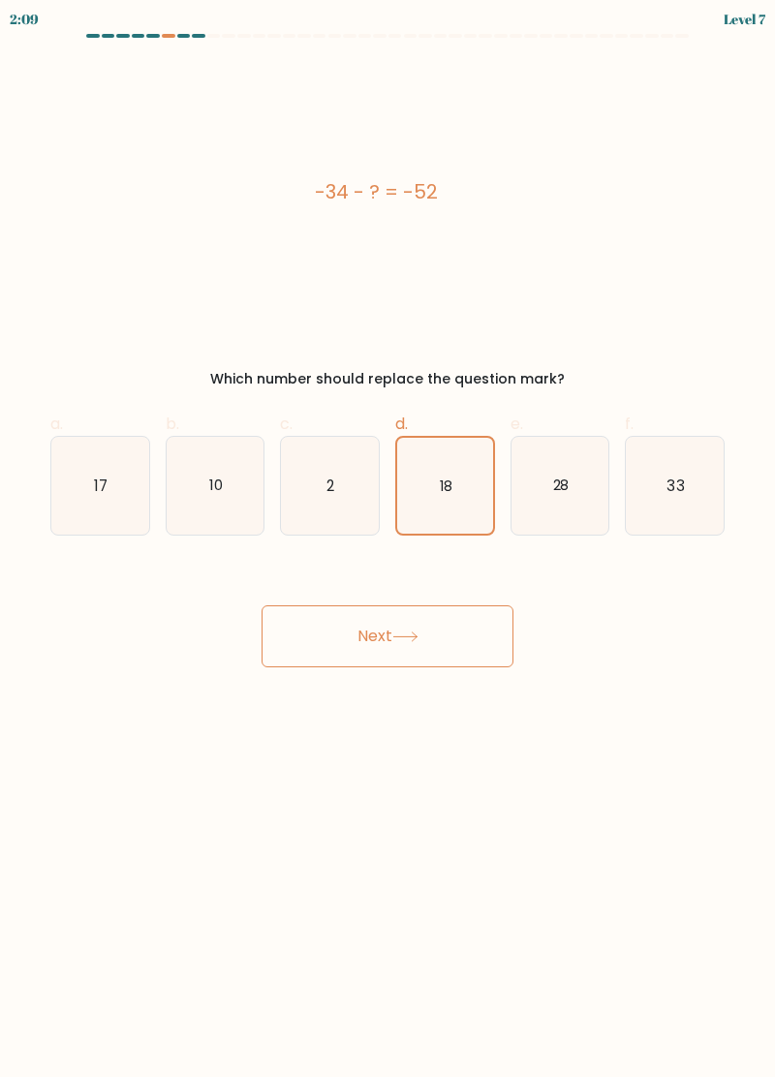
click at [356, 616] on button "Next" at bounding box center [387, 636] width 252 height 62
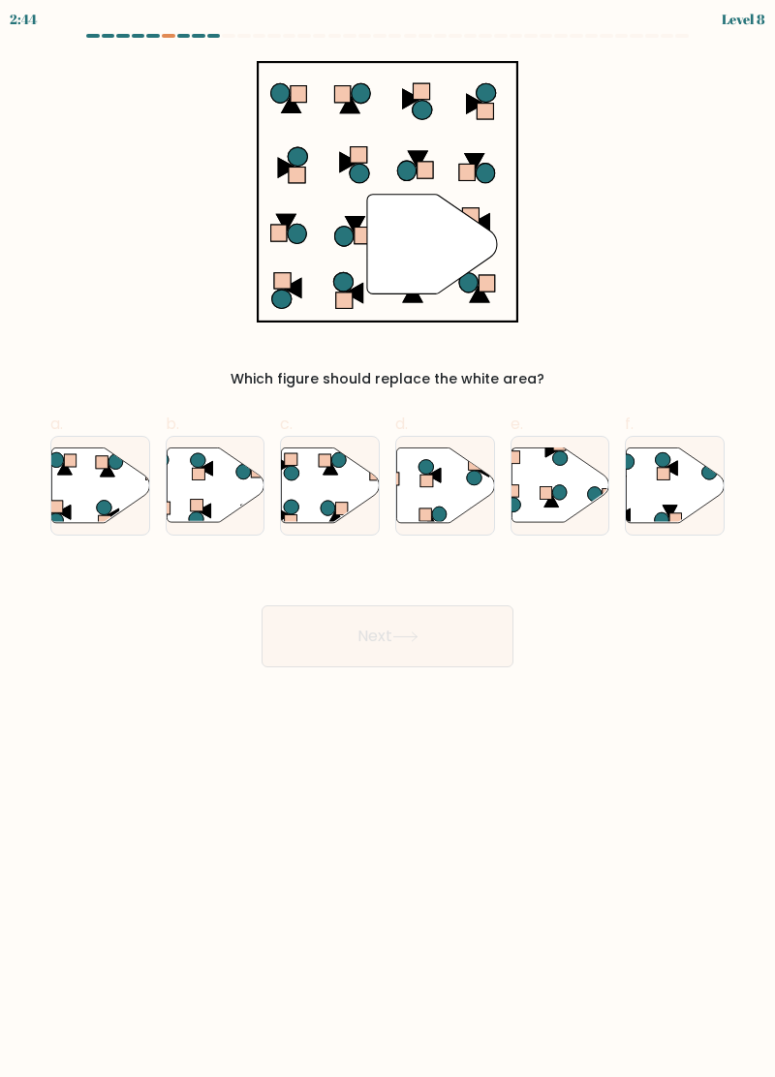
click at [197, 502] on rect at bounding box center [197, 506] width 13 height 12
click at [387, 538] on input "b." at bounding box center [387, 544] width 1 height 13
radio input "true"
click at [370, 637] on button "Next" at bounding box center [387, 636] width 252 height 62
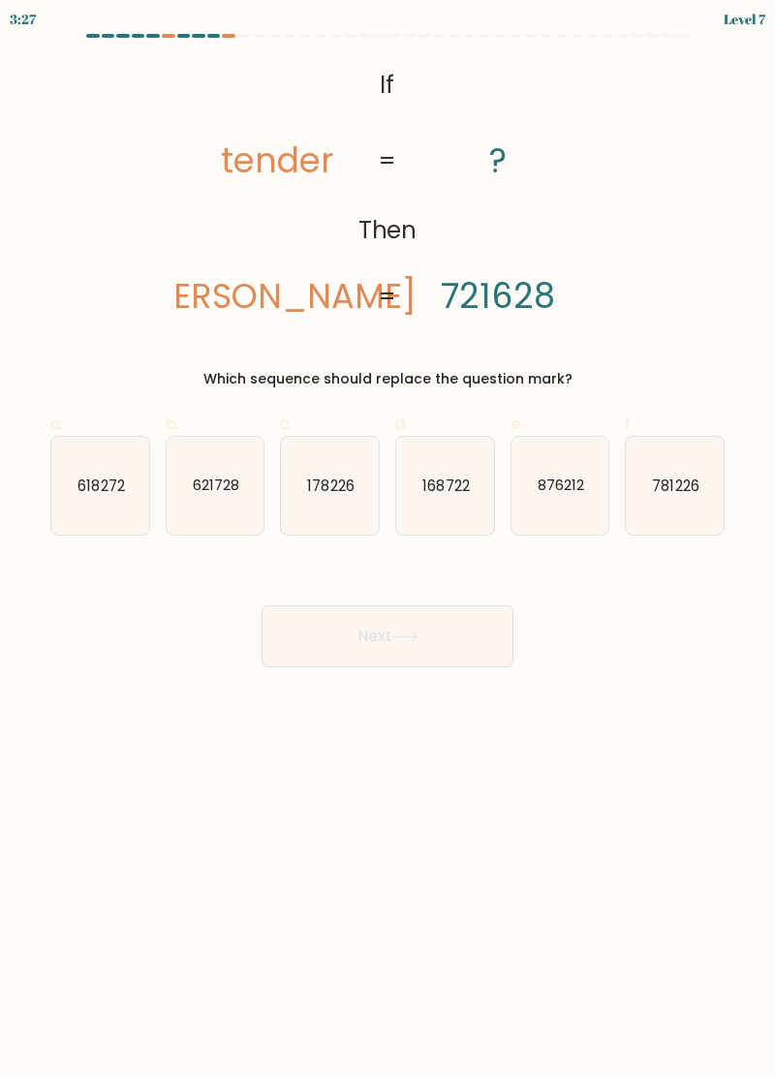
click at [383, 630] on button "Next" at bounding box center [387, 636] width 252 height 62
click at [221, 292] on tspan "[PERSON_NAME]" at bounding box center [277, 295] width 278 height 47
click at [80, 499] on icon "618272" at bounding box center [100, 486] width 98 height 98
click at [387, 538] on input "a. 618272" at bounding box center [387, 544] width 1 height 13
radio input "true"
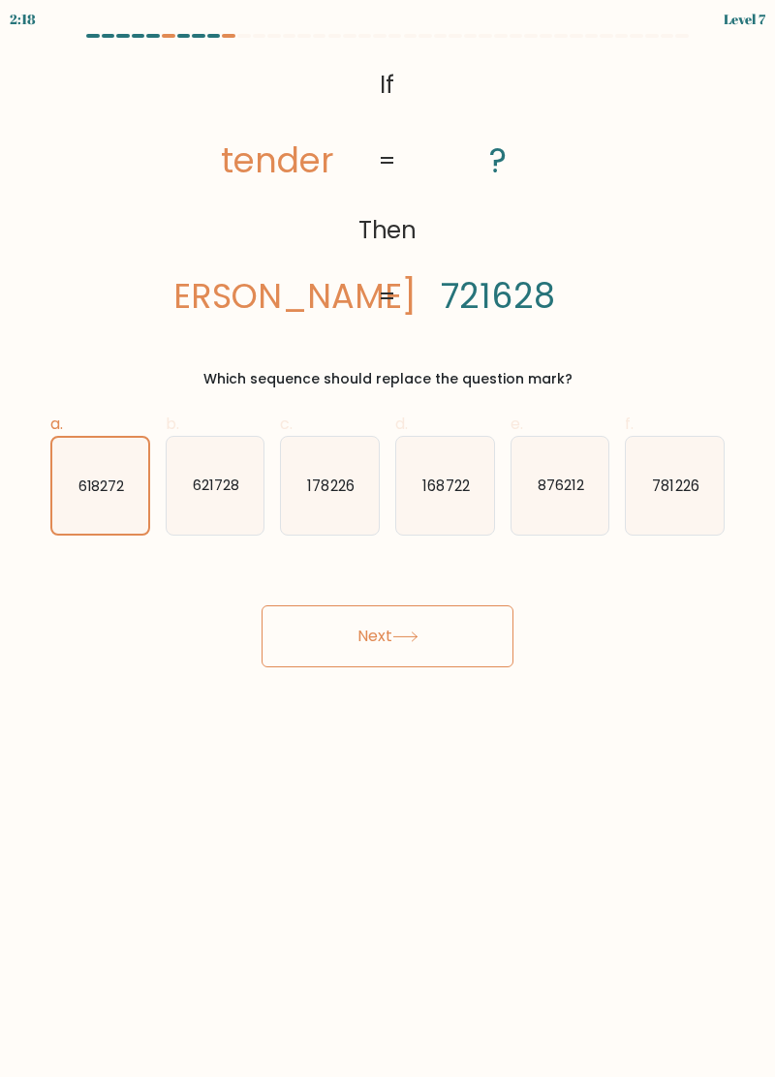
click at [258, 358] on div "@import url('[URL][DOMAIN_NAME]); If Then tender [PERSON_NAME] ? 721628 = = Whi…" at bounding box center [387, 225] width 697 height 328
click at [174, 500] on icon "621728" at bounding box center [216, 486] width 98 height 98
click at [387, 538] on input "b. 621728" at bounding box center [387, 544] width 1 height 13
radio input "true"
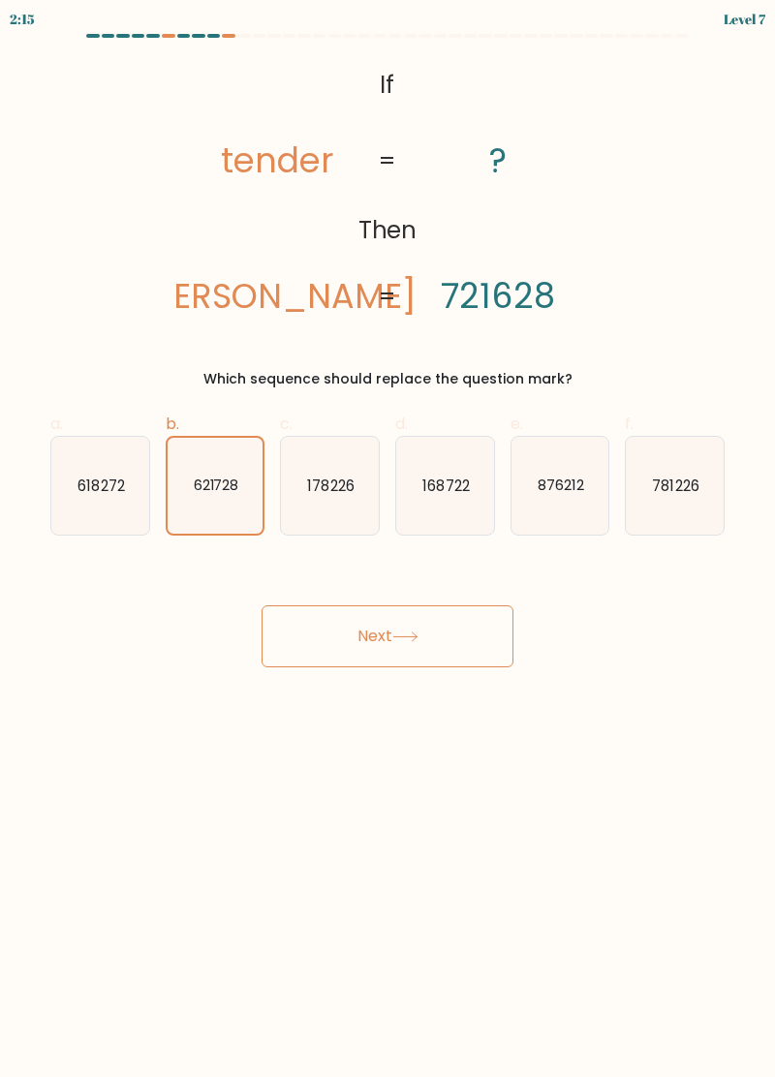
click at [326, 641] on button "Next" at bounding box center [387, 636] width 252 height 62
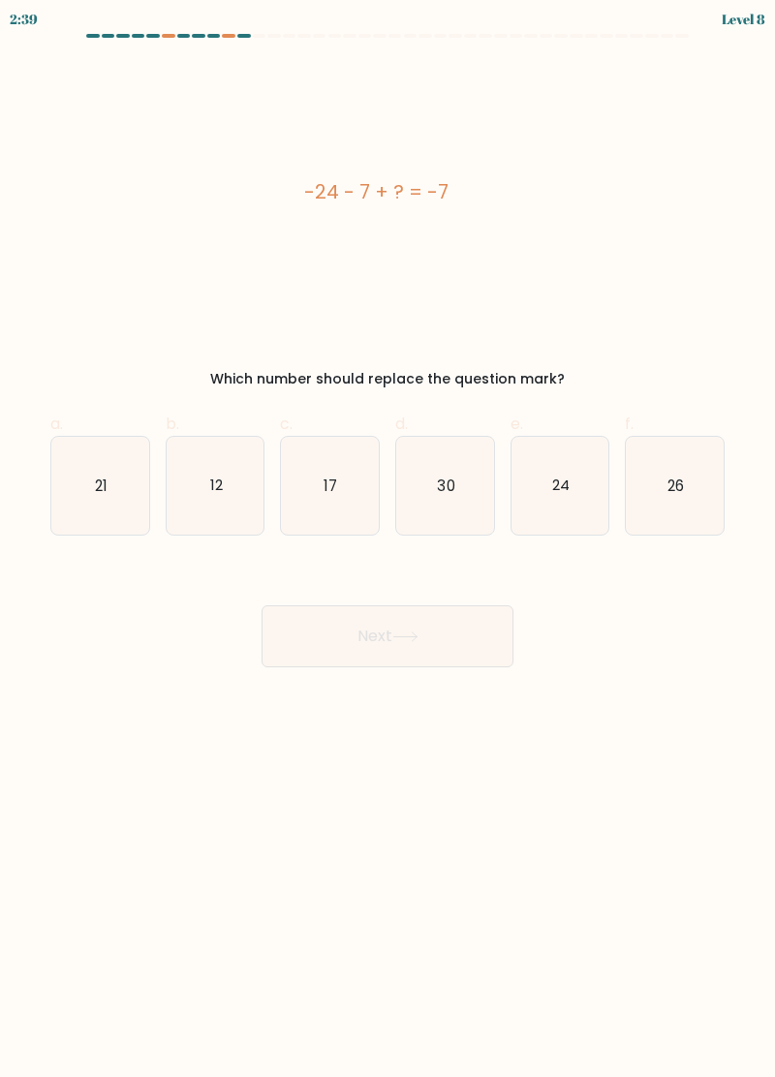
click at [557, 501] on icon "24" at bounding box center [560, 486] width 98 height 98
click at [388, 538] on input "e. 24" at bounding box center [387, 544] width 1 height 13
radio input "true"
click at [452, 679] on body "2:39 Level 8 a." at bounding box center [387, 538] width 775 height 1077
click at [471, 629] on button "Next" at bounding box center [387, 636] width 252 height 62
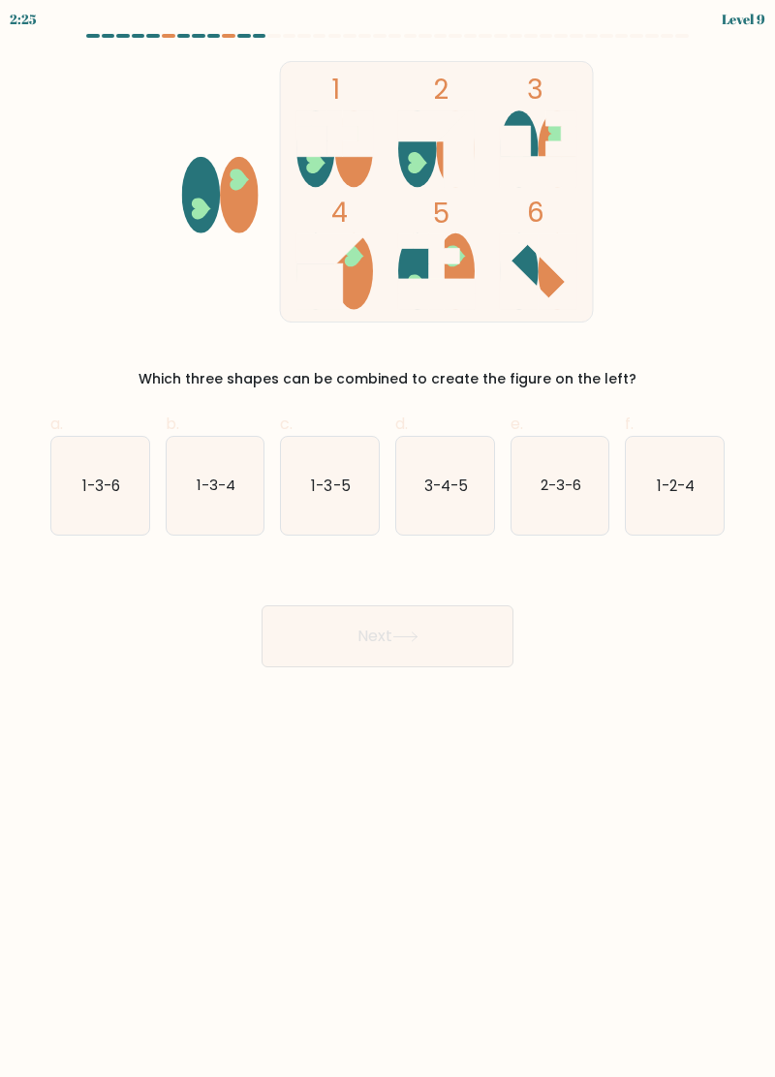
click at [330, 483] on text "1-3-5" at bounding box center [331, 485] width 39 height 20
click at [387, 538] on input "c. 1-3-5" at bounding box center [387, 544] width 1 height 13
radio input "true"
click at [405, 659] on button "Next" at bounding box center [387, 636] width 252 height 62
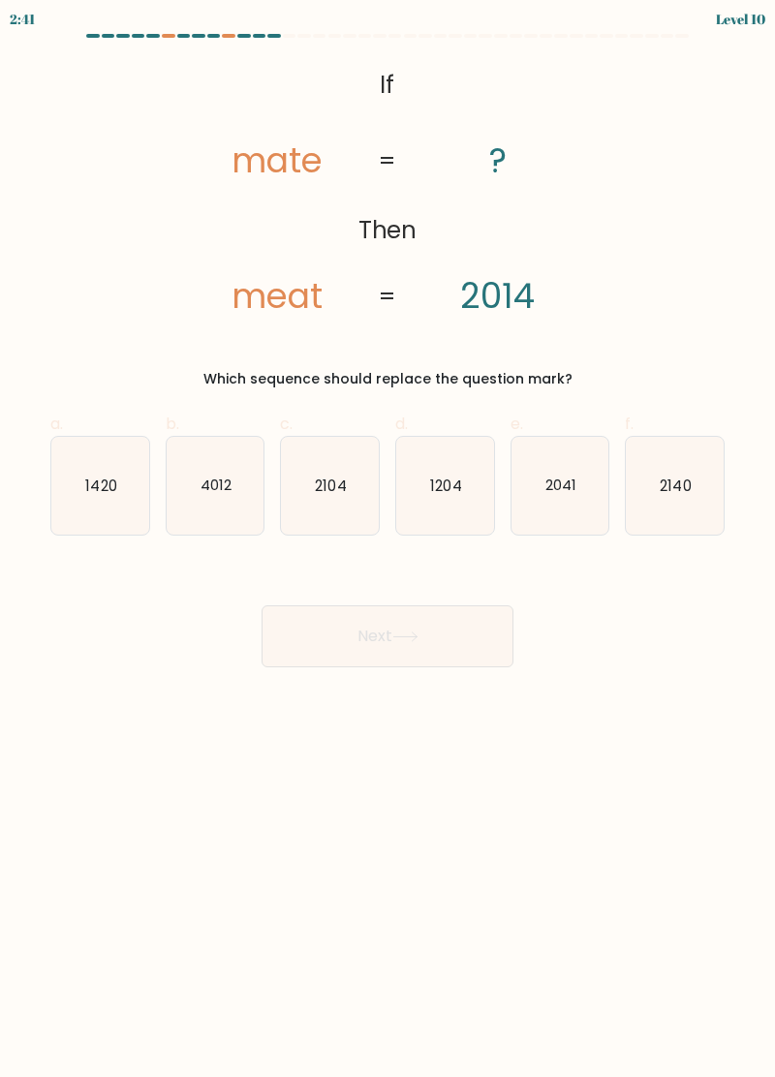
click at [688, 461] on icon "2140" at bounding box center [675, 486] width 98 height 98
click at [388, 538] on input "f. 2140" at bounding box center [387, 544] width 1 height 13
radio input "true"
click at [405, 664] on button "Next" at bounding box center [387, 636] width 252 height 62
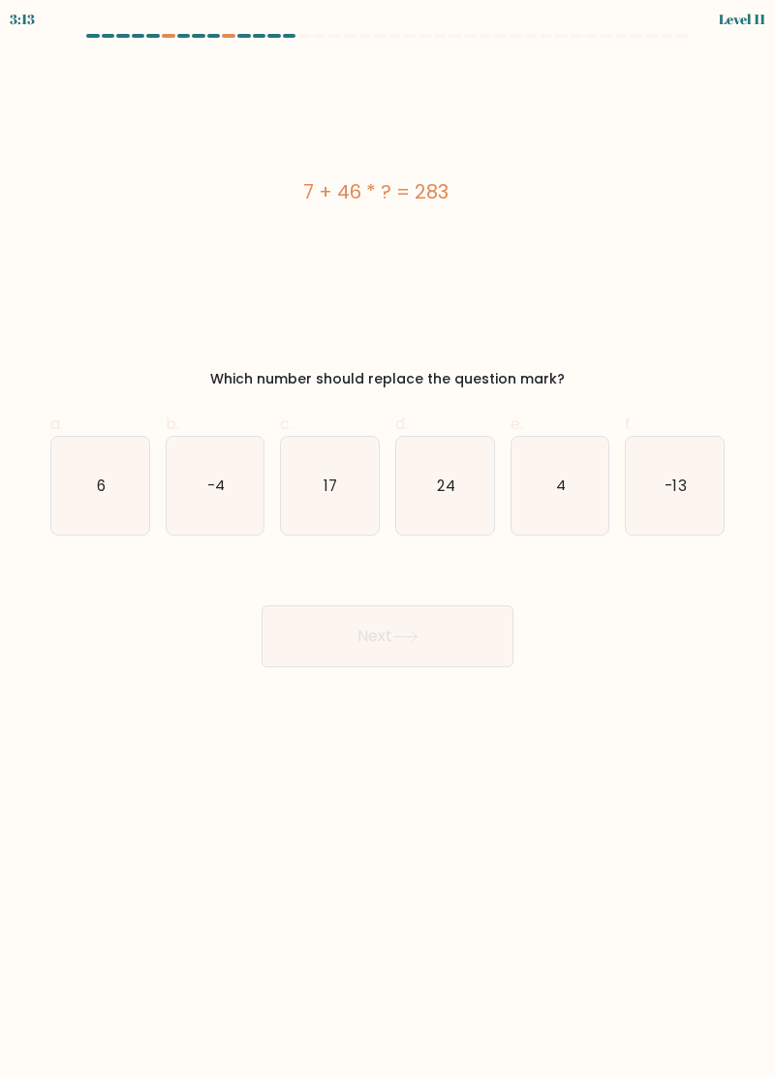
click at [337, 478] on text "17" at bounding box center [331, 485] width 14 height 20
click at [387, 538] on input "c. 17" at bounding box center [387, 544] width 1 height 13
radio input "true"
click at [363, 665] on button "Next" at bounding box center [387, 636] width 252 height 62
